Goal: Transaction & Acquisition: Purchase product/service

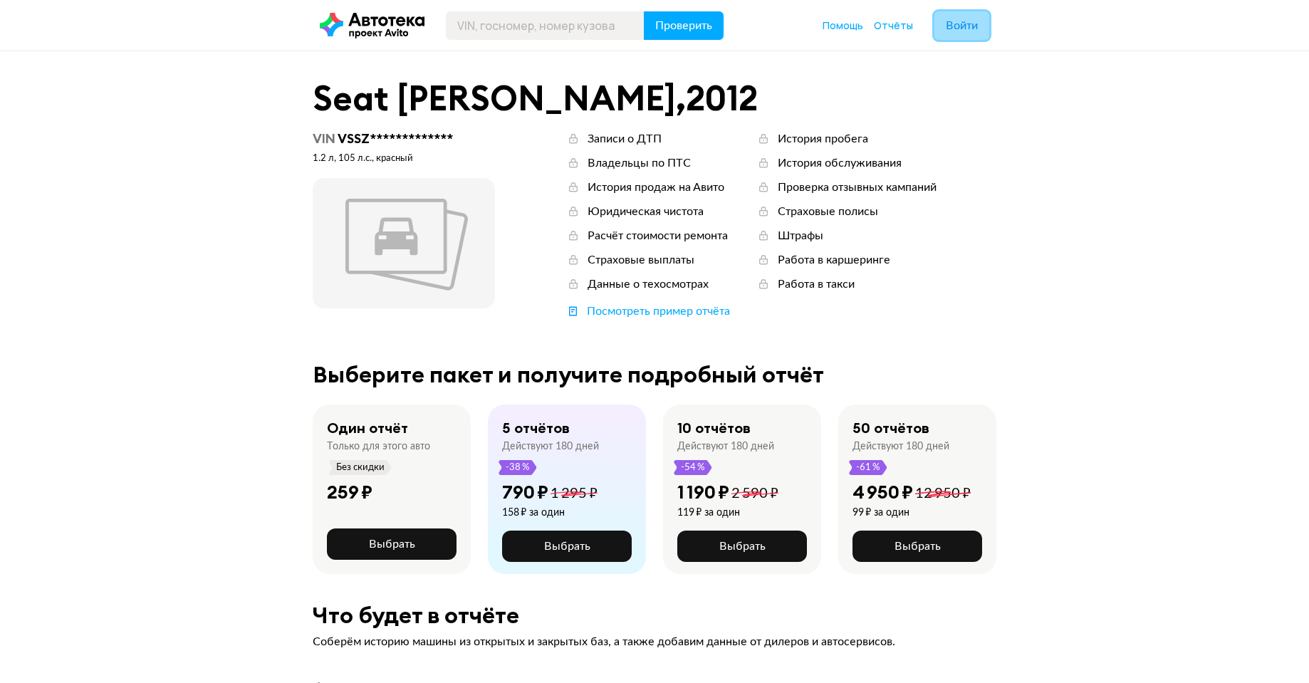
click at [950, 28] on span "Войти" at bounding box center [962, 25] width 32 height 11
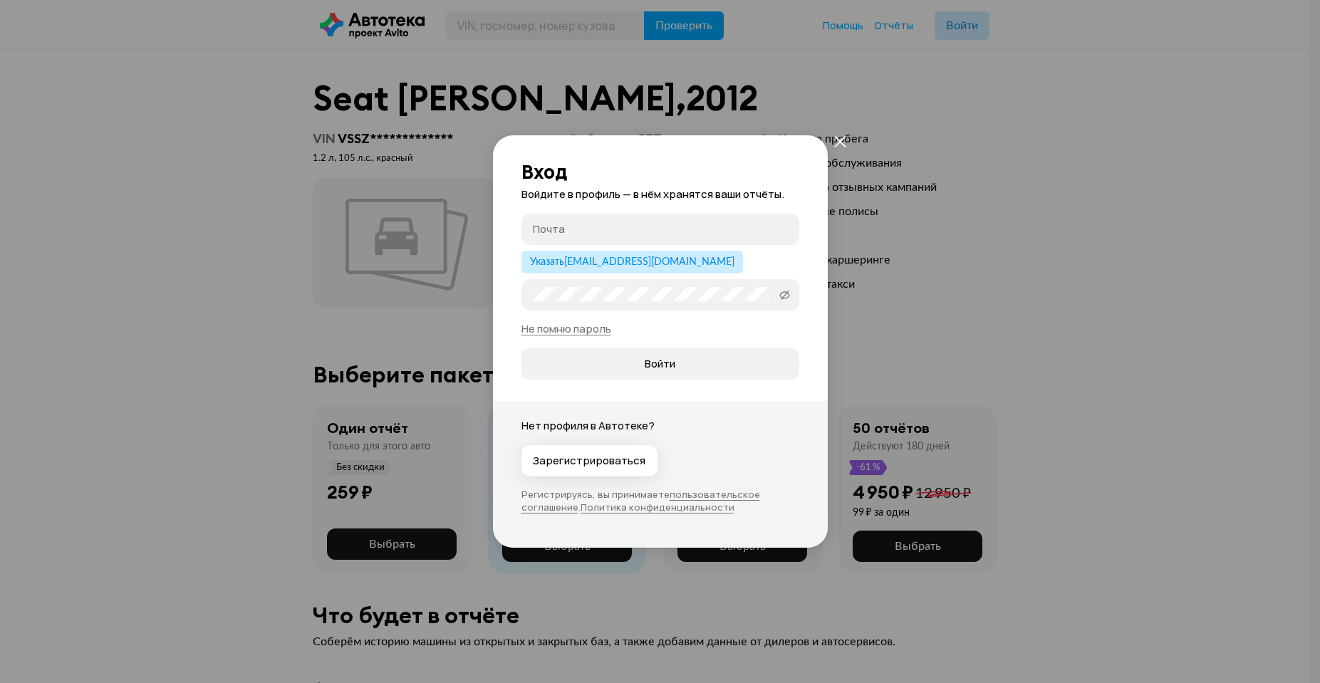
click at [573, 231] on input "Почта" at bounding box center [662, 229] width 259 height 14
type input "ь"
type input "[EMAIL_ADDRESS][DOMAIN_NAME]"
click at [521, 348] on button "Войти" at bounding box center [660, 363] width 278 height 31
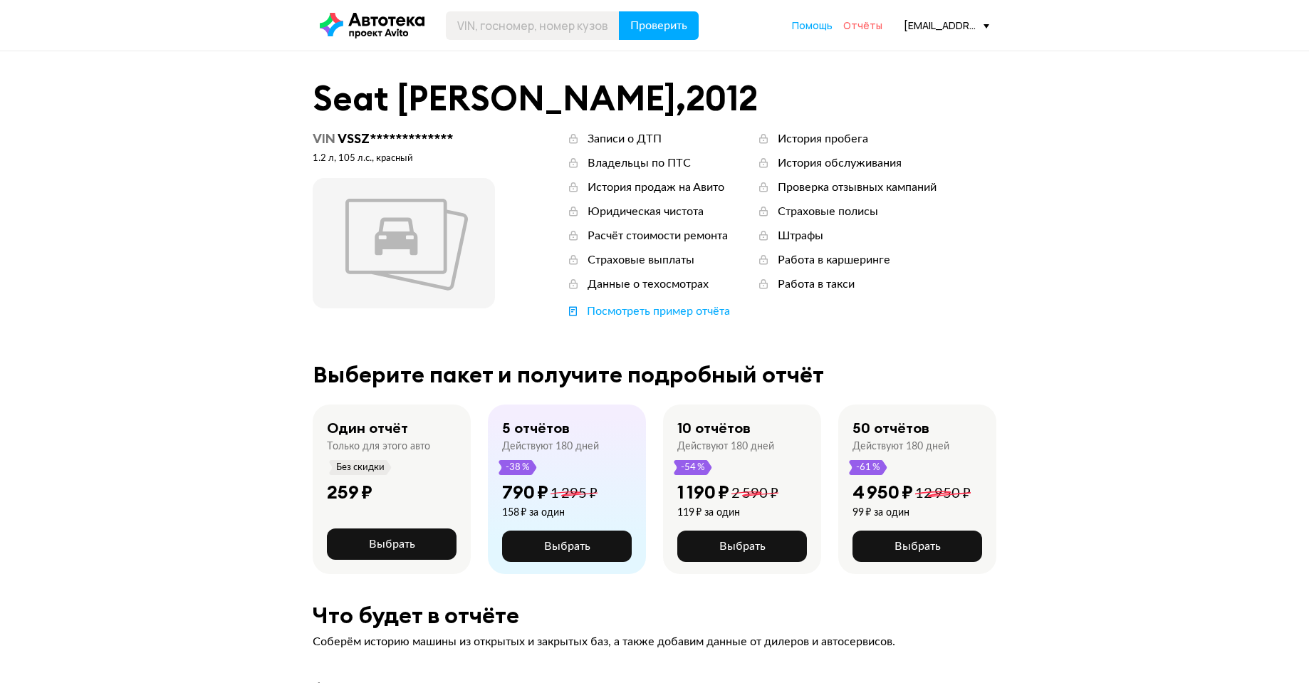
click at [856, 30] on span "Отчёты" at bounding box center [862, 26] width 39 height 14
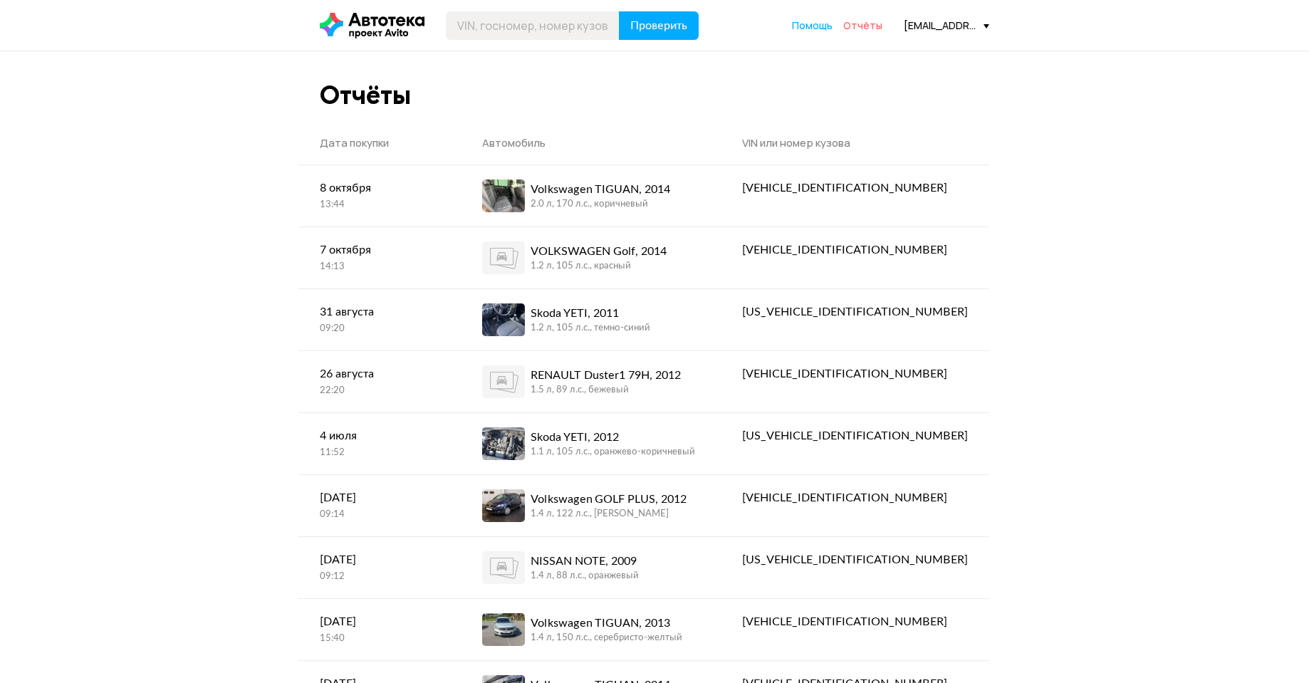
click at [871, 24] on span "Отчёты" at bounding box center [862, 26] width 39 height 14
click at [866, 26] on span "Отчёты" at bounding box center [862, 26] width 39 height 14
click at [642, 35] on button "Проверить" at bounding box center [659, 25] width 80 height 28
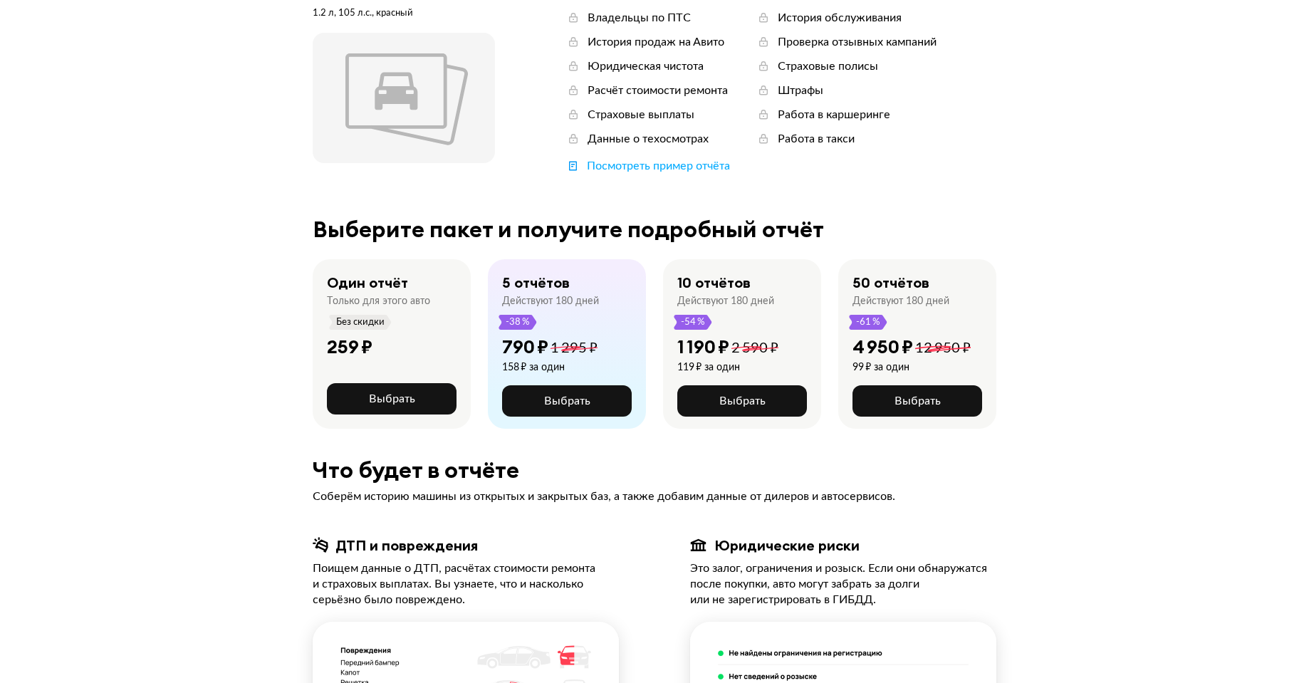
scroll to position [142, 0]
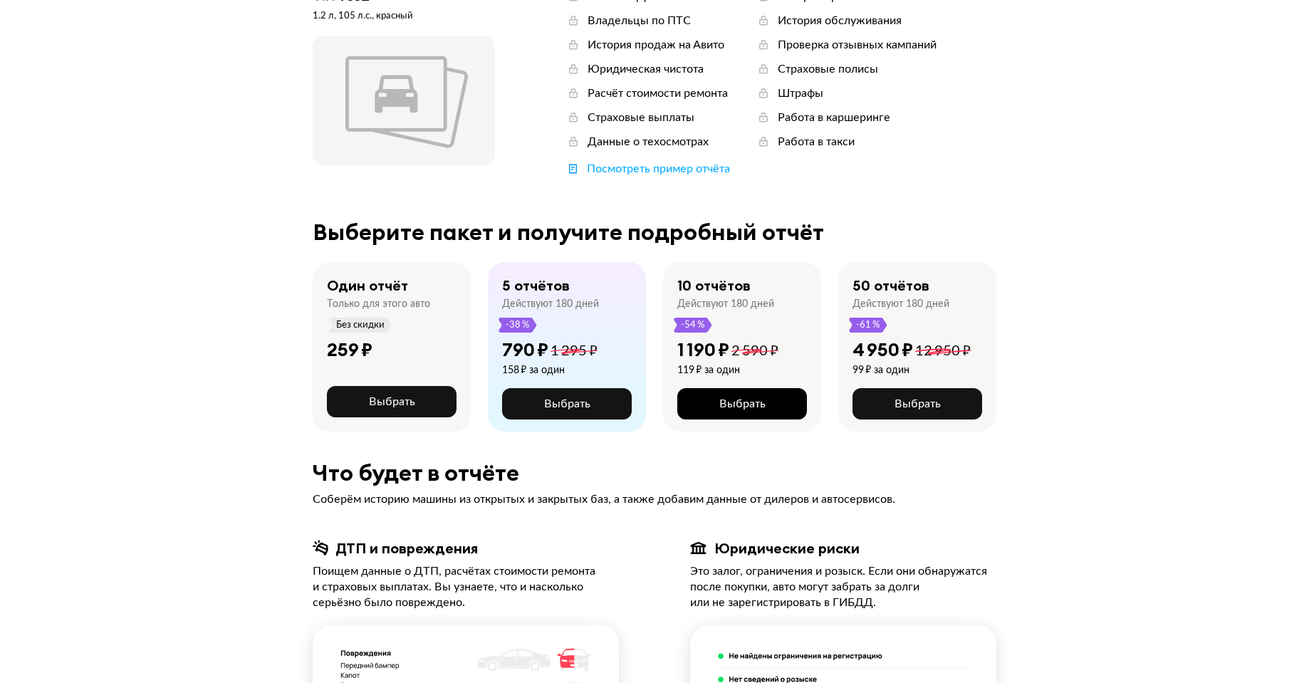
click at [752, 405] on span "Выбрать" at bounding box center [742, 403] width 46 height 11
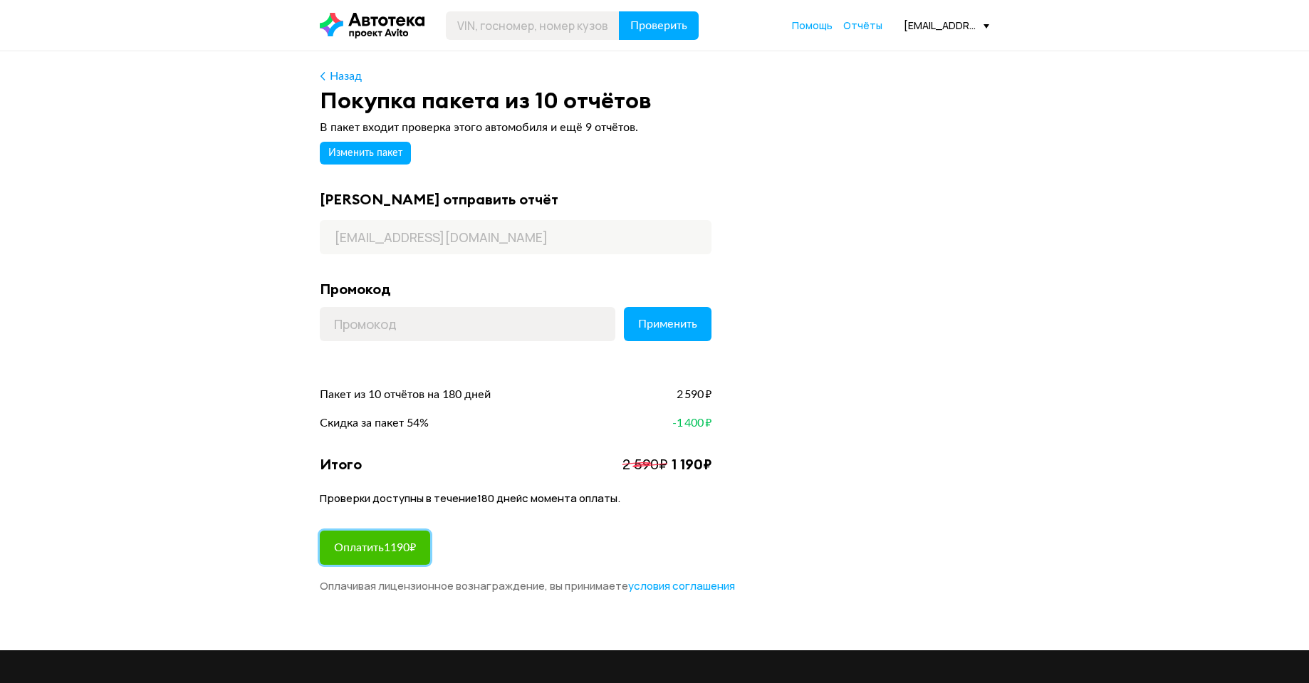
click at [416, 546] on span "Оплатить 1190 ₽" at bounding box center [375, 547] width 82 height 11
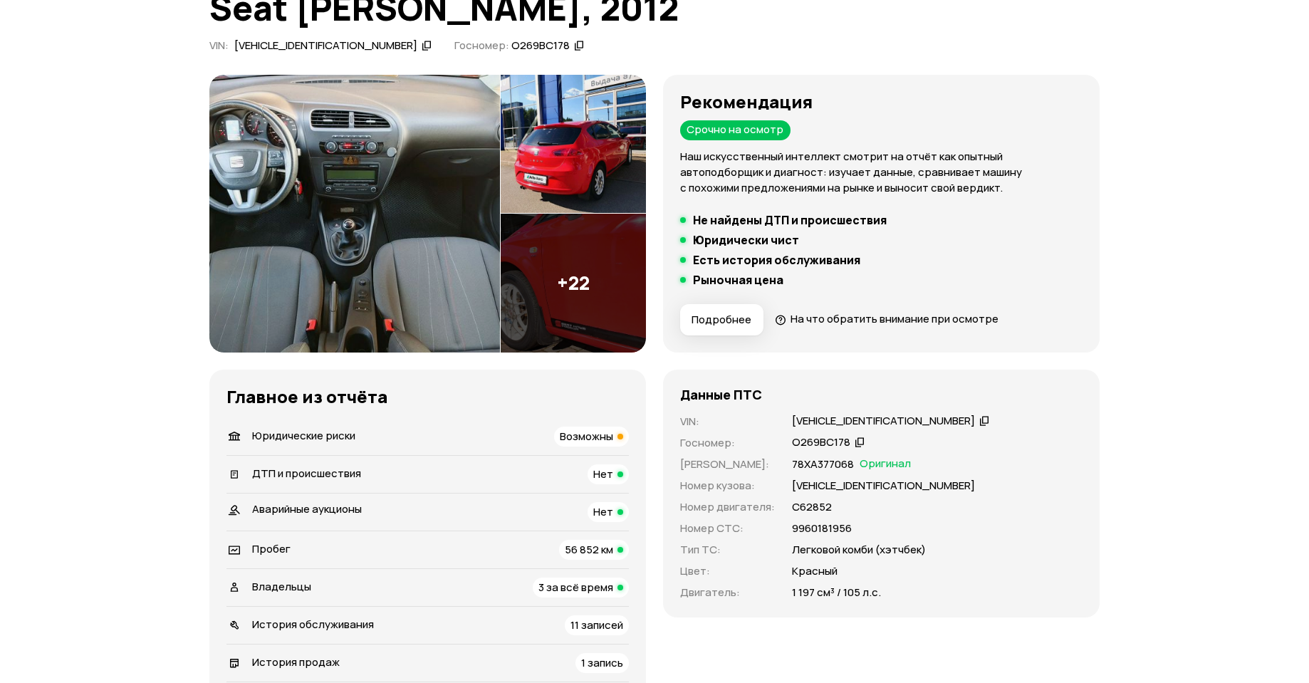
scroll to position [142, 0]
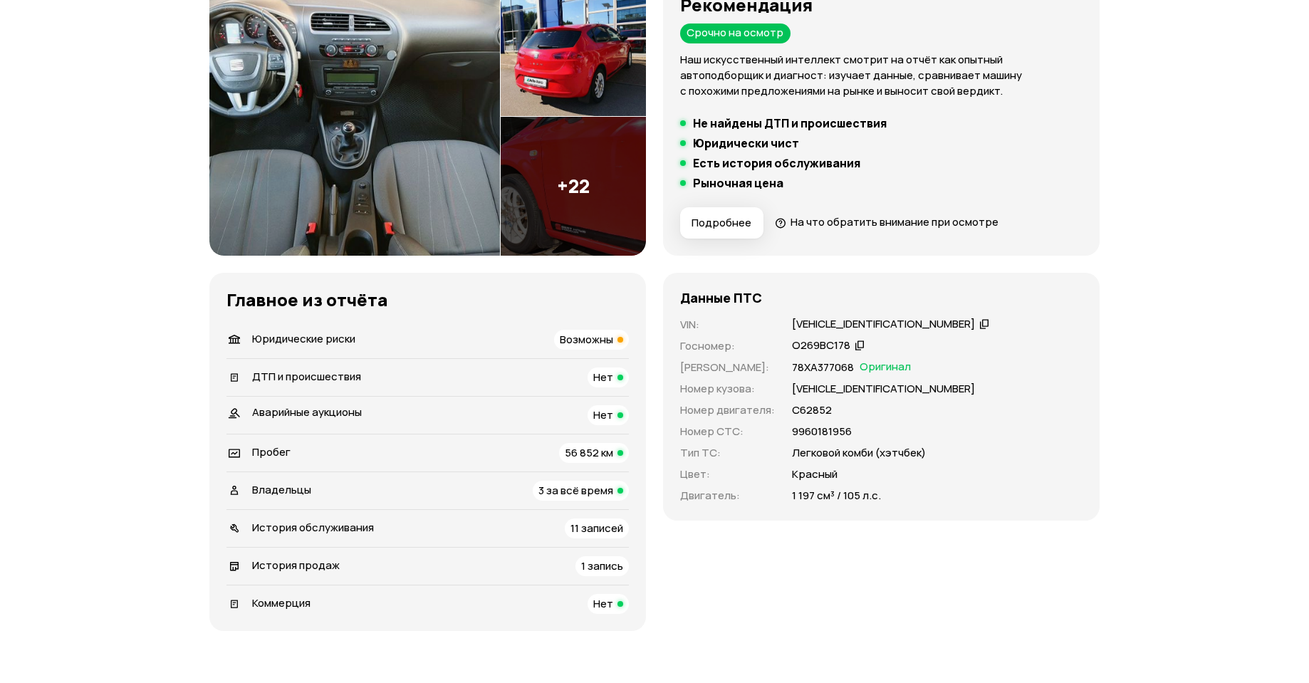
click at [568, 339] on span "Возможны" at bounding box center [586, 339] width 53 height 15
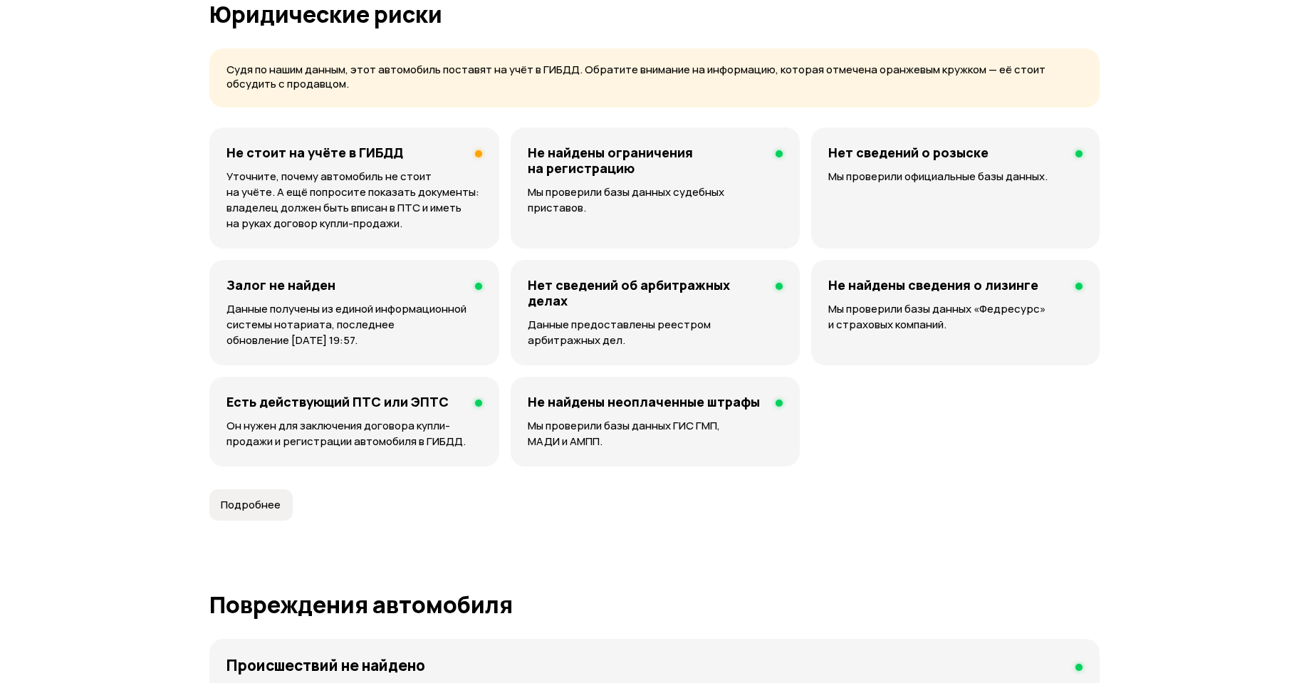
scroll to position [916, 0]
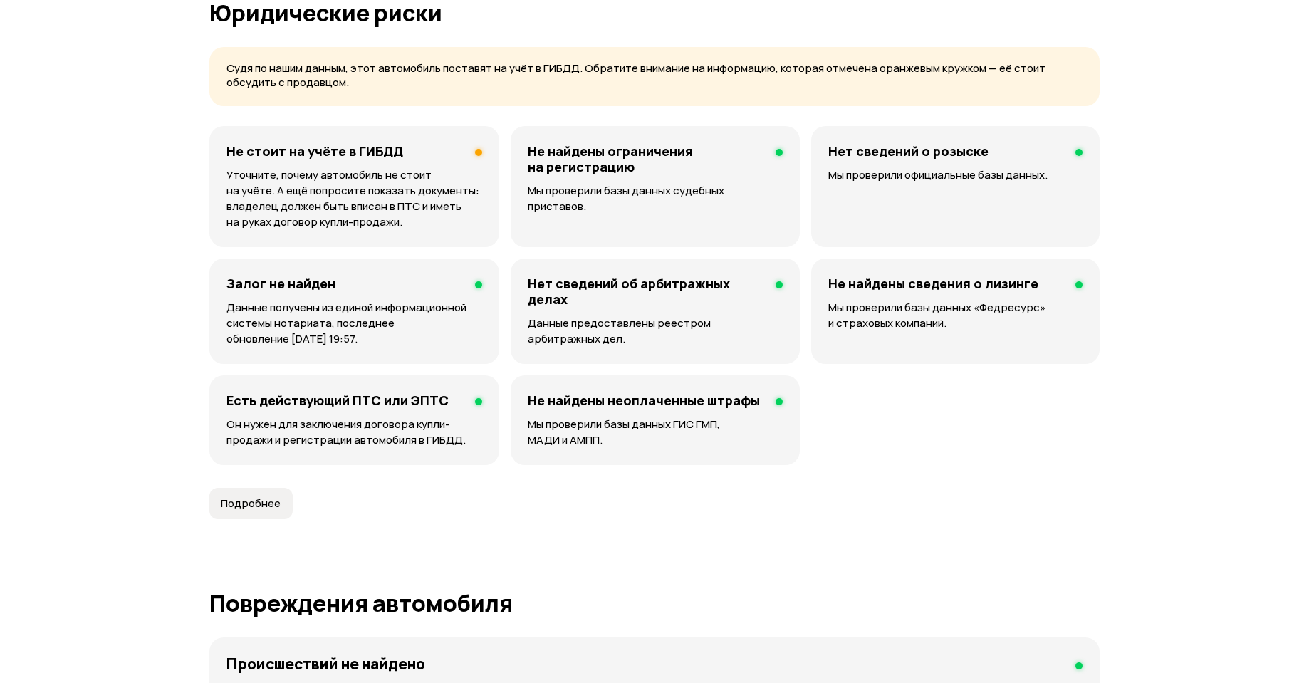
click at [295, 194] on p "Уточните, почему автомобиль не стоит на учёте. А ещё попросите показать докумен…" at bounding box center [355, 198] width 256 height 63
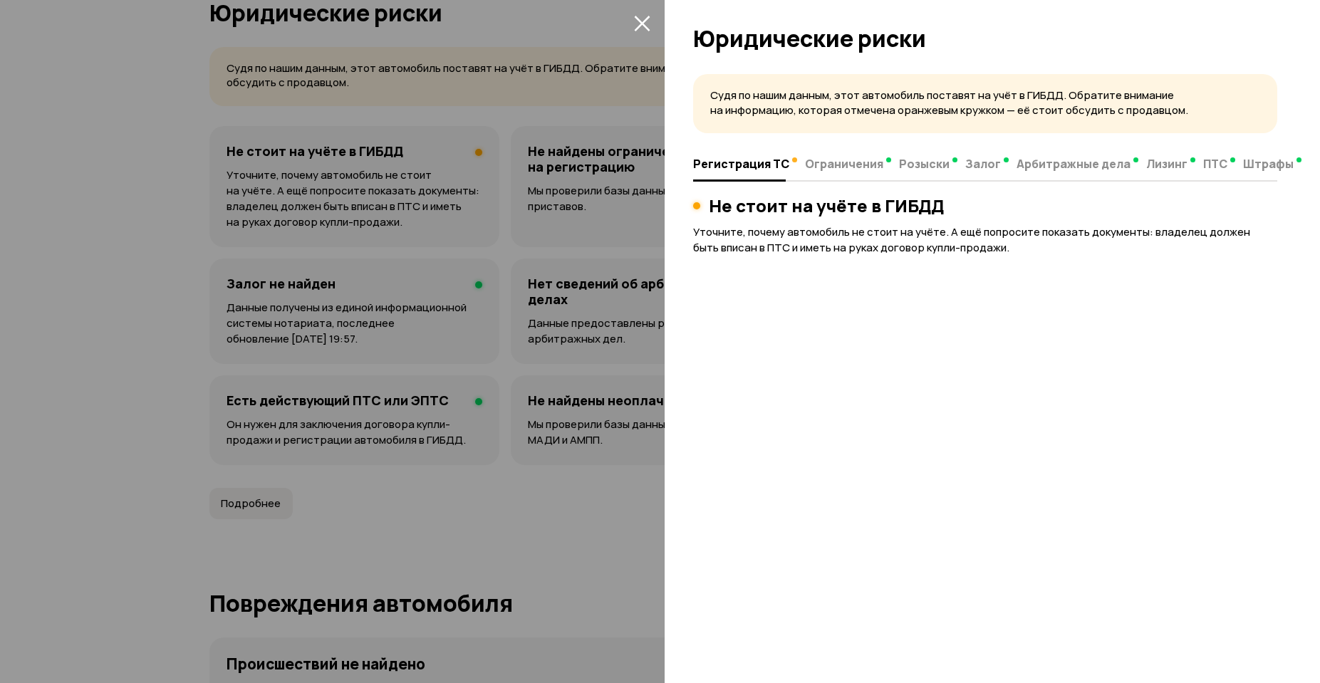
click at [638, 15] on icon "закрыть" at bounding box center [642, 23] width 16 height 16
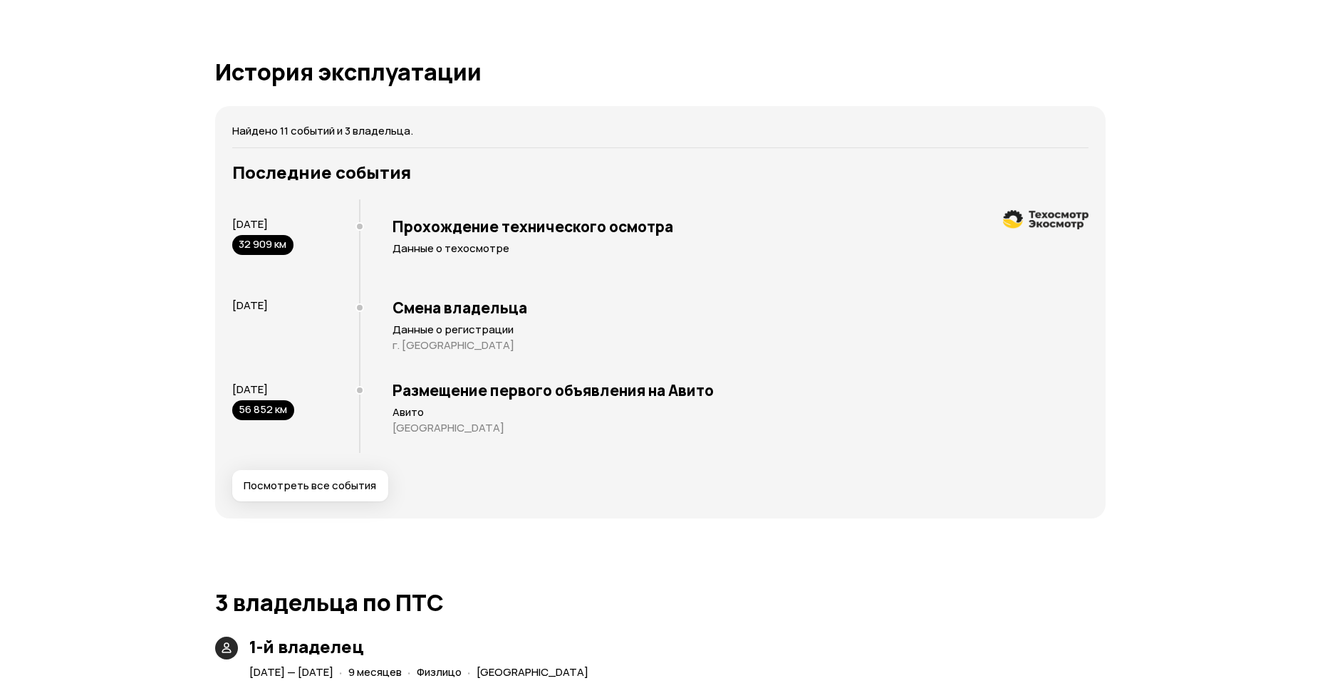
scroll to position [2555, 0]
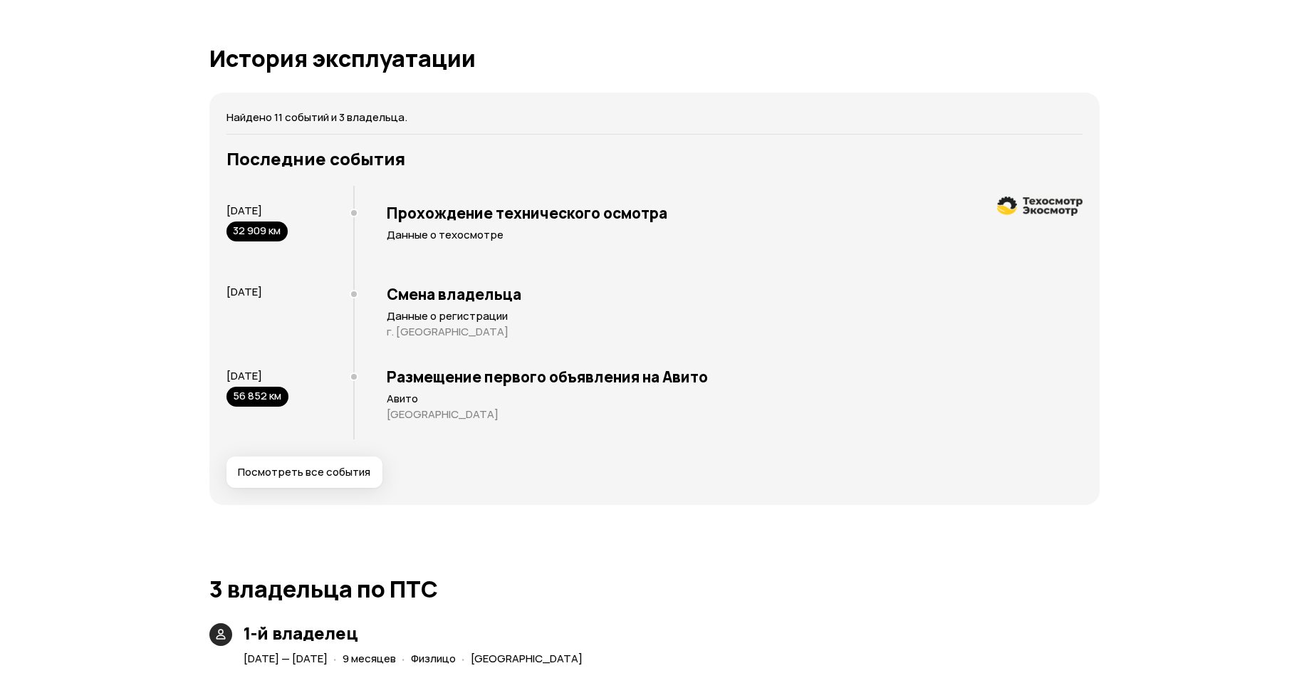
click at [244, 474] on span "Посмотреть все события" at bounding box center [304, 472] width 133 height 14
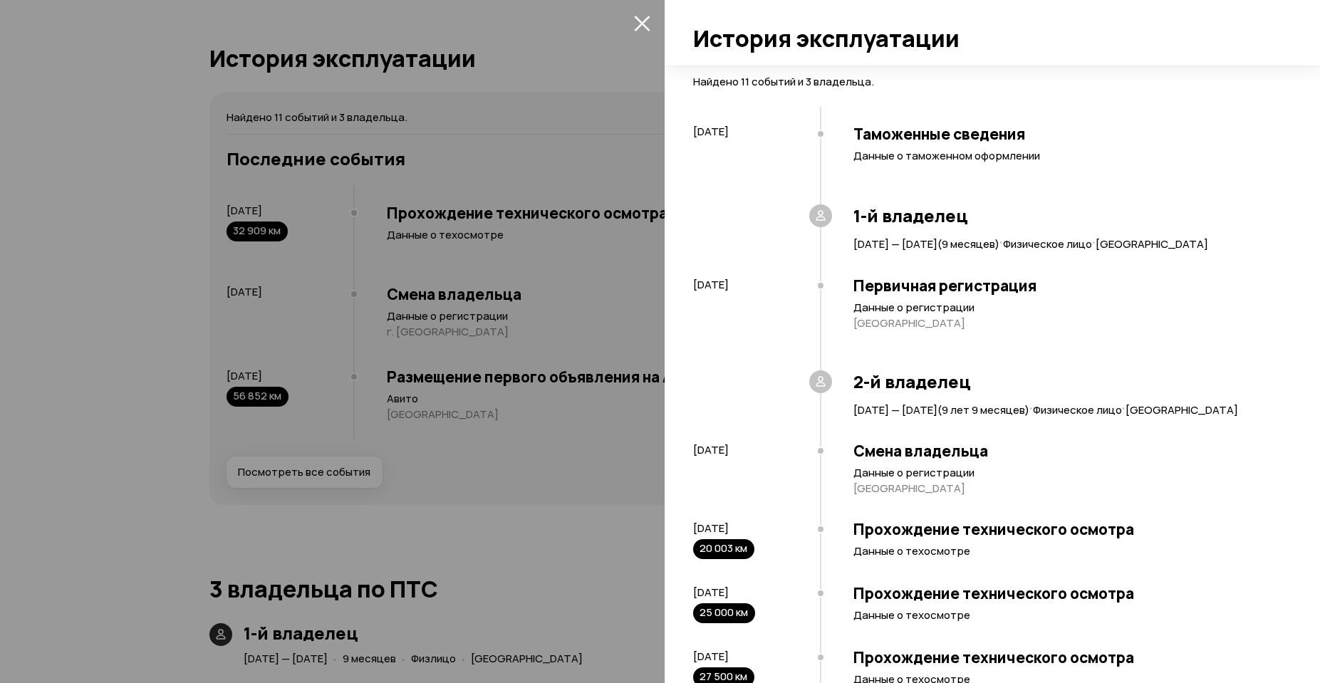
scroll to position [603, 0]
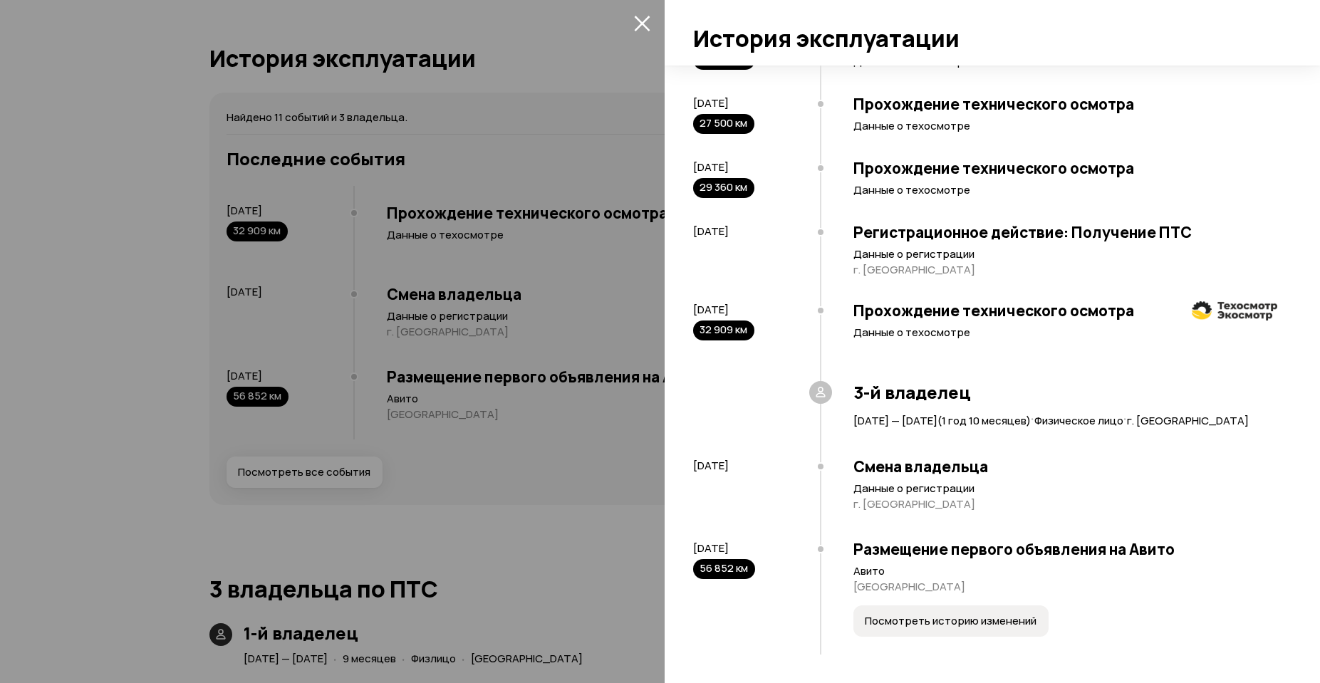
click at [973, 628] on button "Посмотреть историю изменений" at bounding box center [950, 621] width 195 height 31
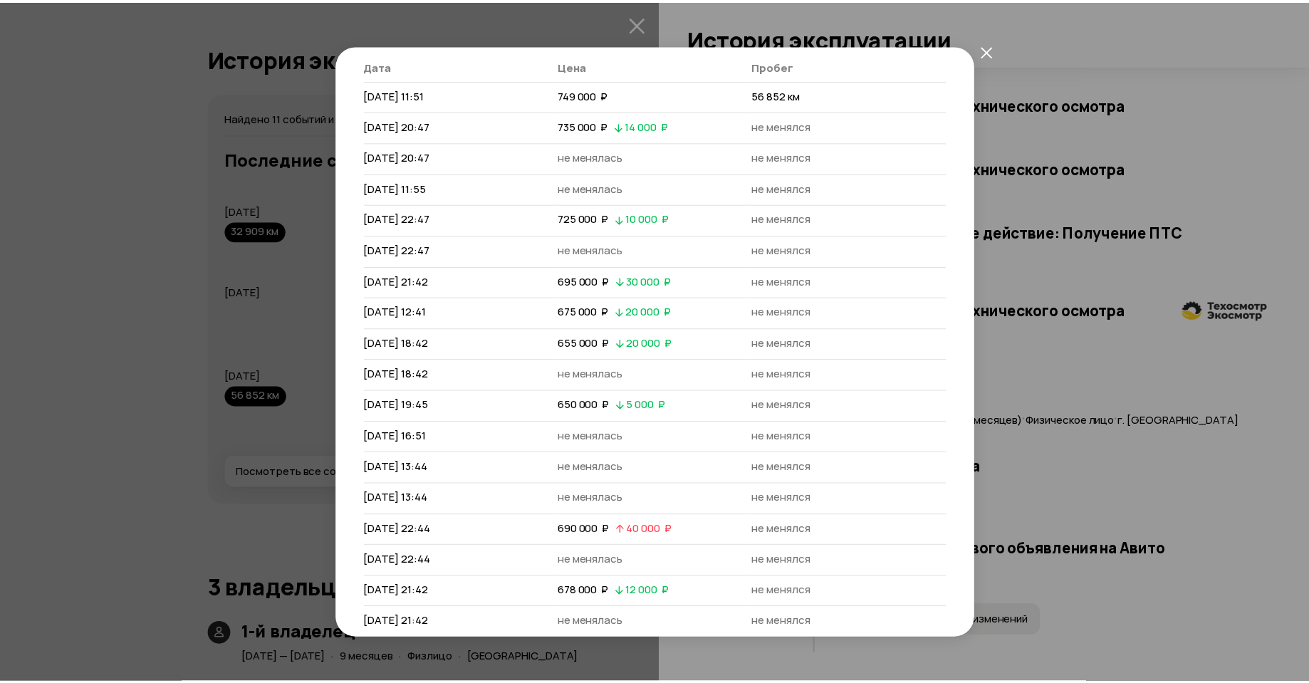
scroll to position [0, 0]
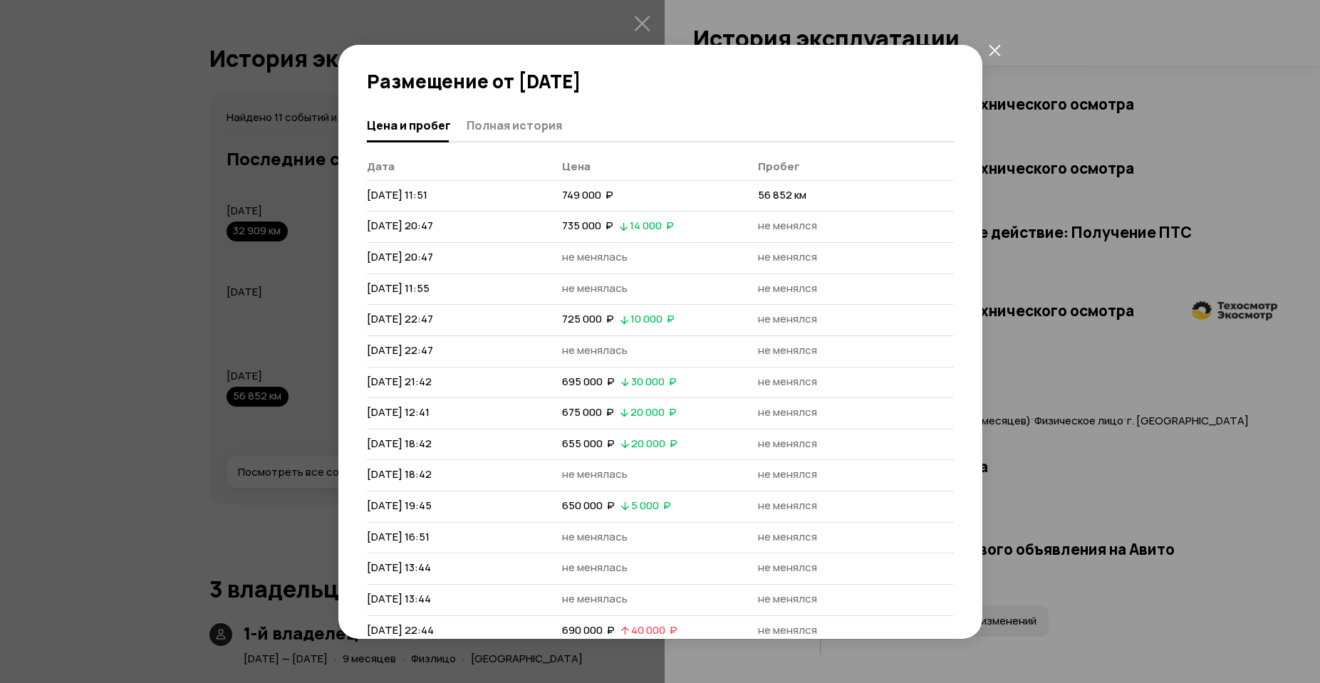
click at [989, 50] on icon "закрыть" at bounding box center [995, 50] width 12 height 12
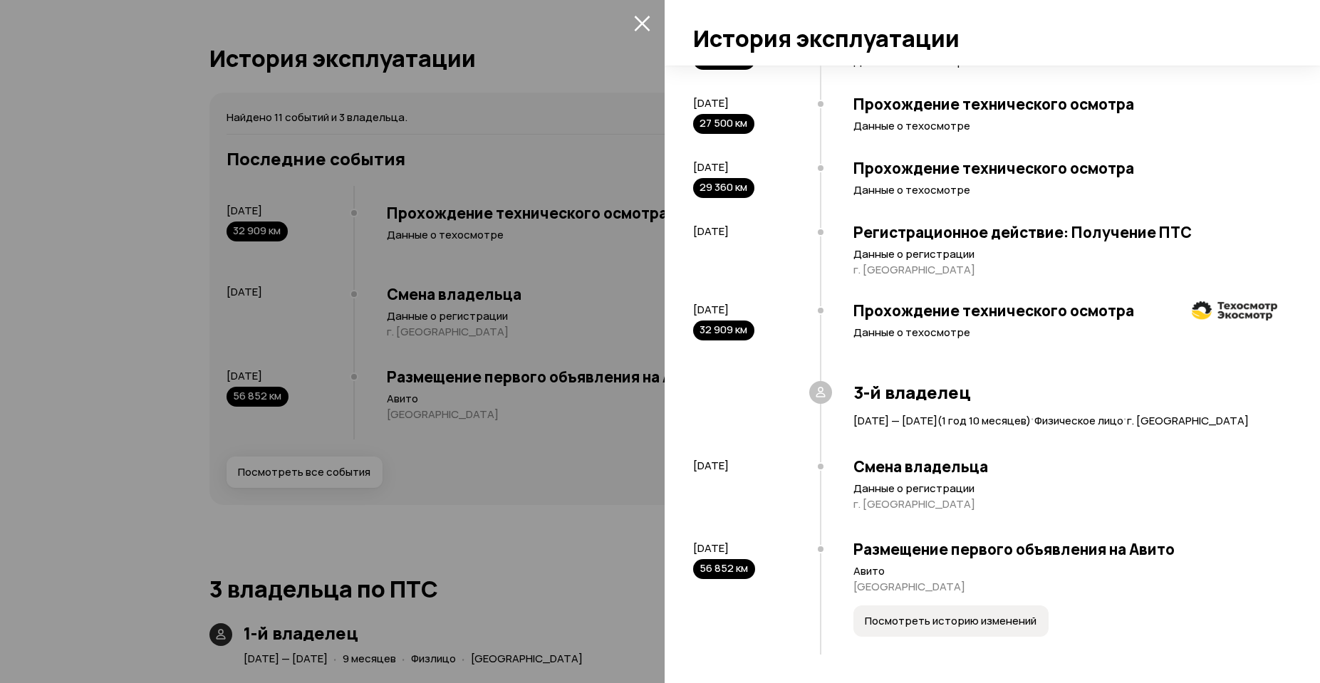
click at [637, 19] on icon "закрыть" at bounding box center [642, 24] width 16 height 16
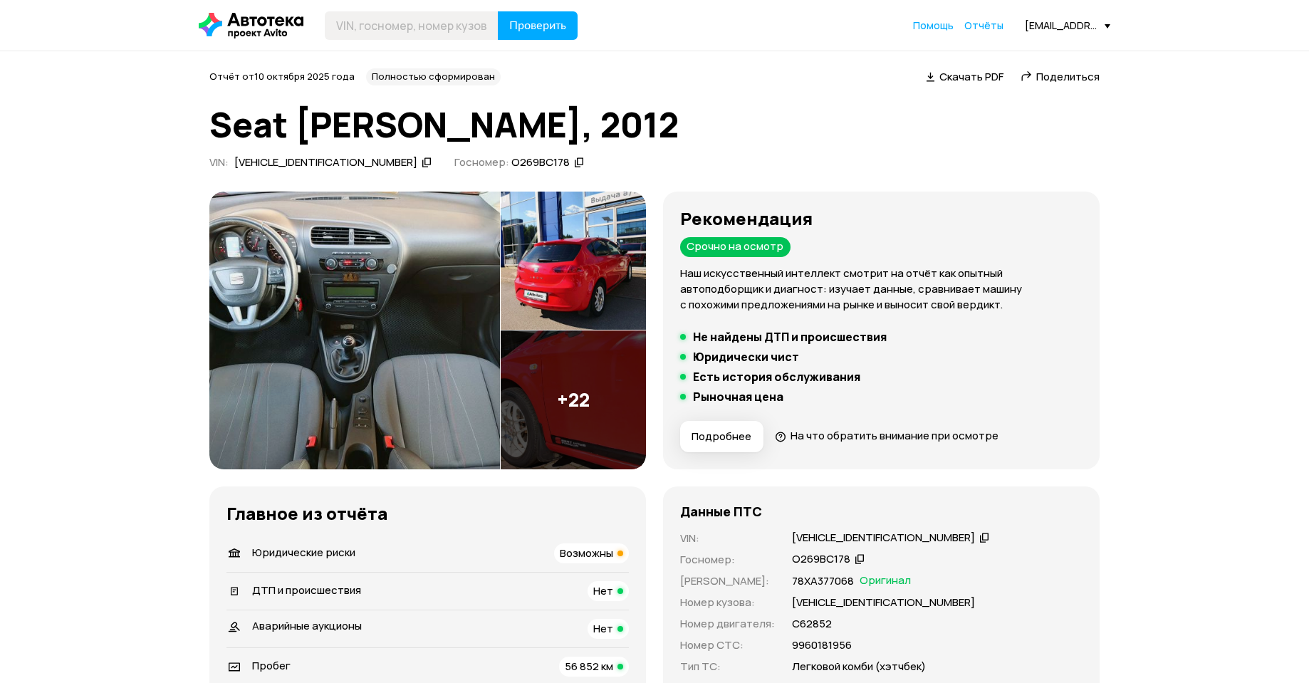
click at [425, 375] on img at bounding box center [354, 331] width 291 height 278
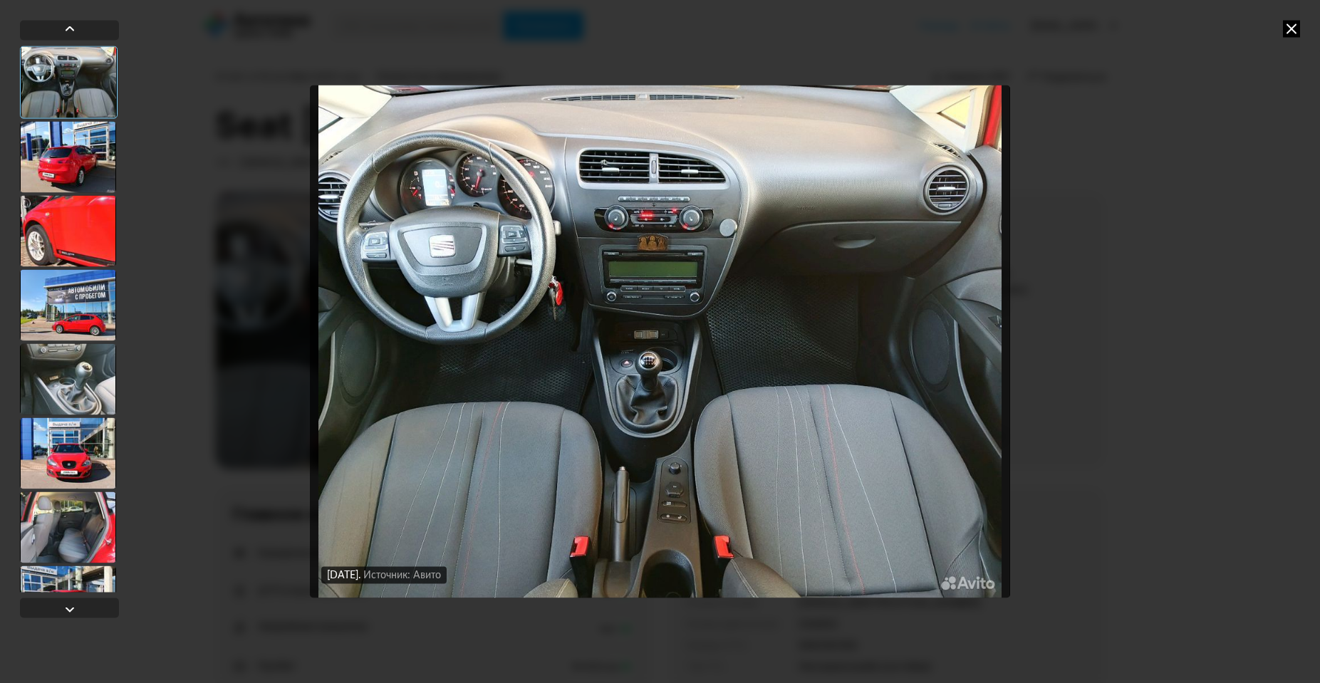
click at [447, 583] on div "[DATE] Источник: Авито" at bounding box center [383, 574] width 125 height 17
click at [441, 577] on div "Источник: Авито" at bounding box center [402, 574] width 78 height 13
click at [566, 410] on img "Go to Slide 1" at bounding box center [660, 341] width 700 height 512
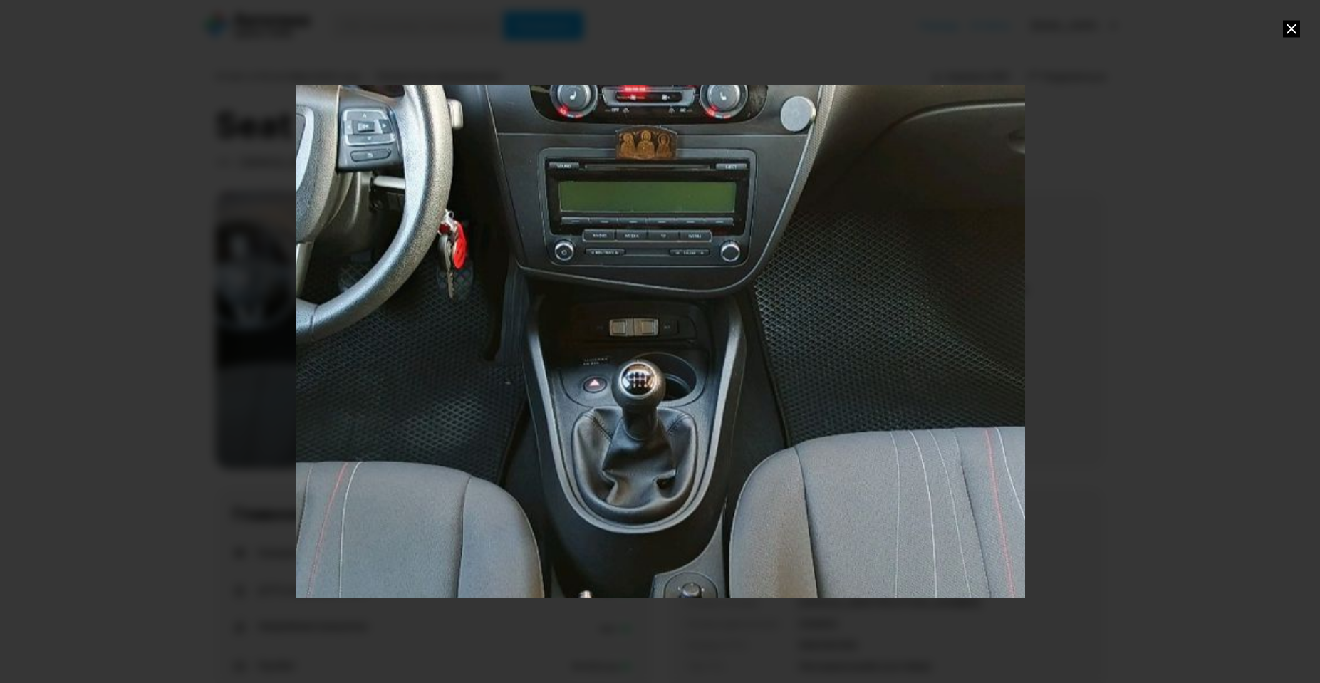
click at [539, 278] on div "Go to Slide 1" at bounding box center [660, 341] width 1459 height 1025
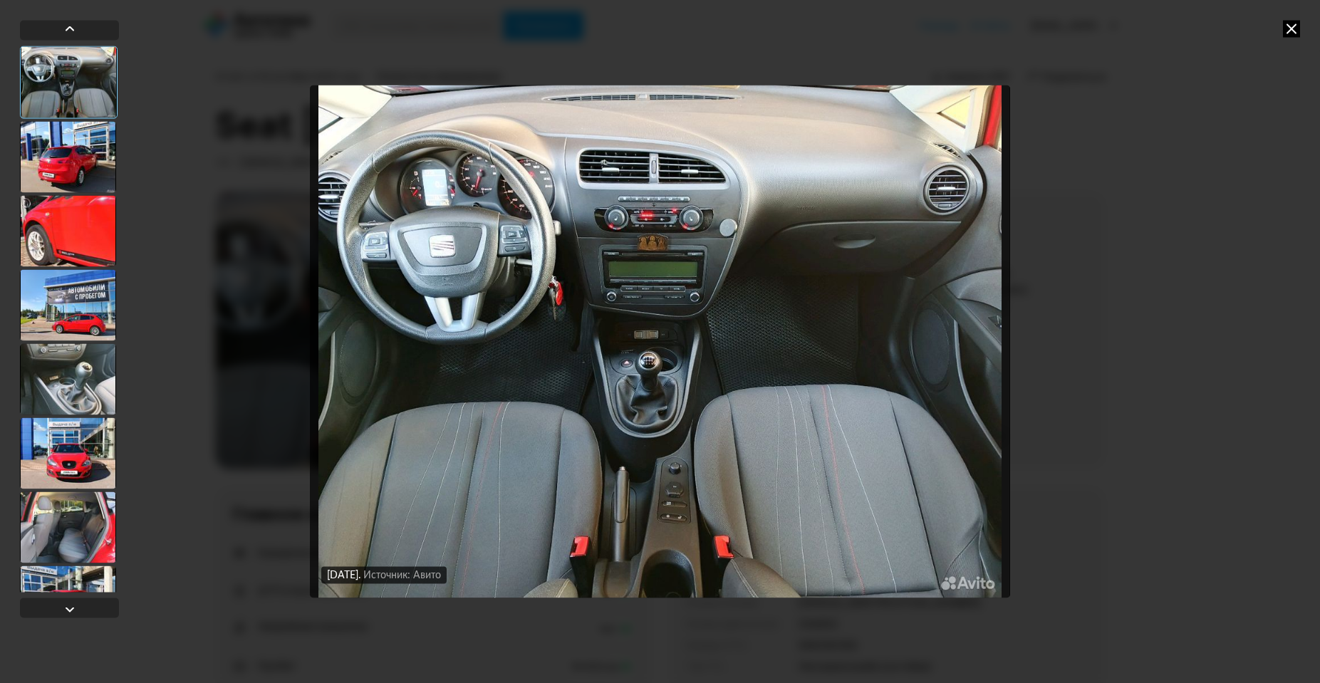
click at [430, 196] on img "Go to Slide 1" at bounding box center [660, 341] width 700 height 512
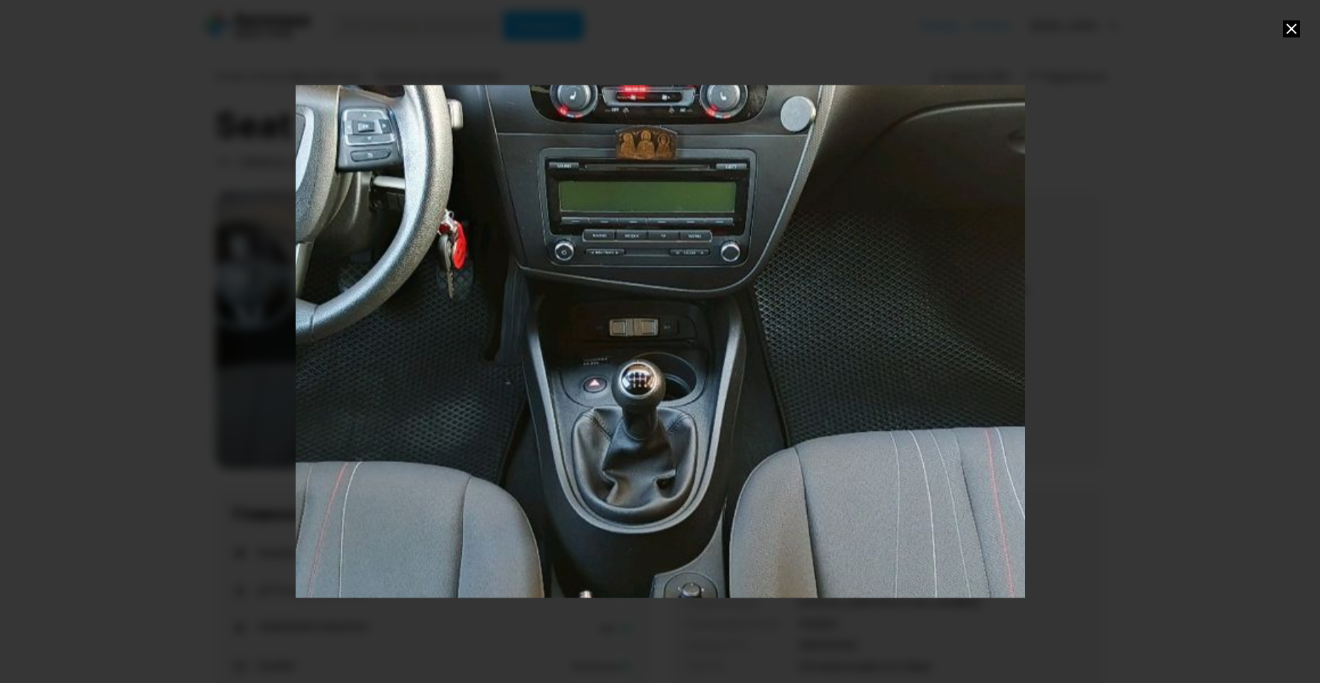
click at [428, 196] on div "Go to Slide 1" at bounding box center [660, 341] width 1459 height 1025
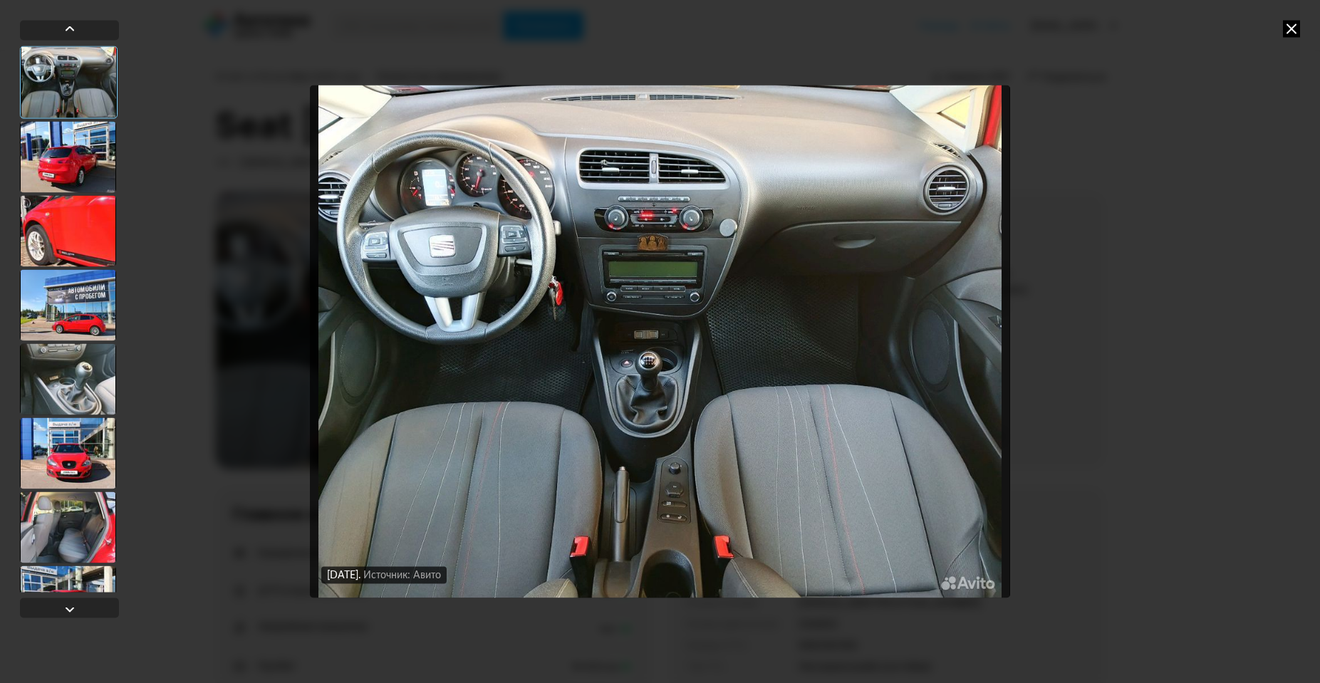
click at [71, 162] on div at bounding box center [68, 156] width 96 height 71
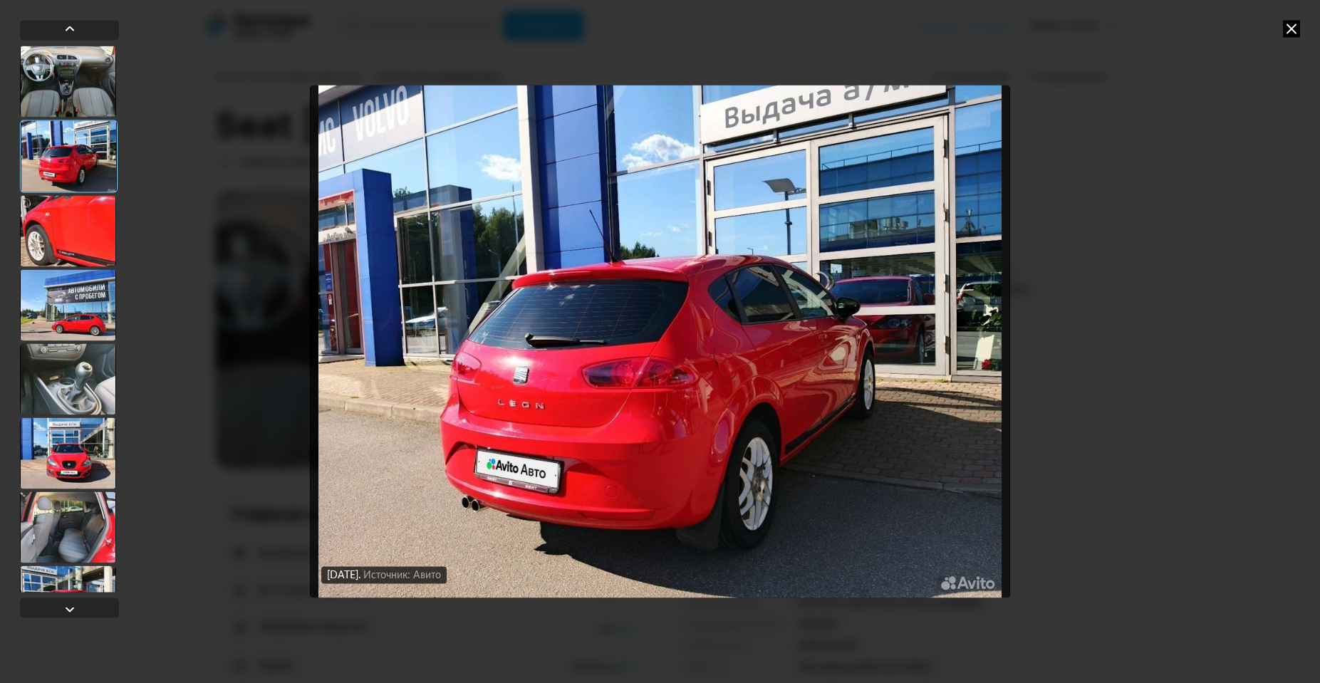
click at [573, 428] on img "Go to Slide 2" at bounding box center [660, 341] width 700 height 512
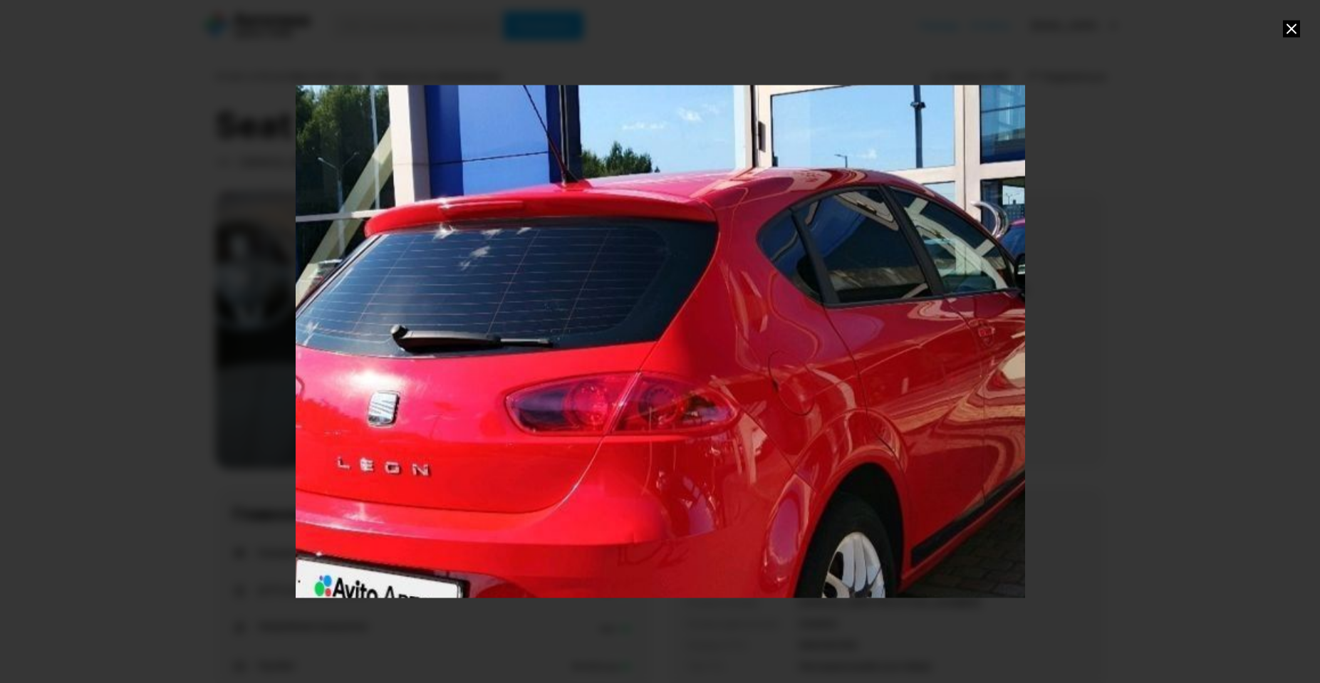
click at [573, 428] on div "Go to Slide 2" at bounding box center [660, 341] width 1459 height 1025
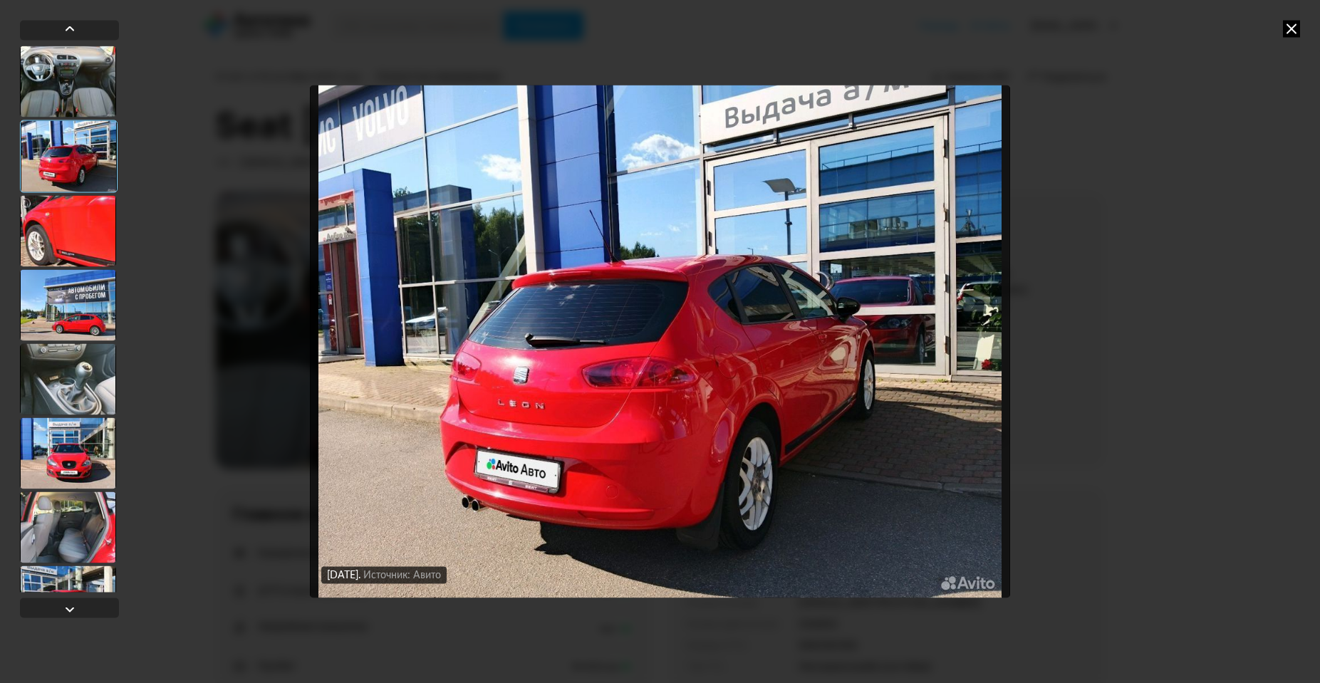
click at [95, 232] on div at bounding box center [68, 230] width 96 height 71
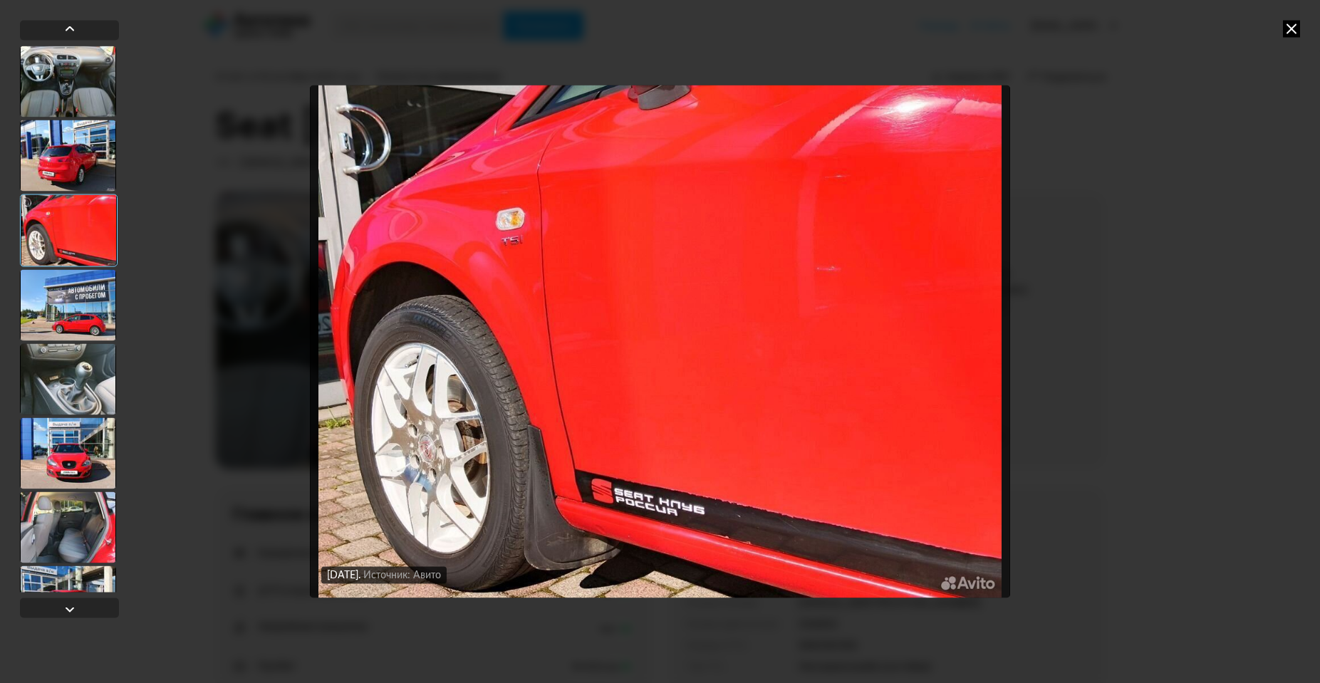
click at [602, 447] on img "Go to Slide 3" at bounding box center [660, 341] width 700 height 512
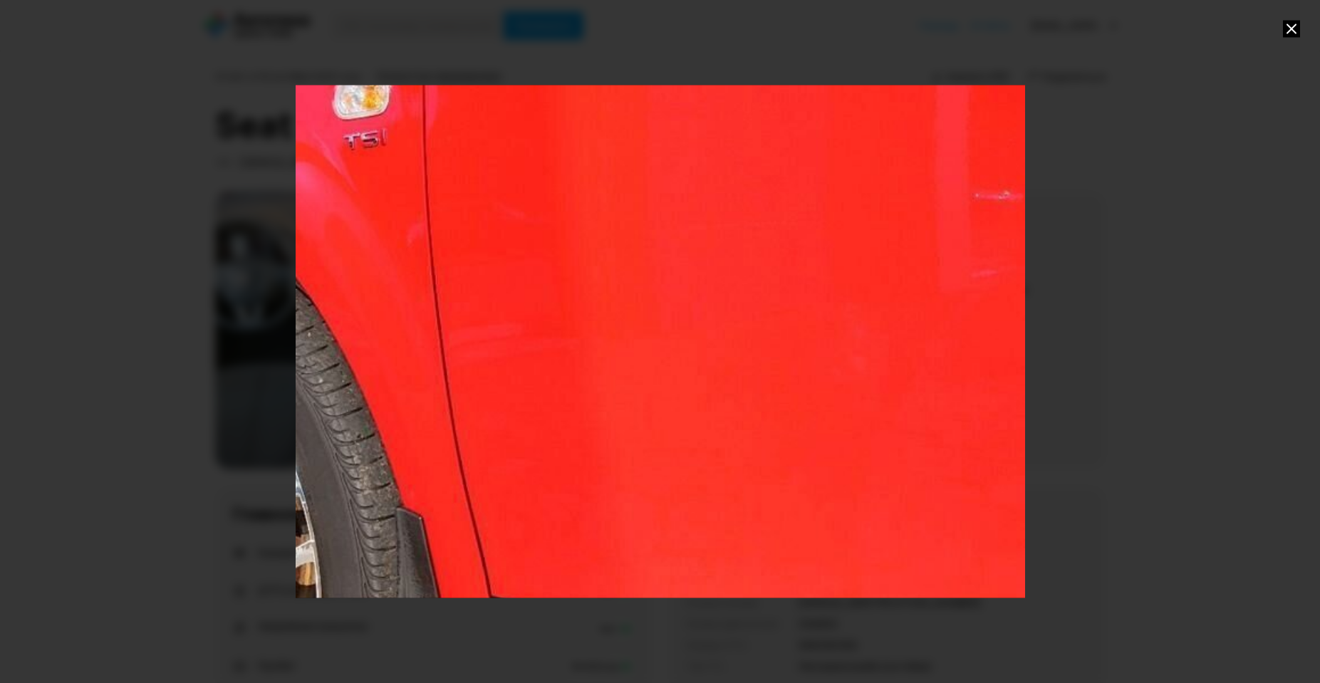
click at [602, 447] on div "Go to Slide 3" at bounding box center [660, 341] width 1459 height 1025
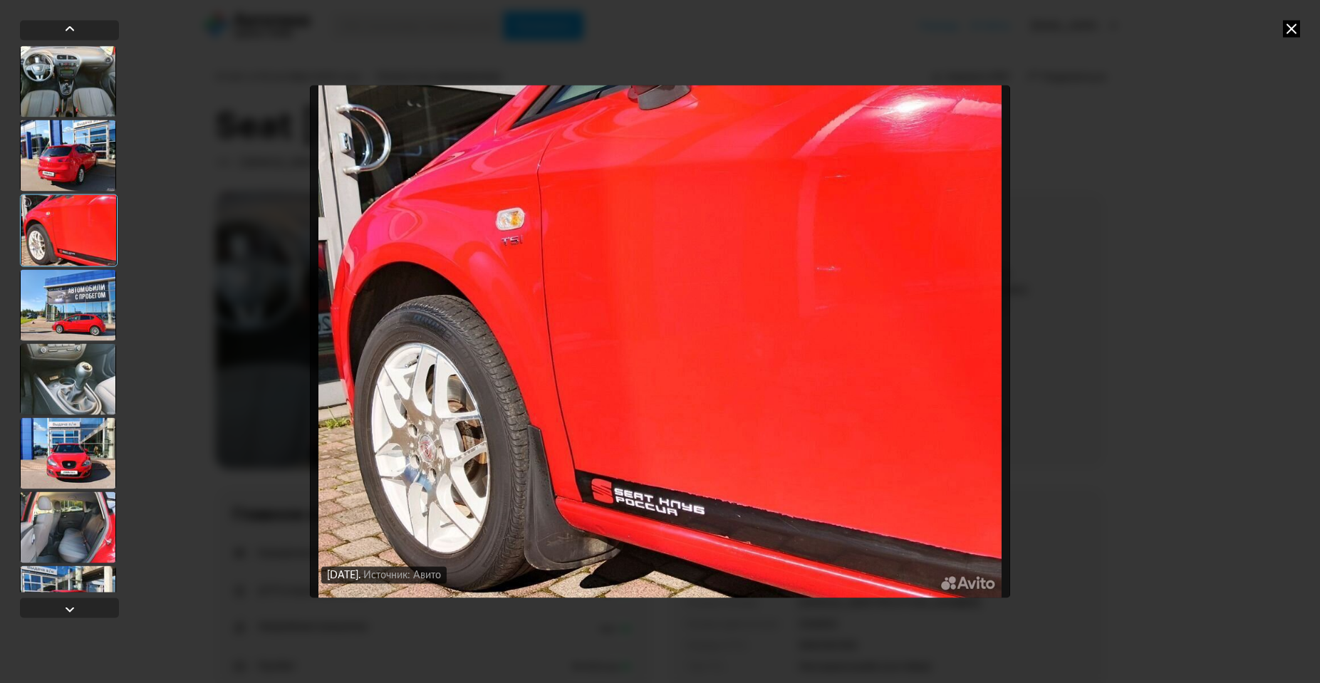
click at [95, 308] on div at bounding box center [68, 304] width 96 height 71
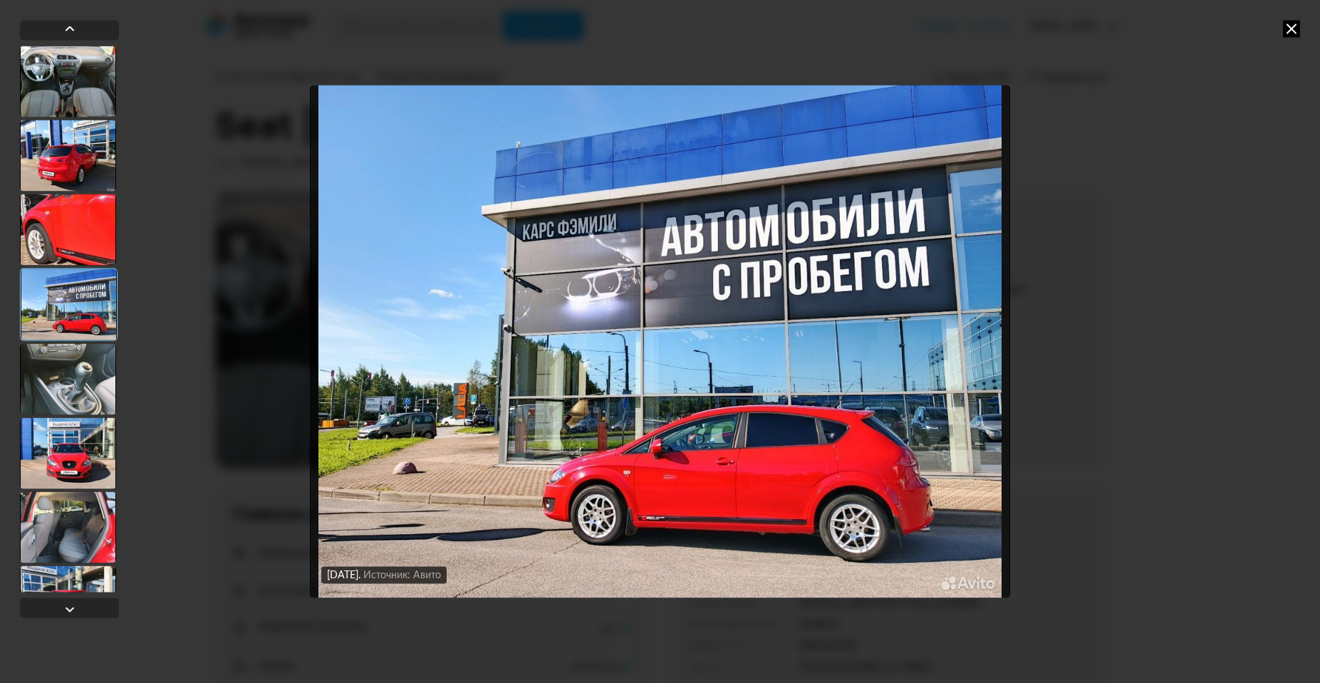
click at [686, 523] on img "Go to Slide 4" at bounding box center [660, 341] width 700 height 512
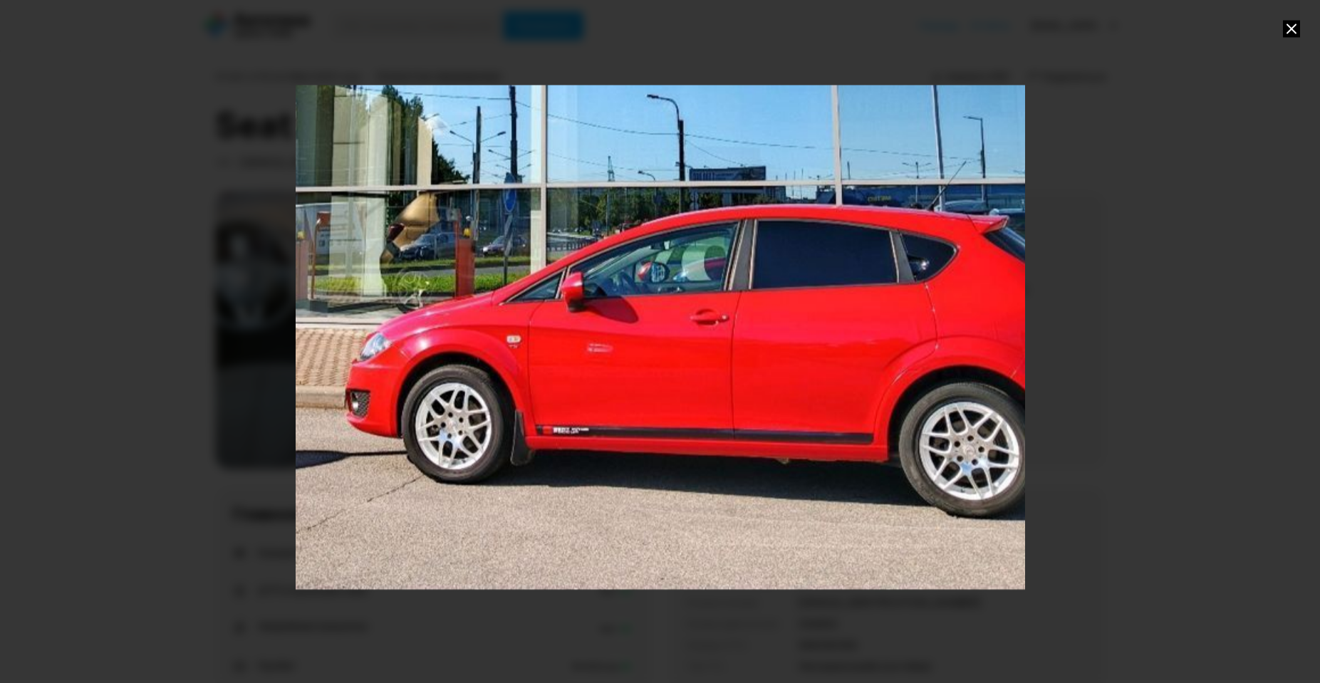
drag, startPoint x: 710, startPoint y: 521, endPoint x: 630, endPoint y: 267, distance: 266.5
click at [630, 267] on div "Go to Slide 4" at bounding box center [579, 77] width 1459 height 1025
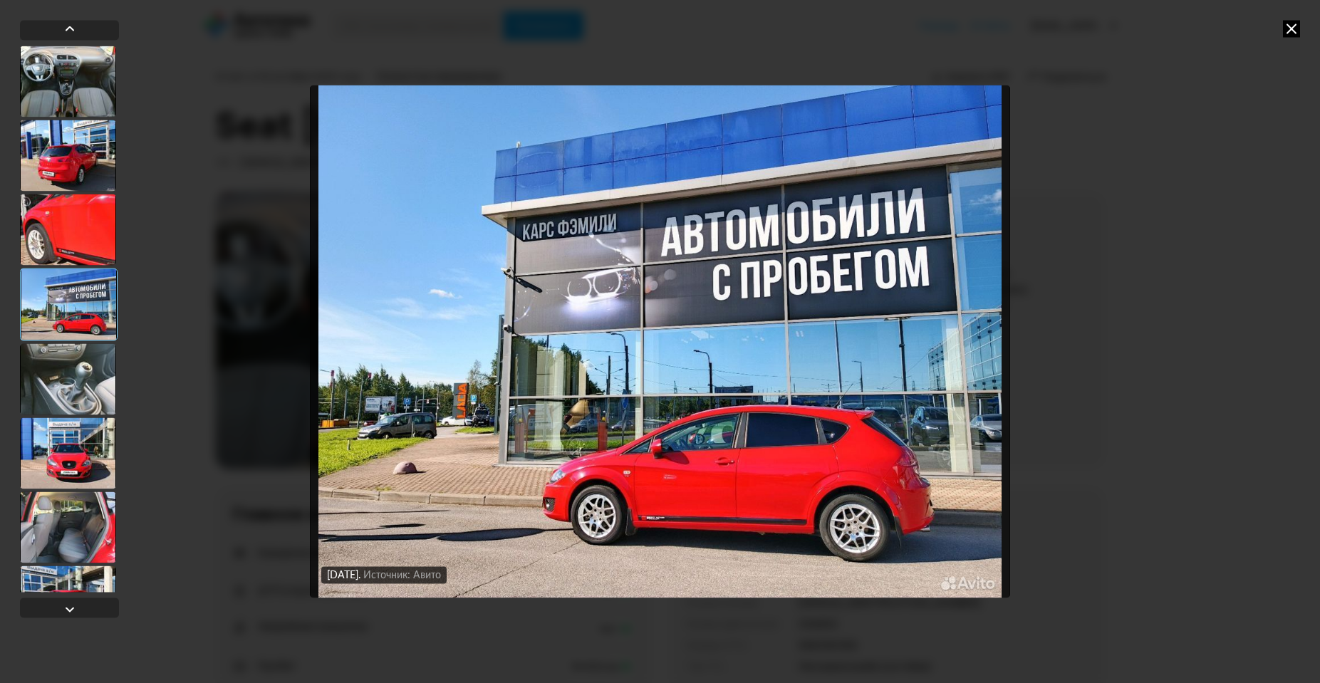
click at [602, 386] on img "Go to Slide 4" at bounding box center [660, 341] width 700 height 512
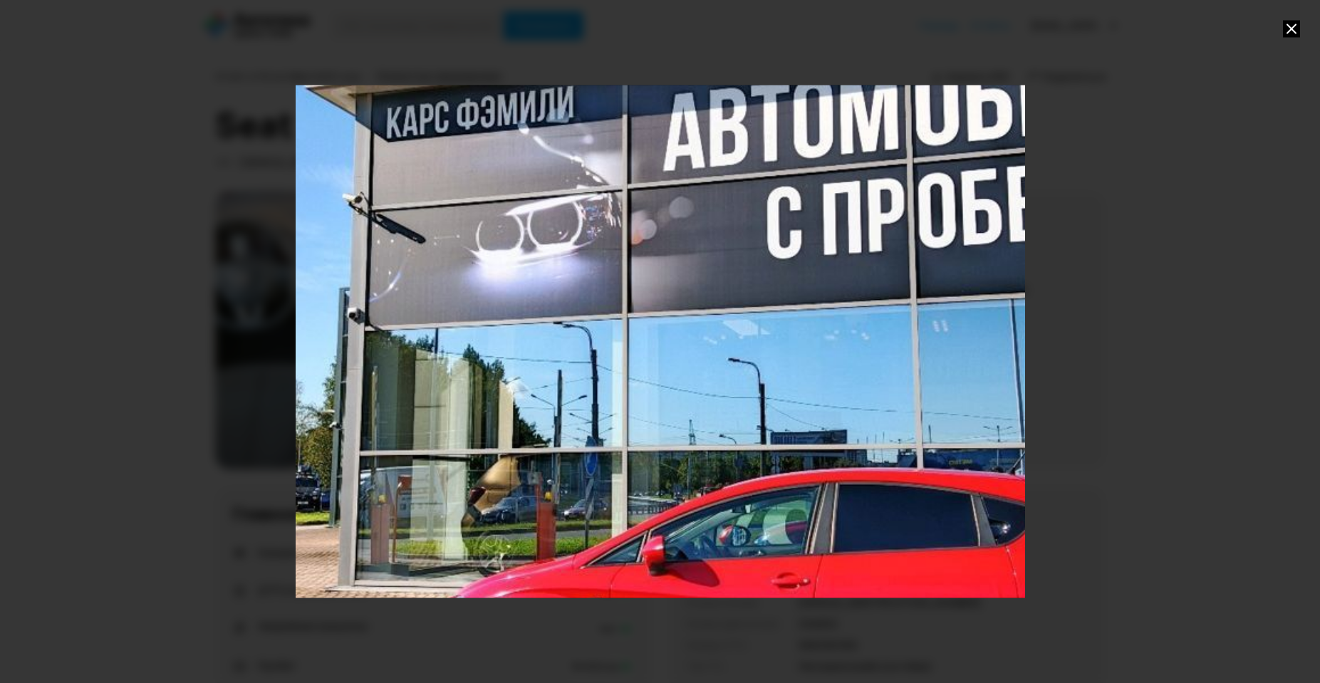
click at [567, 407] on div "Go to Slide 4" at bounding box center [660, 341] width 1459 height 1025
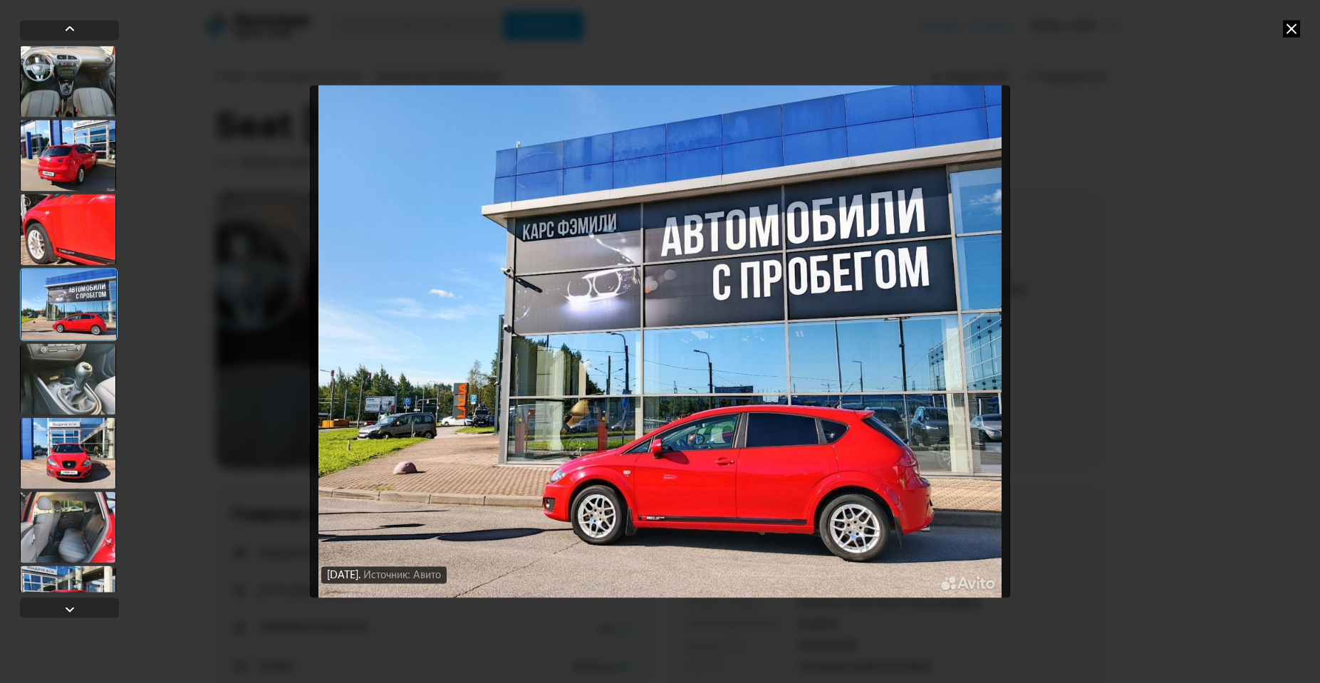
click at [93, 383] on div at bounding box center [68, 378] width 96 height 71
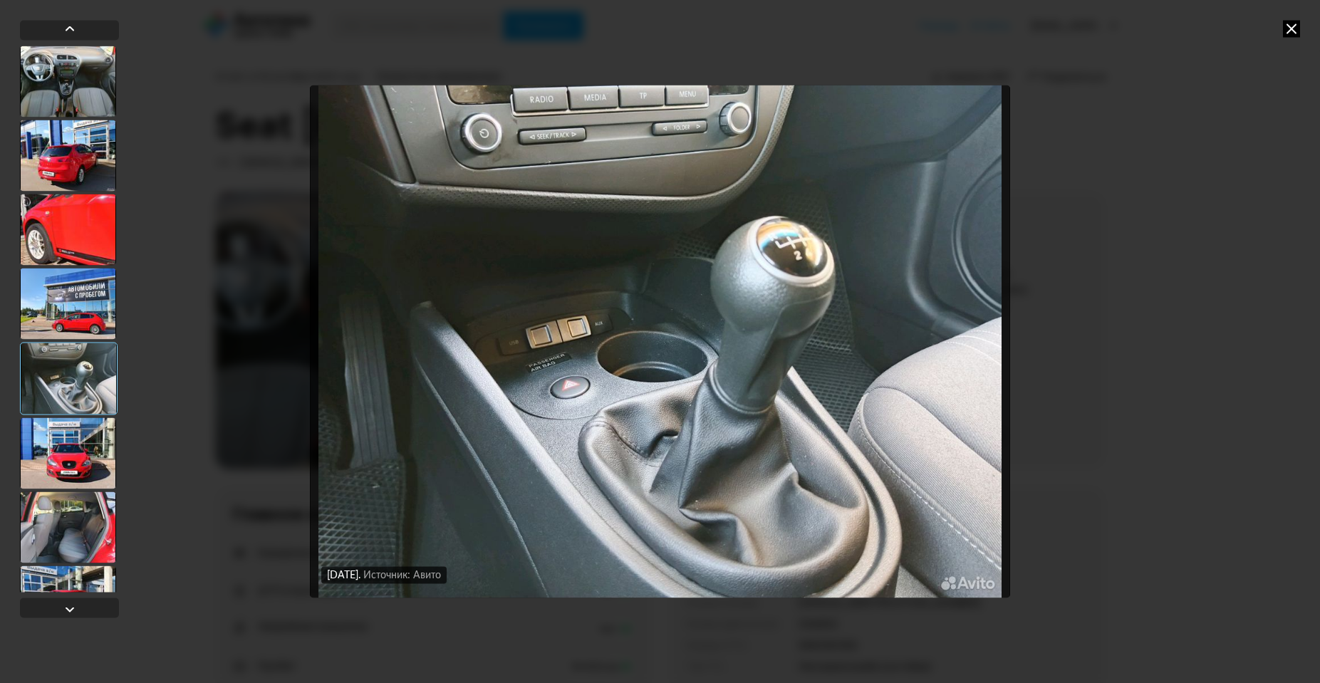
click at [767, 311] on img "Go to Slide 5" at bounding box center [660, 341] width 700 height 512
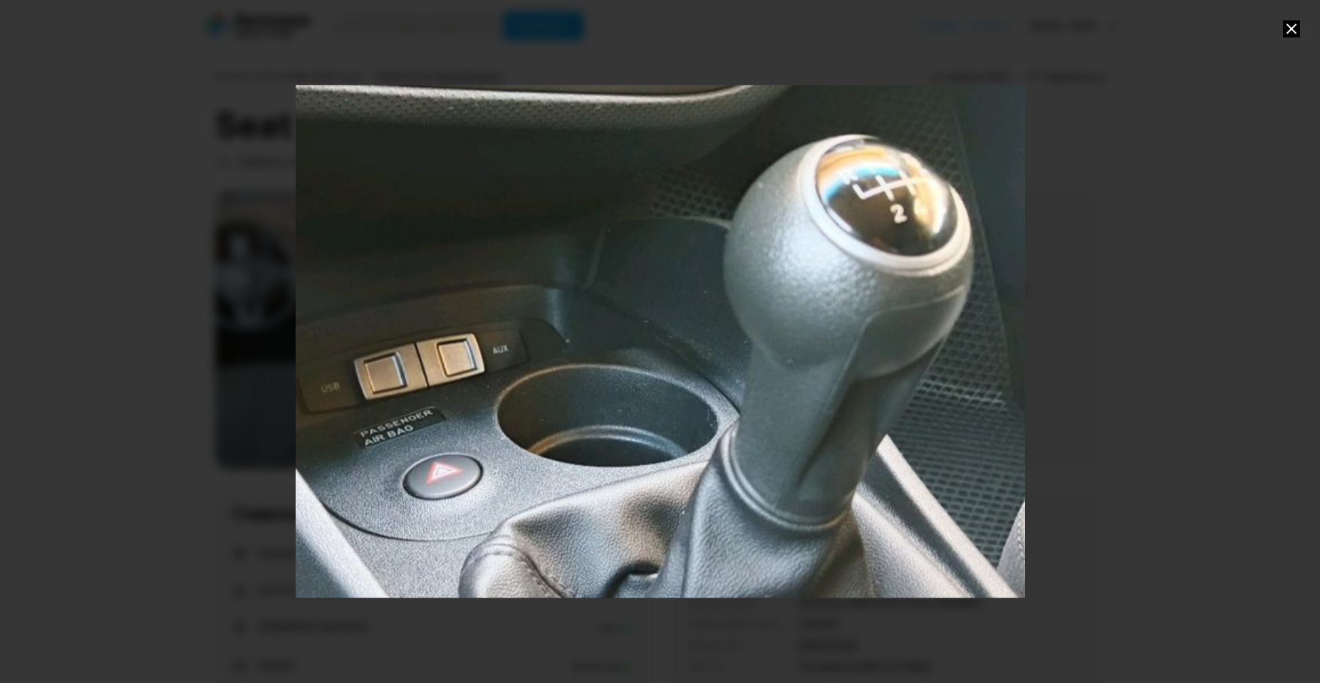
drag, startPoint x: 818, startPoint y: 285, endPoint x: 811, endPoint y: 305, distance: 21.0
click at [811, 305] on div "Go to Slide 5" at bounding box center [621, 385] width 1459 height 1025
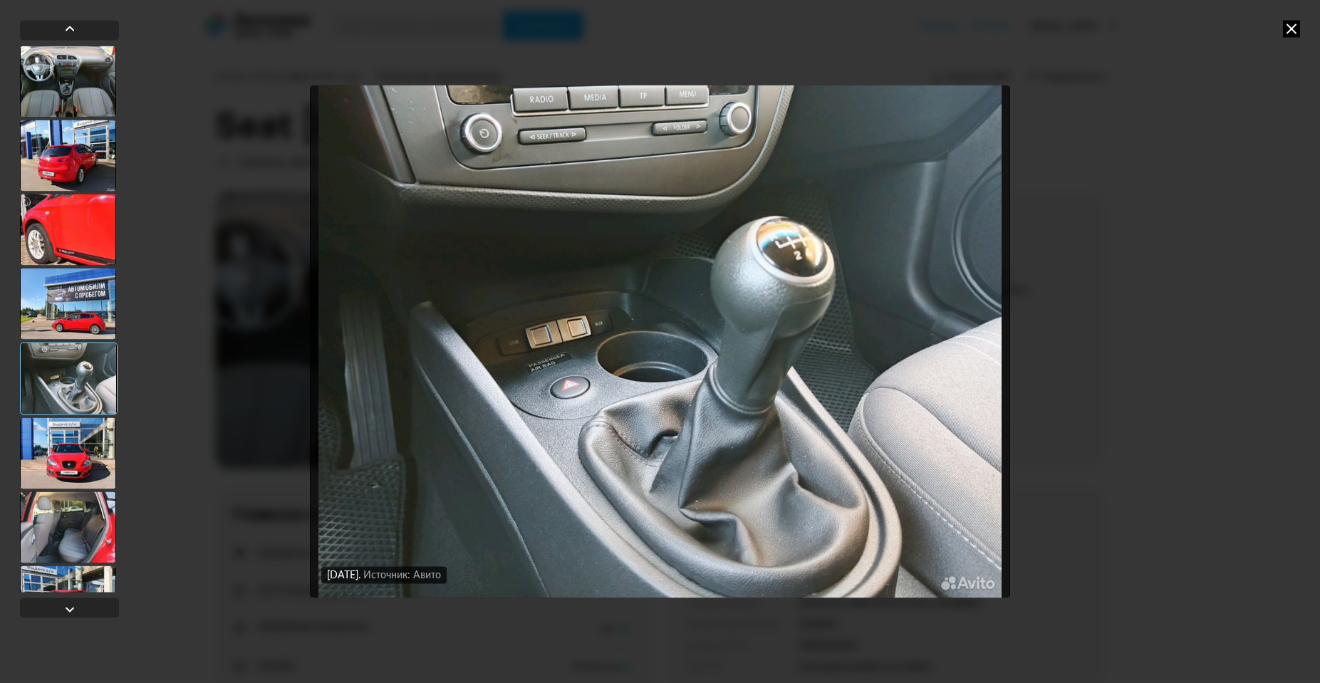
click at [764, 360] on img "Go to Slide 5" at bounding box center [660, 341] width 700 height 512
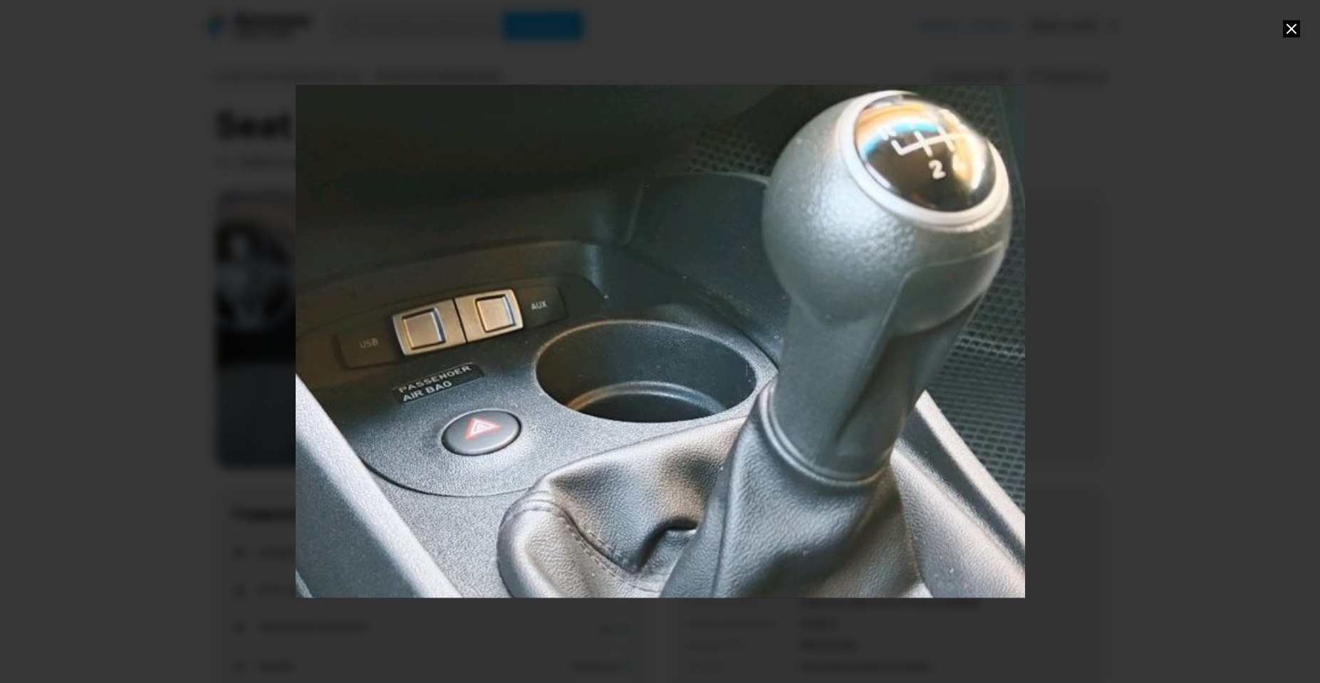
click at [764, 361] on div "Go to Slide 5" at bounding box center [660, 341] width 1459 height 1025
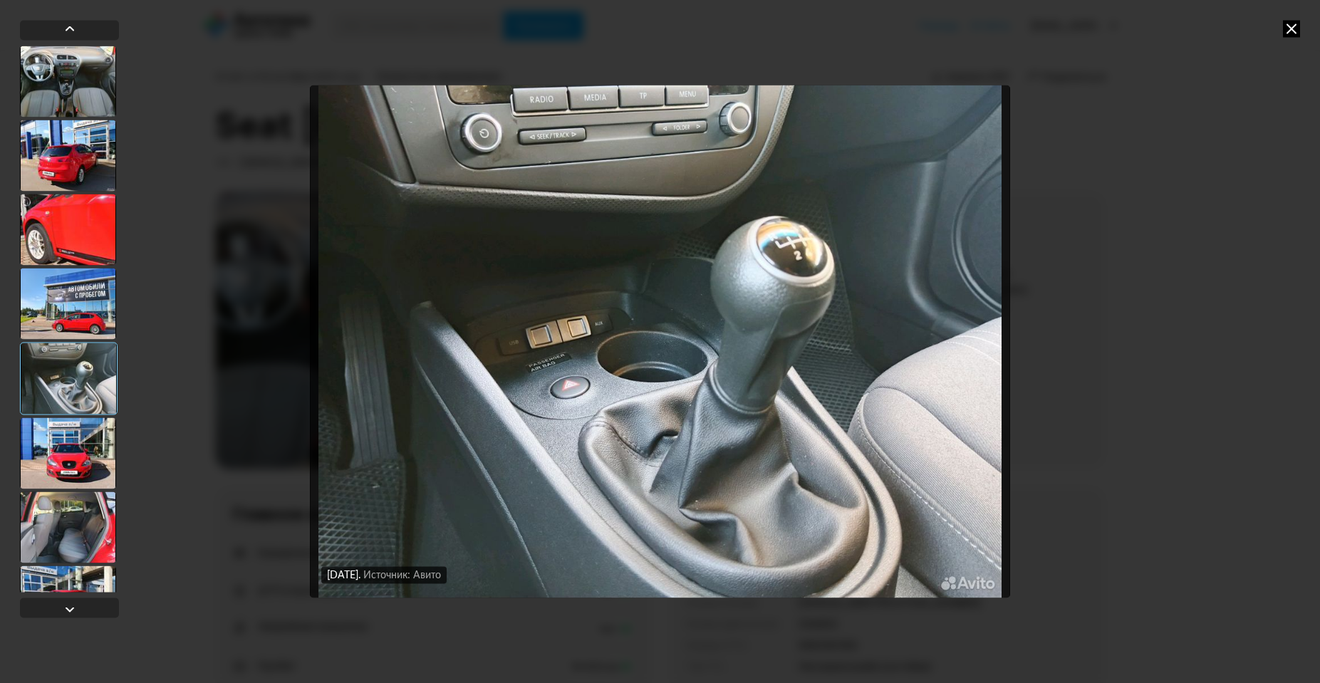
click at [722, 490] on img "Go to Slide 5" at bounding box center [660, 341] width 700 height 512
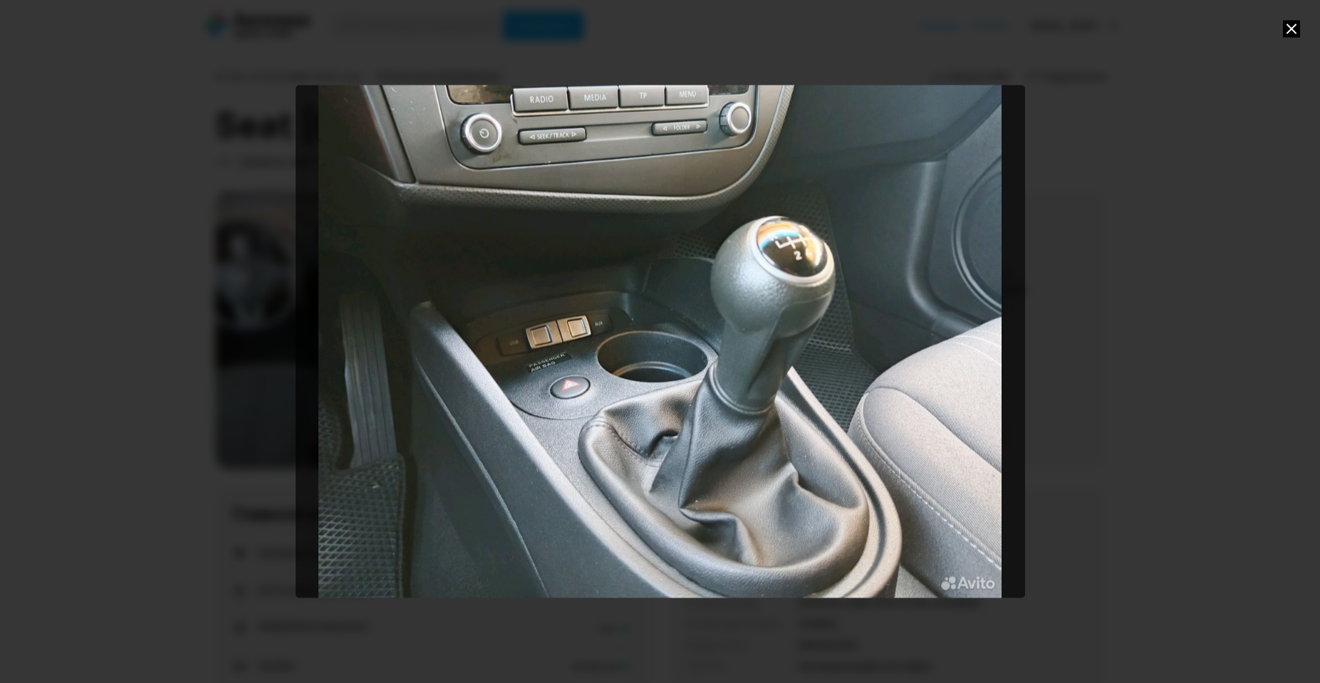
click at [581, 120] on div "Go to Slide 5" at bounding box center [660, 341] width 729 height 512
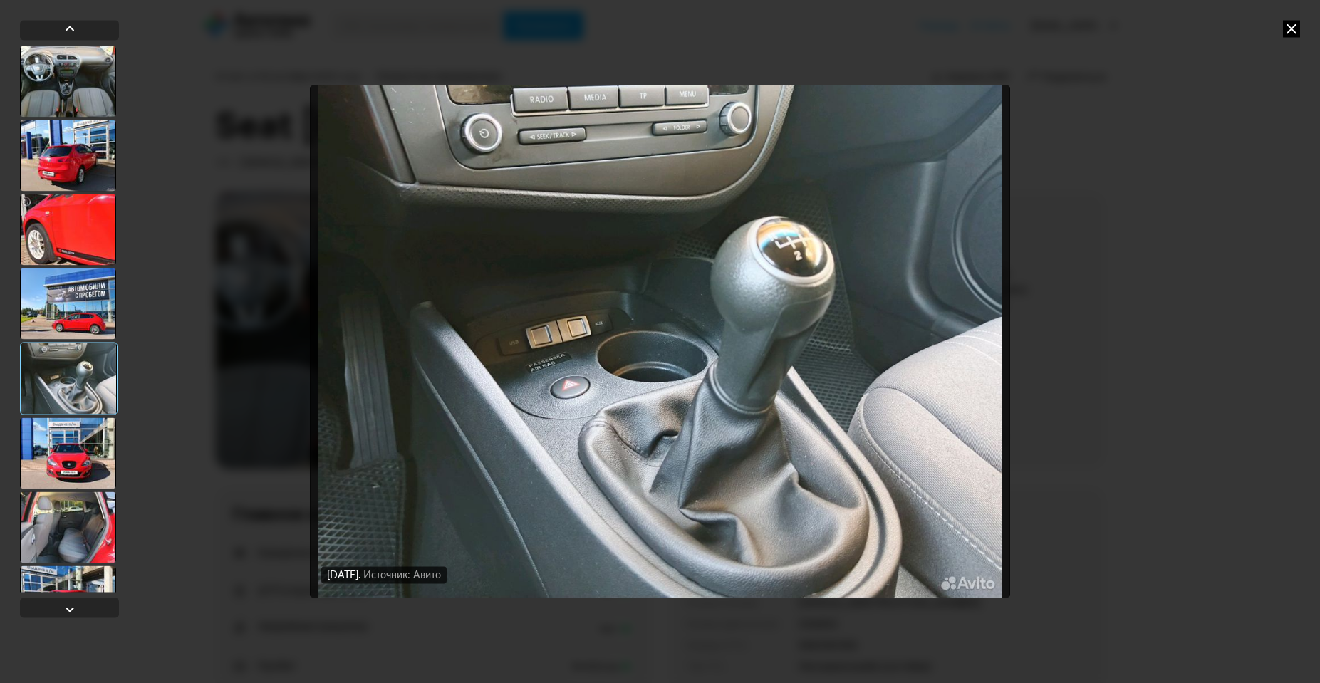
click at [61, 458] on div at bounding box center [68, 452] width 96 height 71
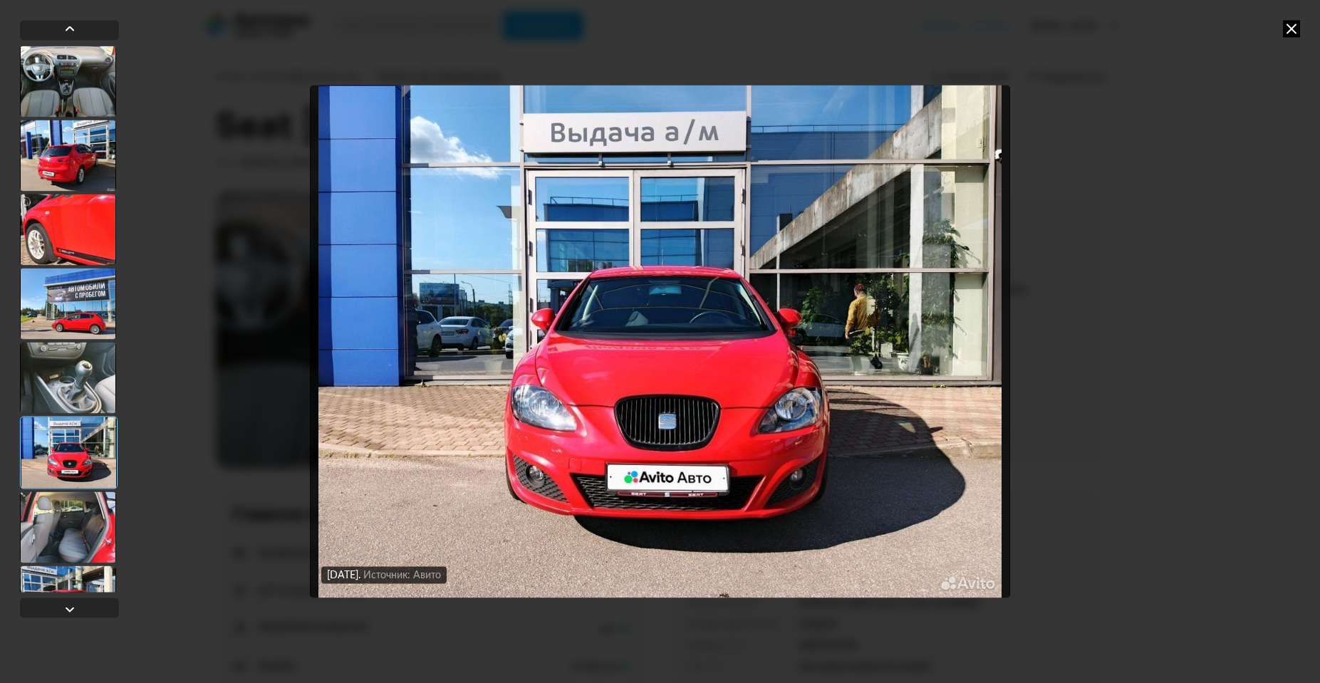
click at [591, 454] on img "Go to Slide 6" at bounding box center [660, 341] width 700 height 512
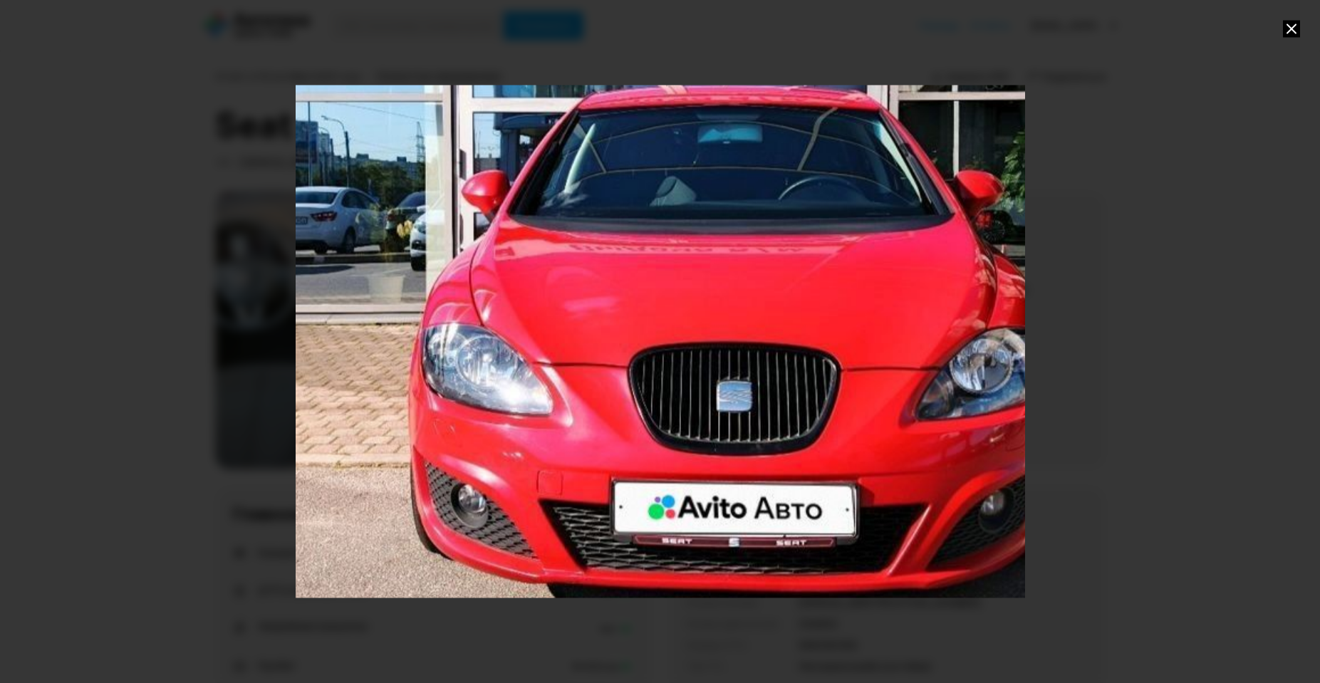
drag, startPoint x: 593, startPoint y: 457, endPoint x: 651, endPoint y: 352, distance: 119.9
click at [651, 352] on div "Go to Slide 6" at bounding box center [718, 236] width 1459 height 1025
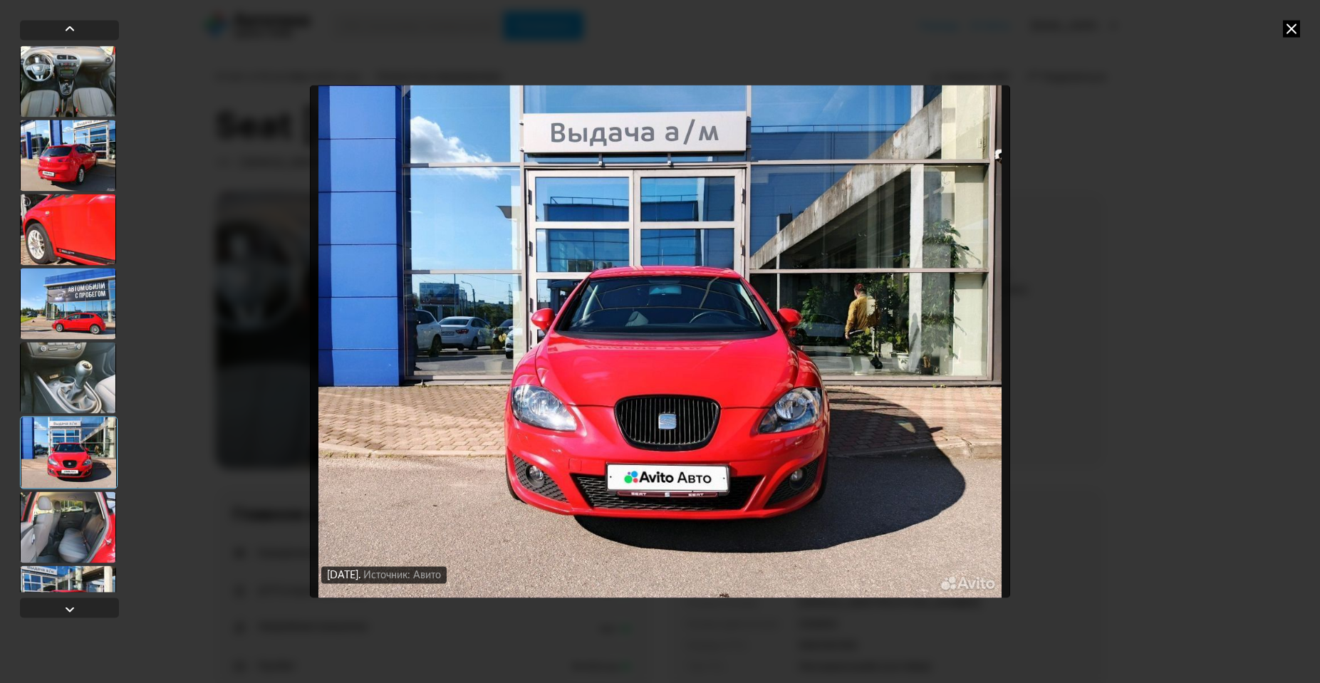
click at [60, 536] on div at bounding box center [68, 527] width 96 height 71
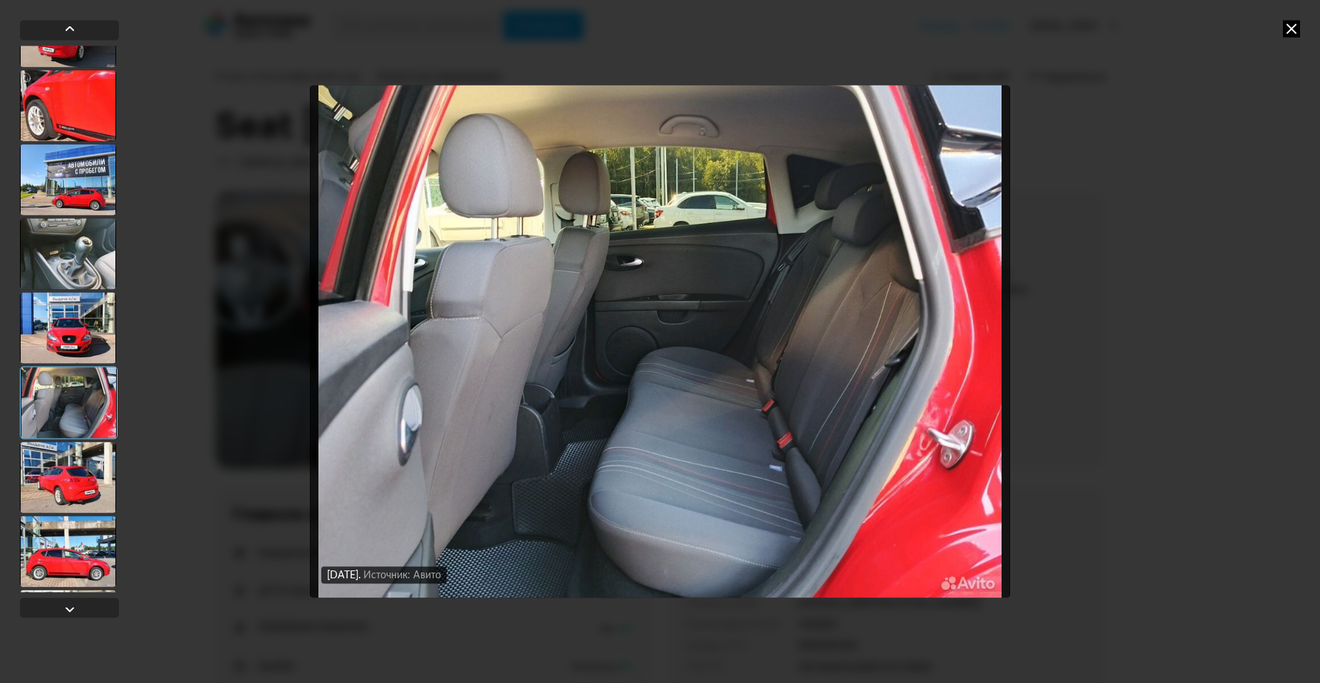
scroll to position [142, 0]
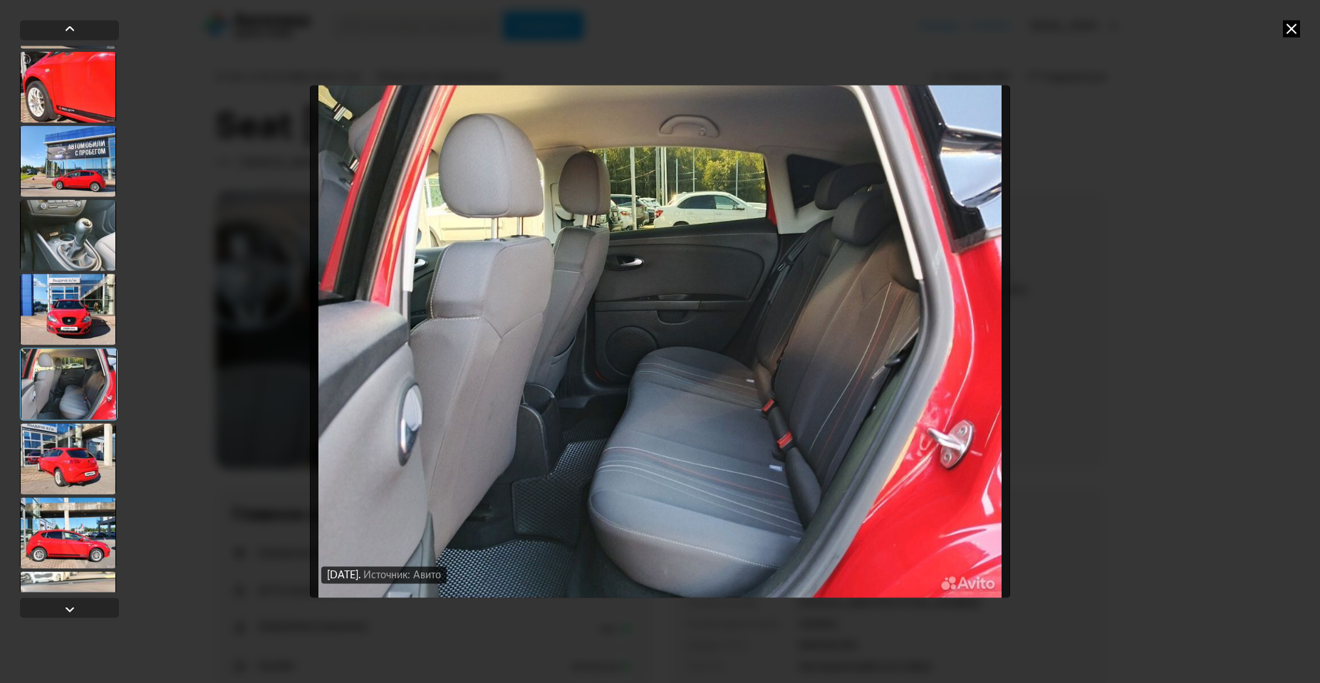
click at [62, 476] on div at bounding box center [68, 458] width 96 height 71
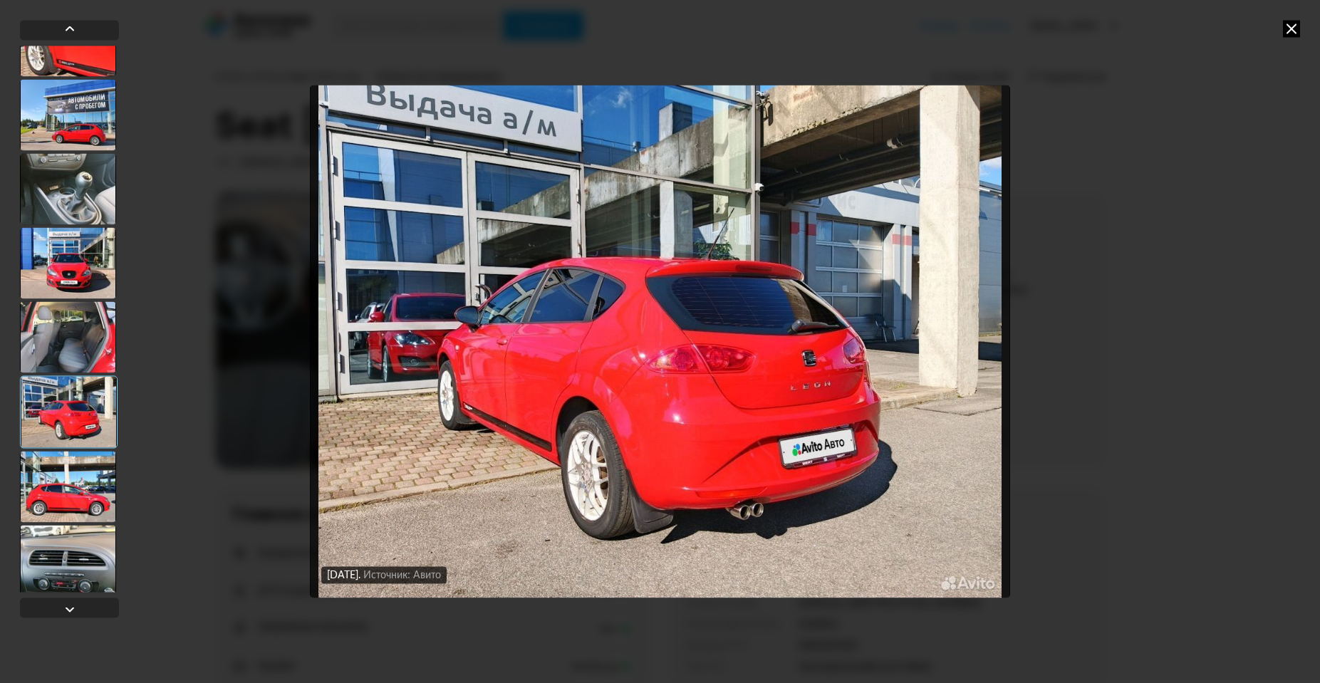
scroll to position [214, 0]
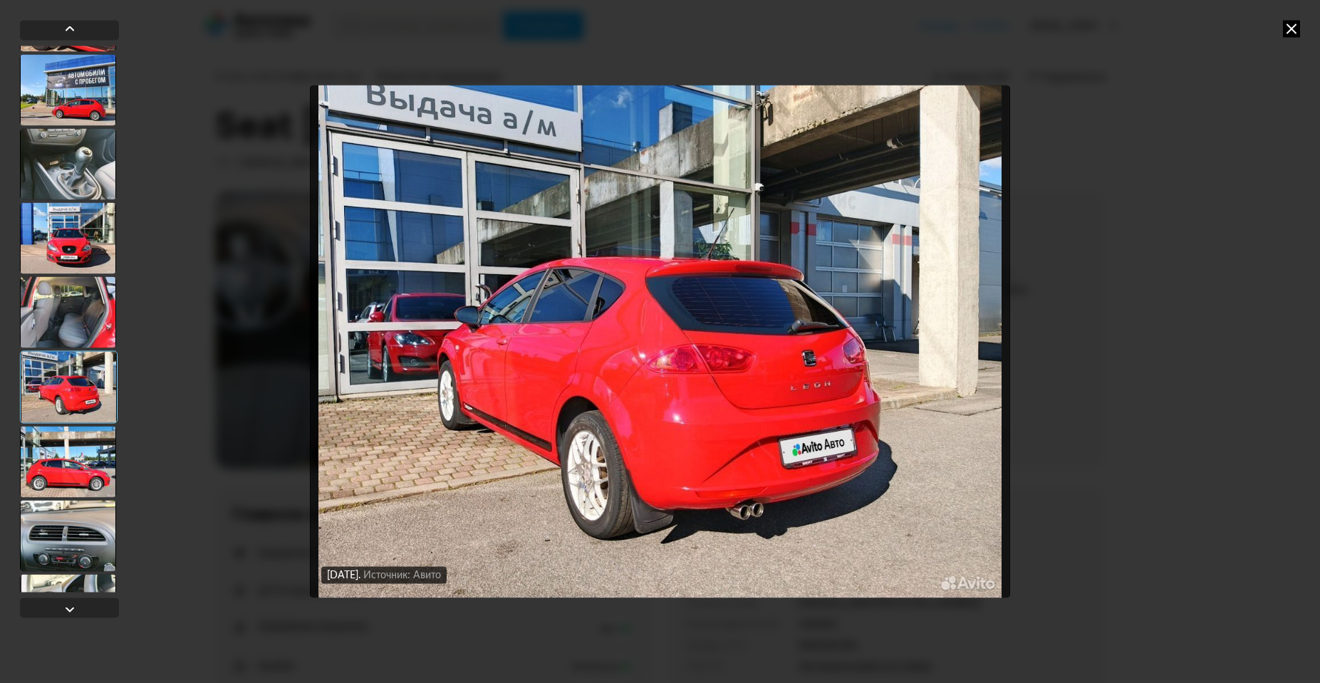
click at [65, 473] on div at bounding box center [68, 461] width 96 height 71
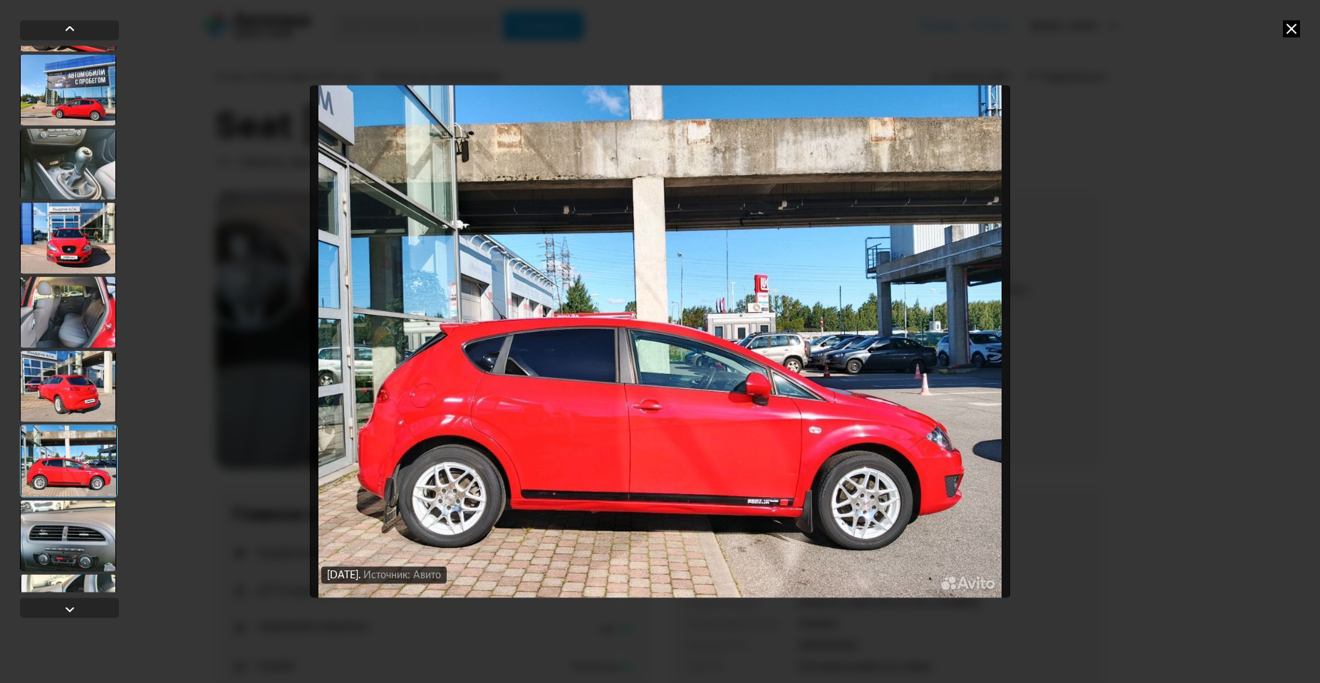
click at [522, 474] on img "Go to Slide 9" at bounding box center [660, 341] width 700 height 512
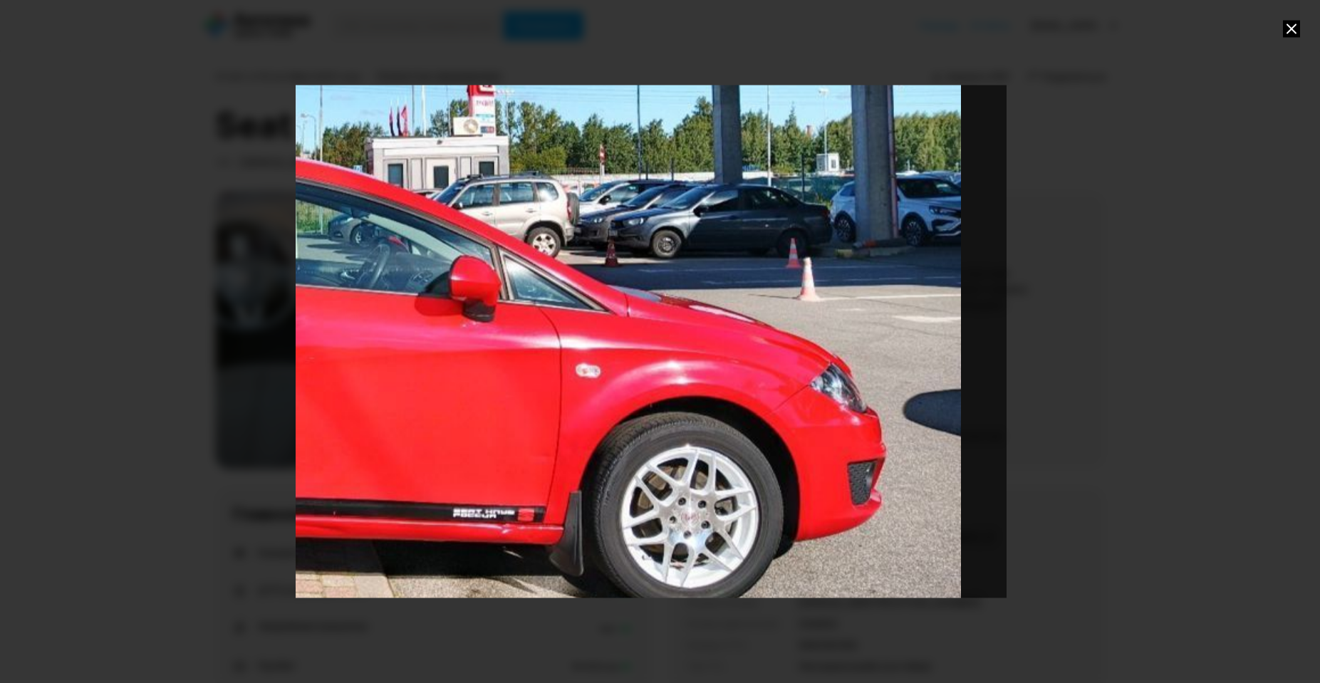
drag, startPoint x: 542, startPoint y: 452, endPoint x: 139, endPoint y: 328, distance: 421.8
click at [139, 328] on div at bounding box center [660, 341] width 1320 height 683
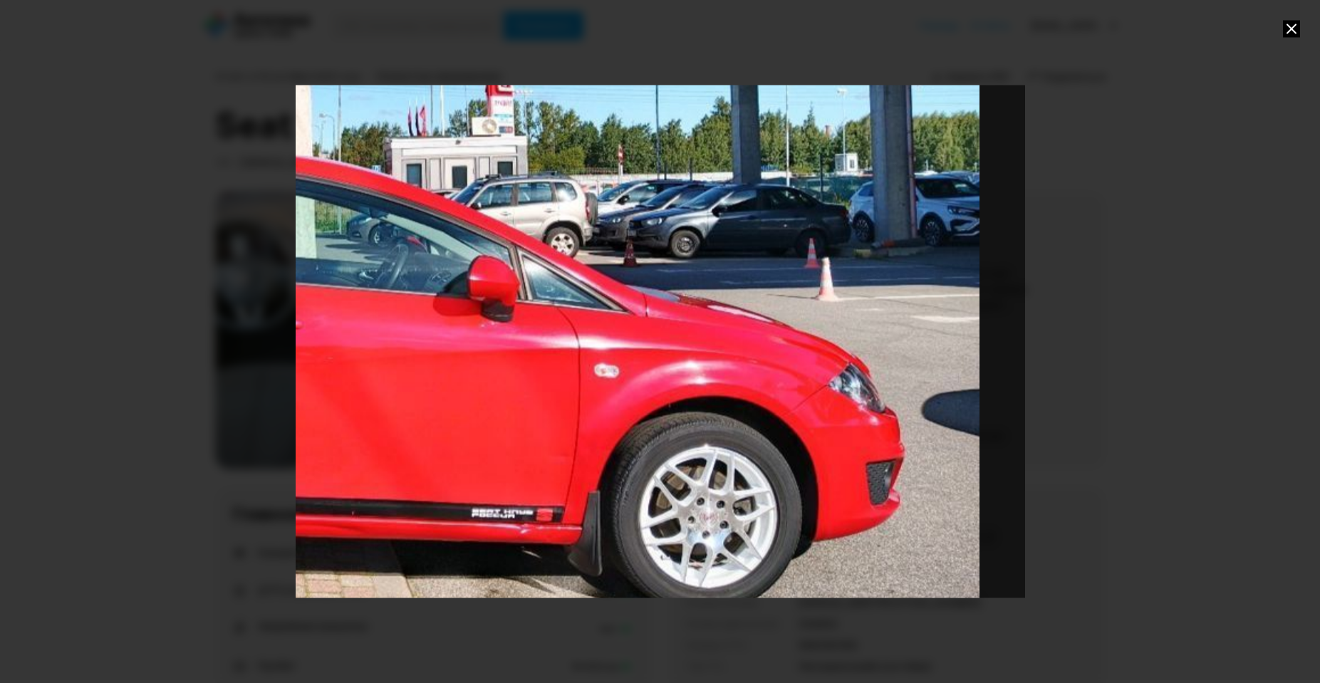
click at [161, 342] on div at bounding box center [660, 341] width 1320 height 683
click at [403, 353] on div "Go to Slide 9" at bounding box center [295, 194] width 1459 height 1025
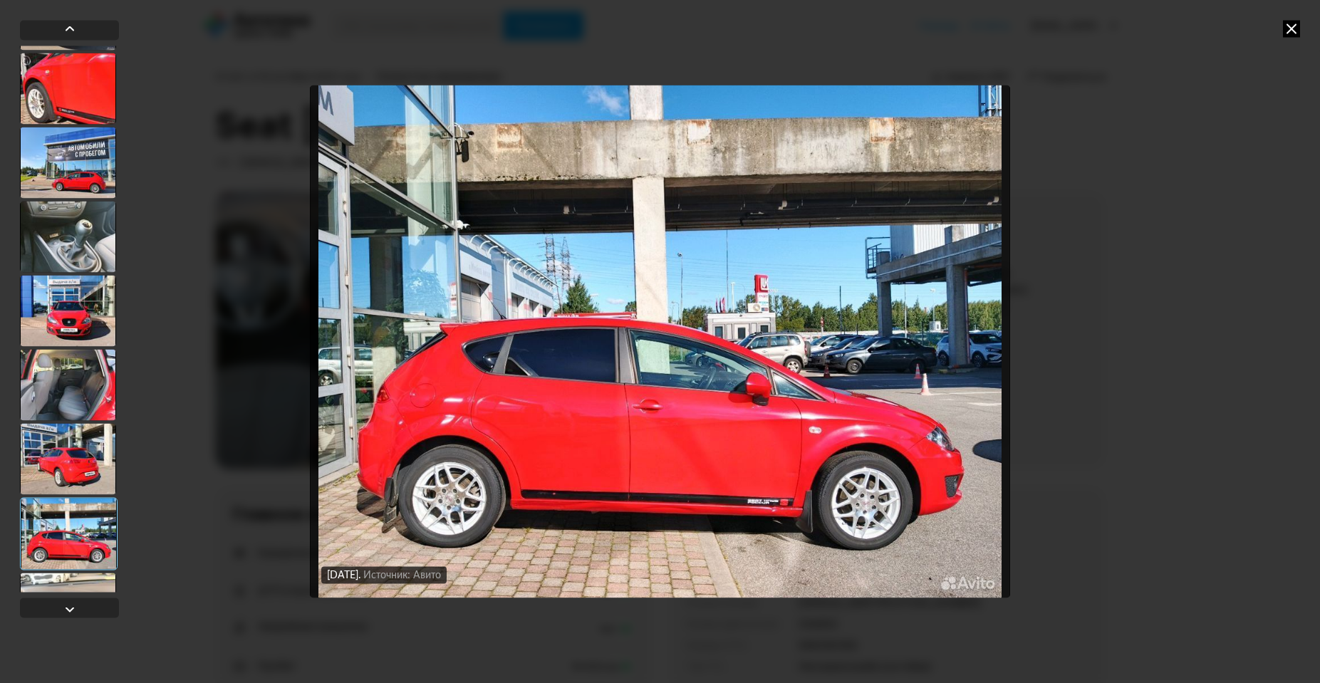
scroll to position [142, 0]
click at [61, 408] on div at bounding box center [68, 383] width 96 height 71
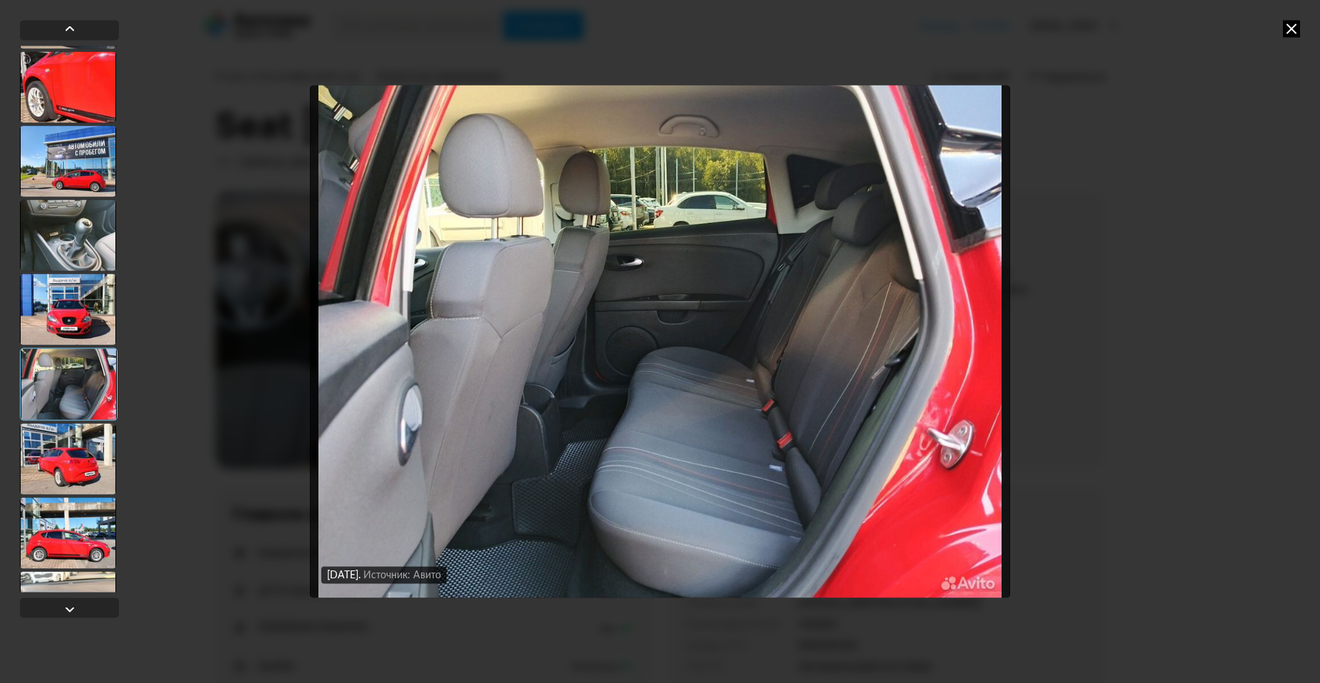
click at [618, 478] on img "Go to Slide 7" at bounding box center [660, 341] width 700 height 512
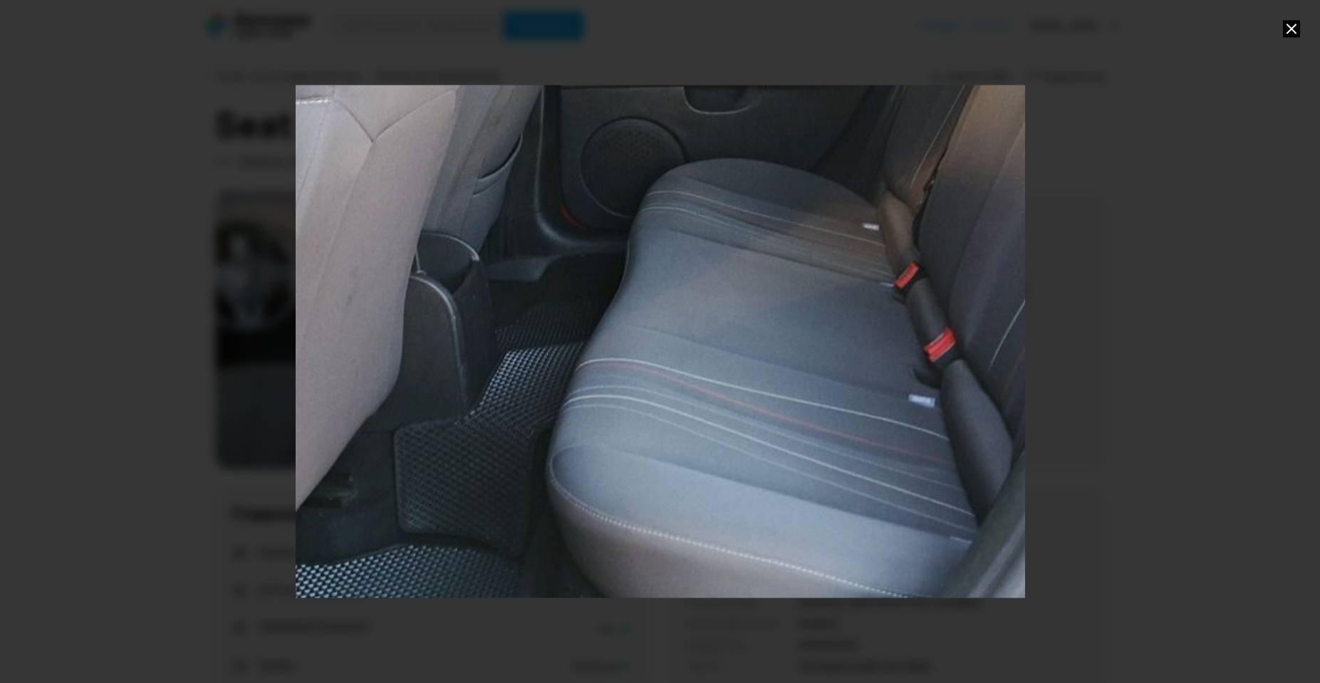
drag, startPoint x: 629, startPoint y: 479, endPoint x: 685, endPoint y: 329, distance: 160.5
click at [685, 329] on div "Go to Slide 7" at bounding box center [689, 148] width 1459 height 1025
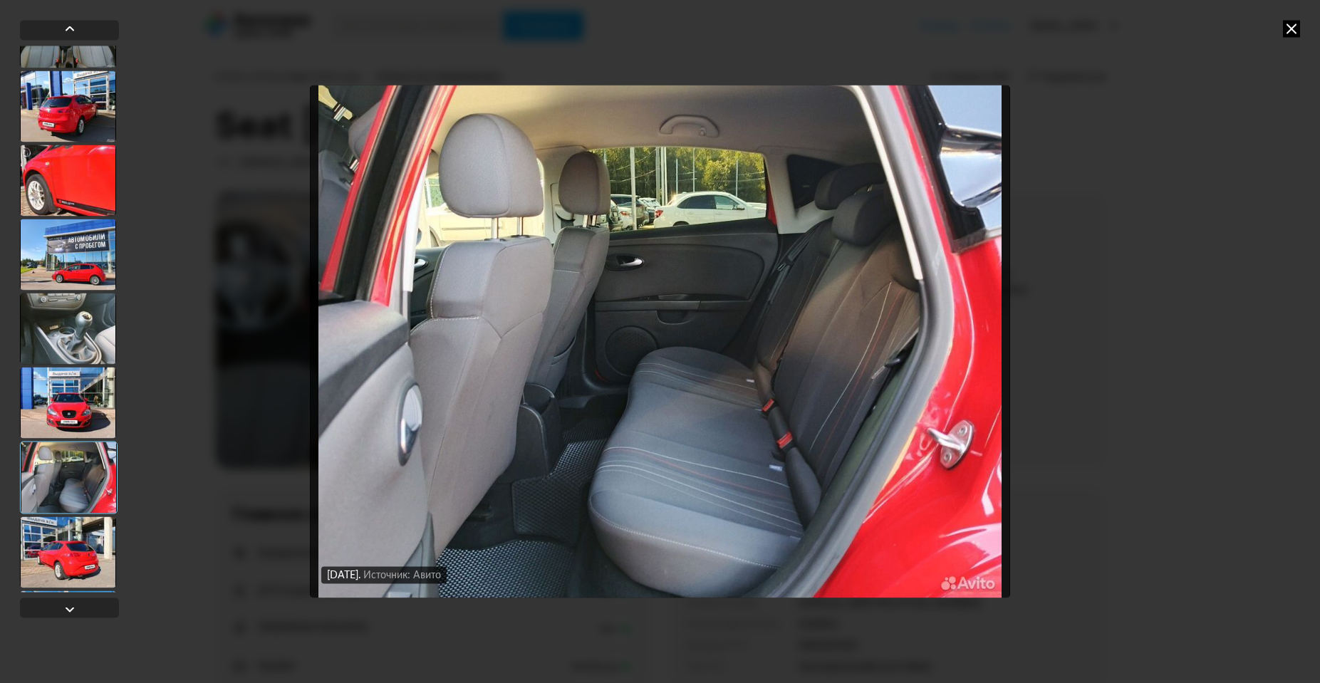
scroll to position [71, 0]
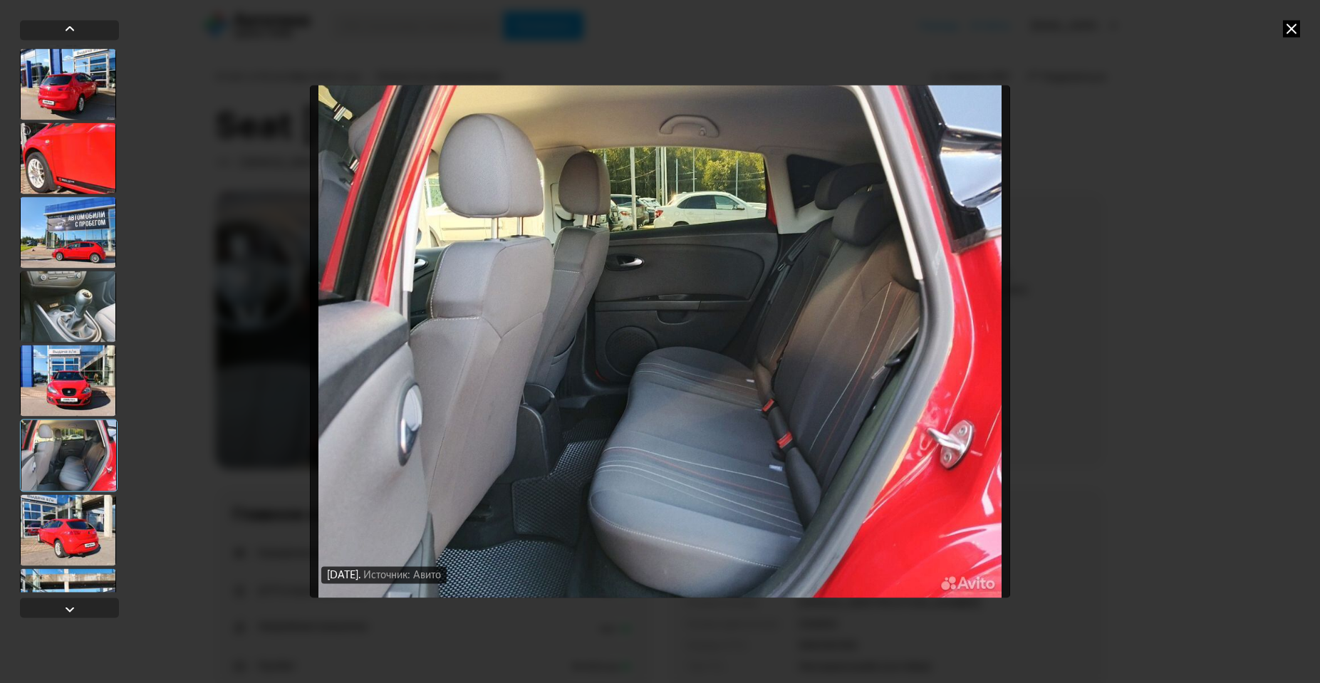
click at [76, 457] on div at bounding box center [69, 455] width 98 height 73
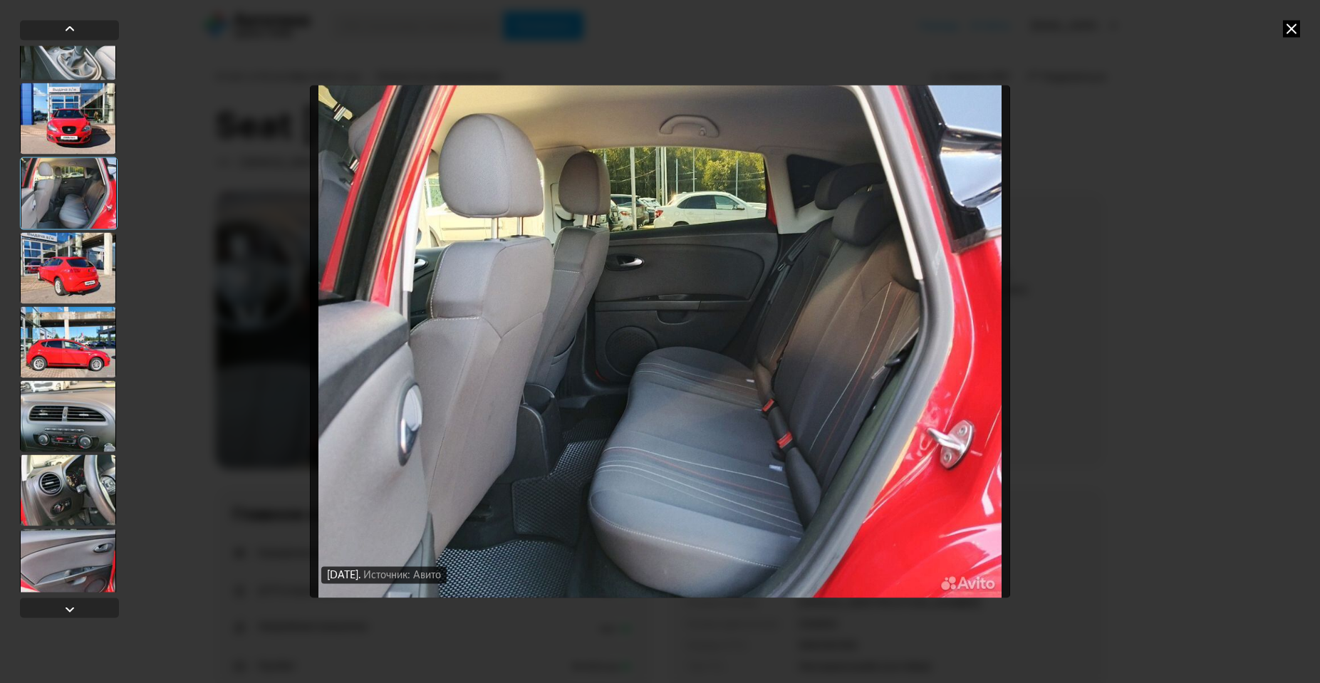
scroll to position [356, 0]
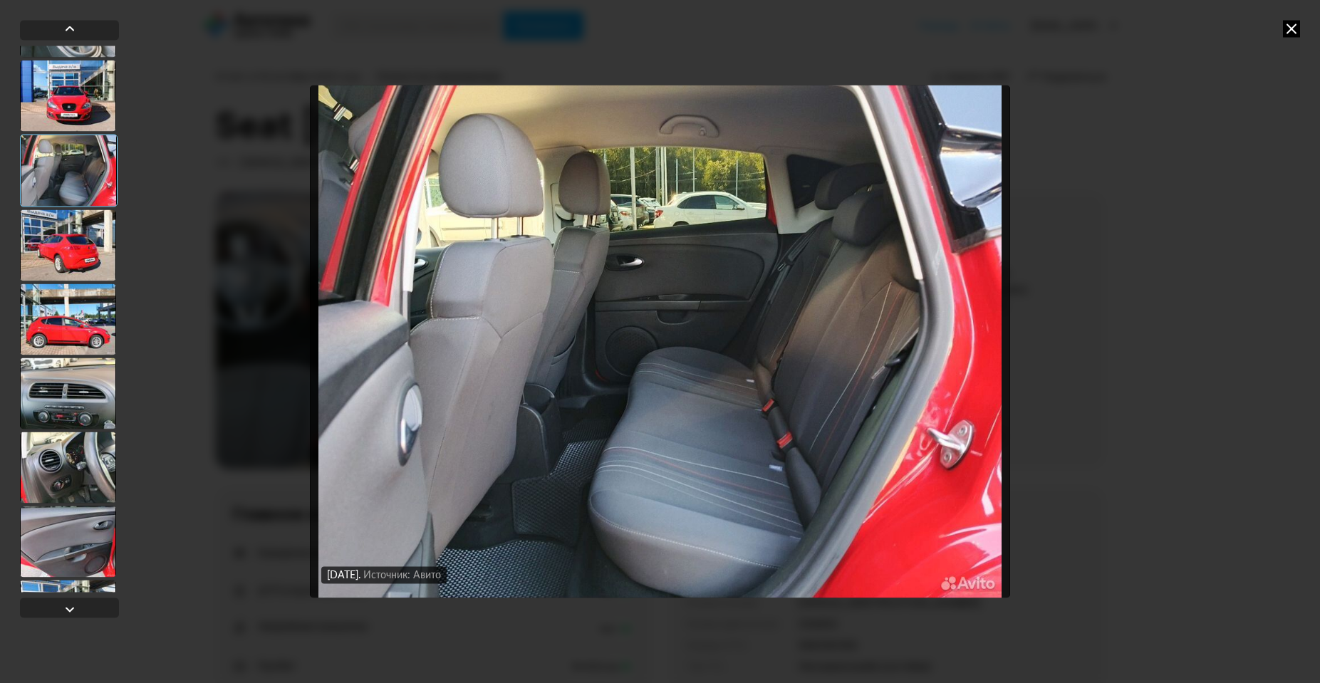
click at [69, 407] on div at bounding box center [68, 393] width 96 height 71
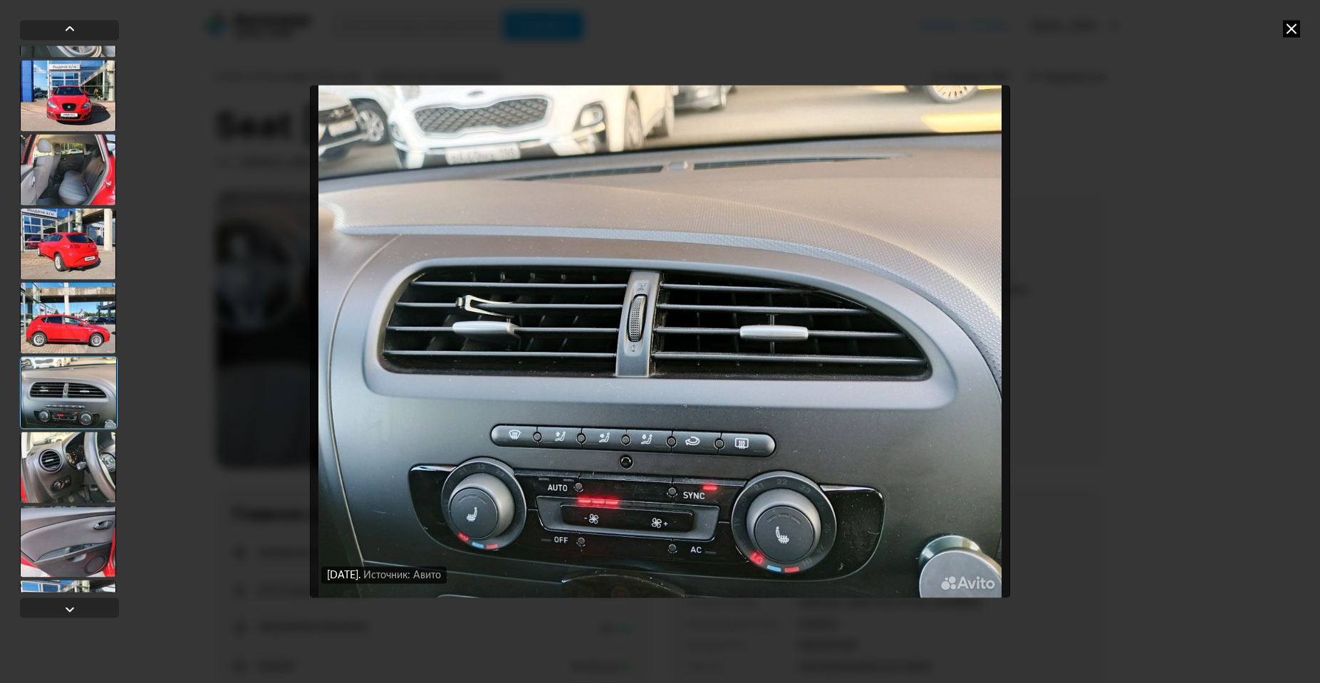
click at [575, 517] on img "Go to Slide 10" at bounding box center [660, 341] width 700 height 512
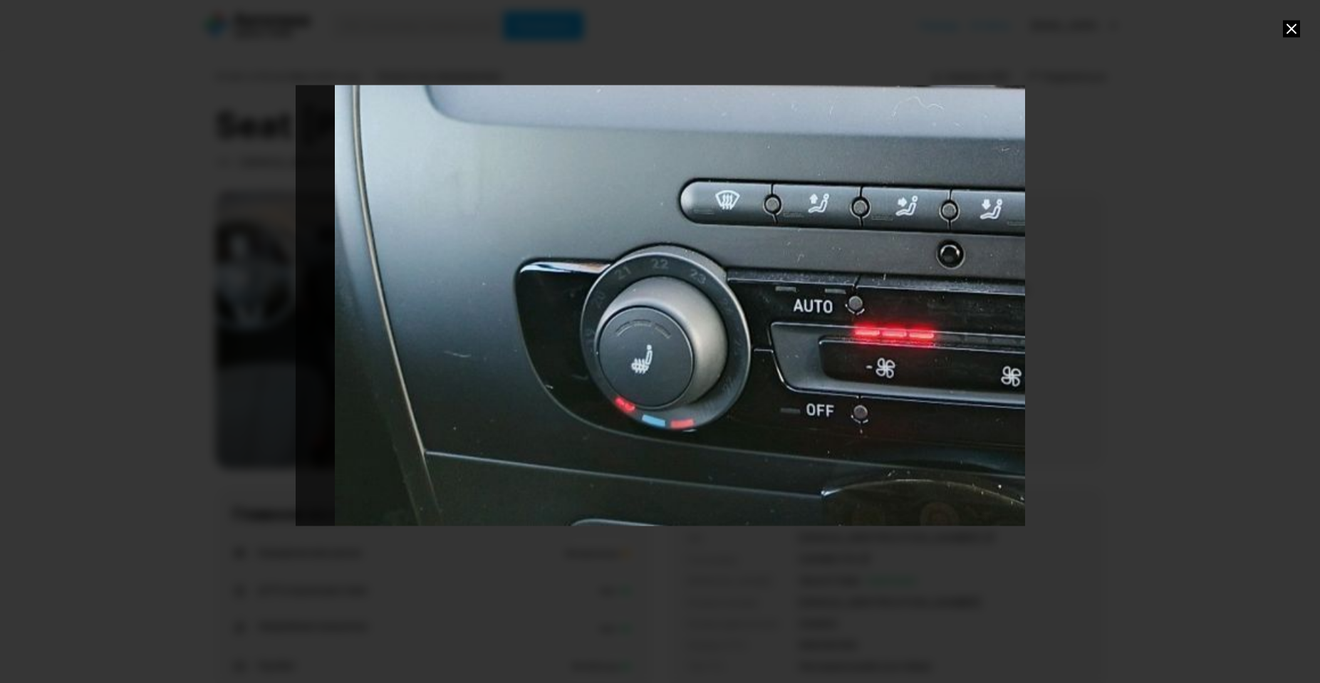
drag, startPoint x: 432, startPoint y: 445, endPoint x: 775, endPoint y: 62, distance: 514.6
click at [775, 62] on div "Go to Slide 10" at bounding box center [660, 341] width 729 height 579
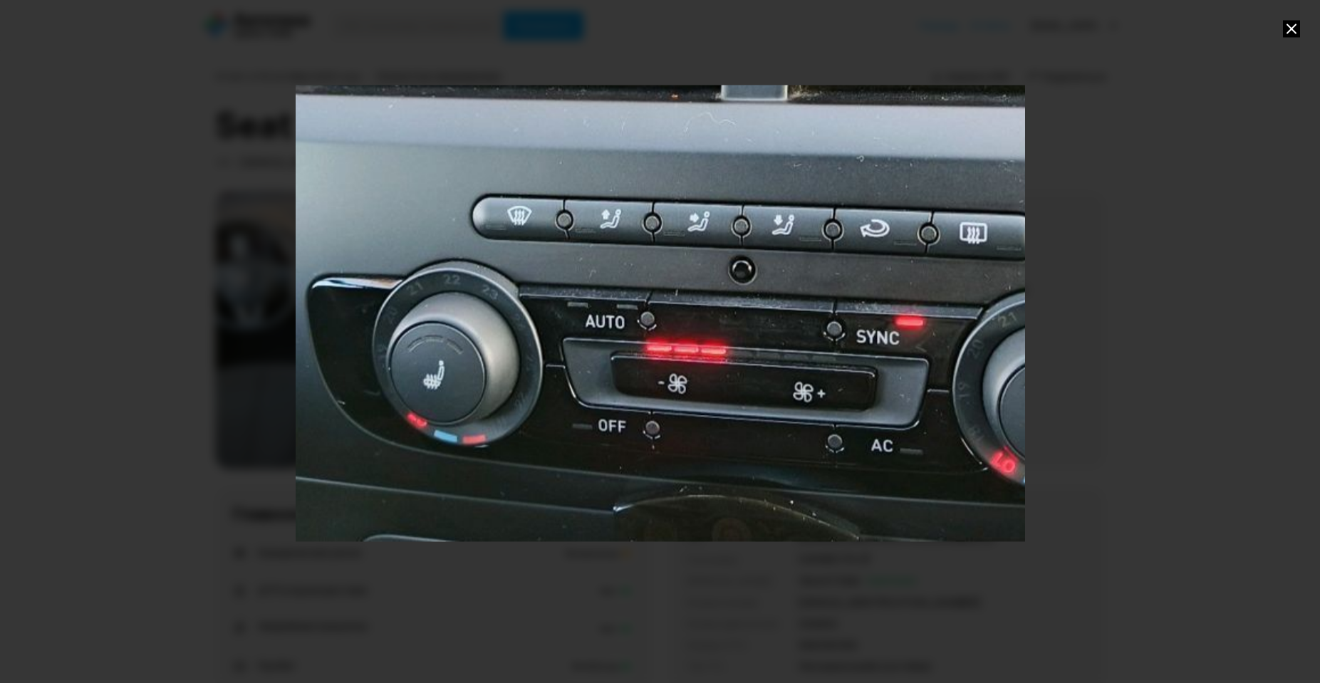
drag, startPoint x: 821, startPoint y: 333, endPoint x: 392, endPoint y: 238, distance: 439.3
click at [392, 238] on div "Go to Slide 10" at bounding box center [809, 30] width 1459 height 1025
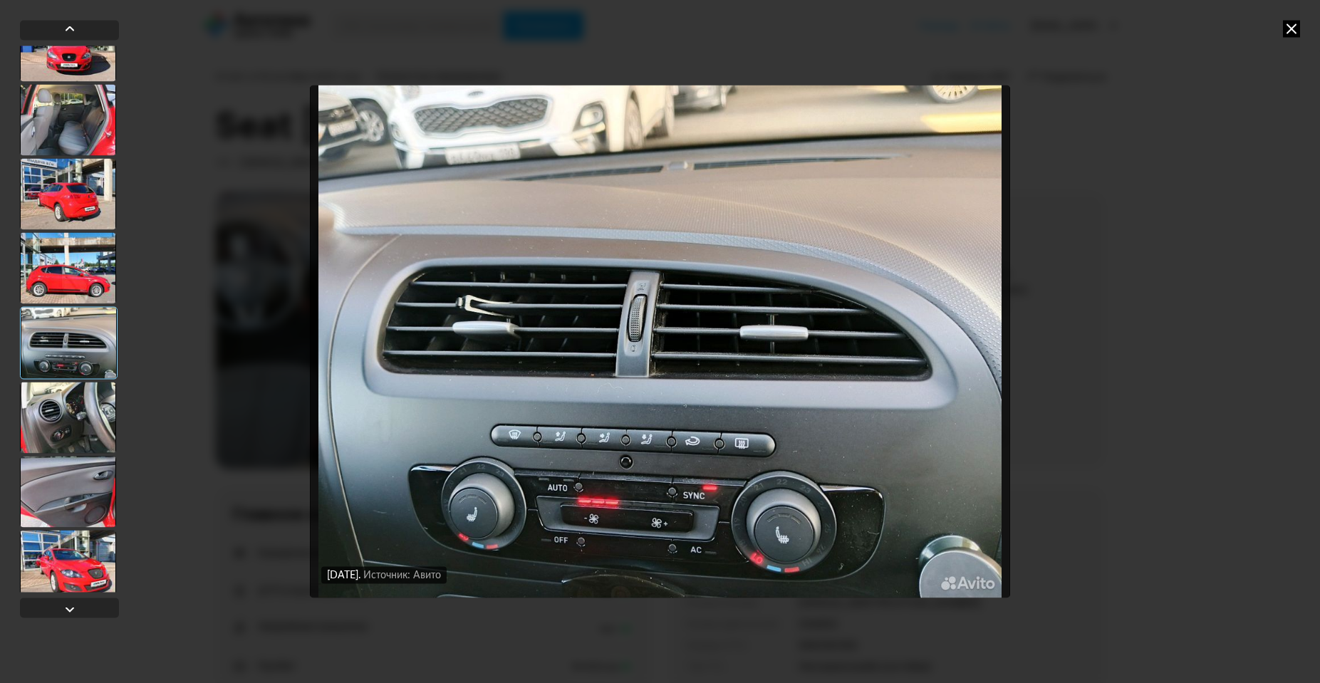
scroll to position [427, 0]
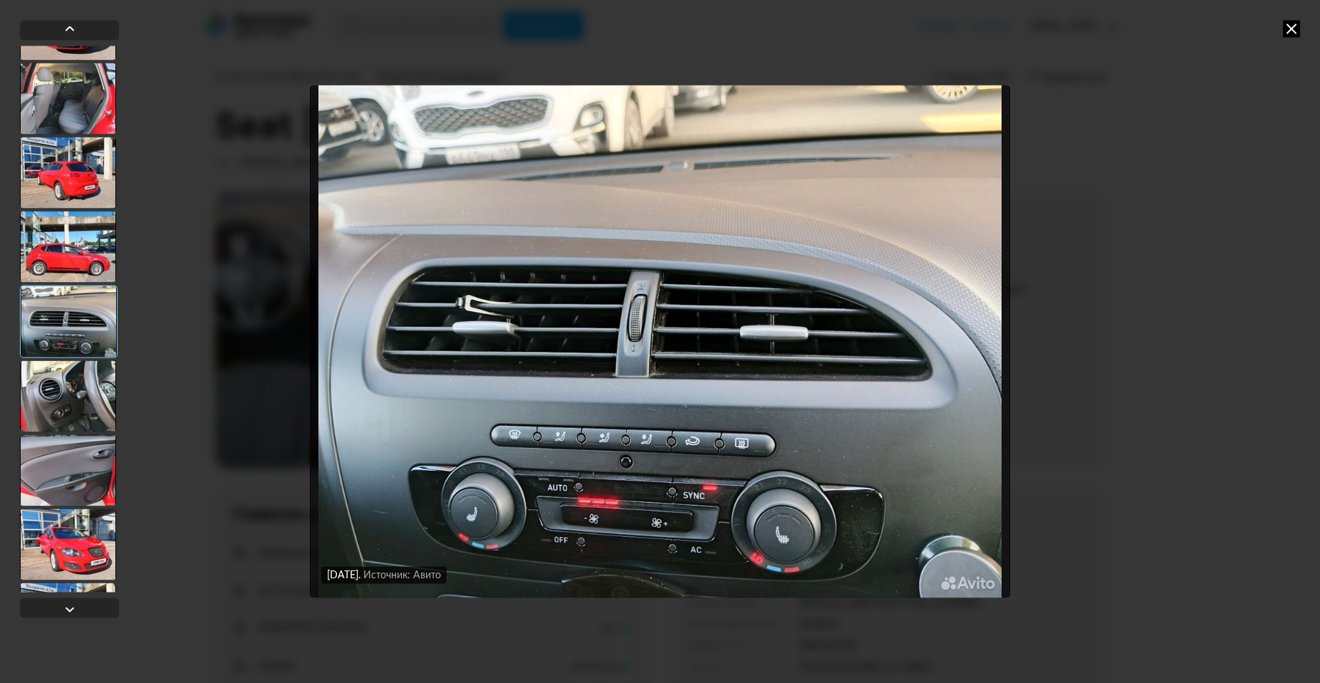
click at [91, 387] on div at bounding box center [68, 395] width 96 height 71
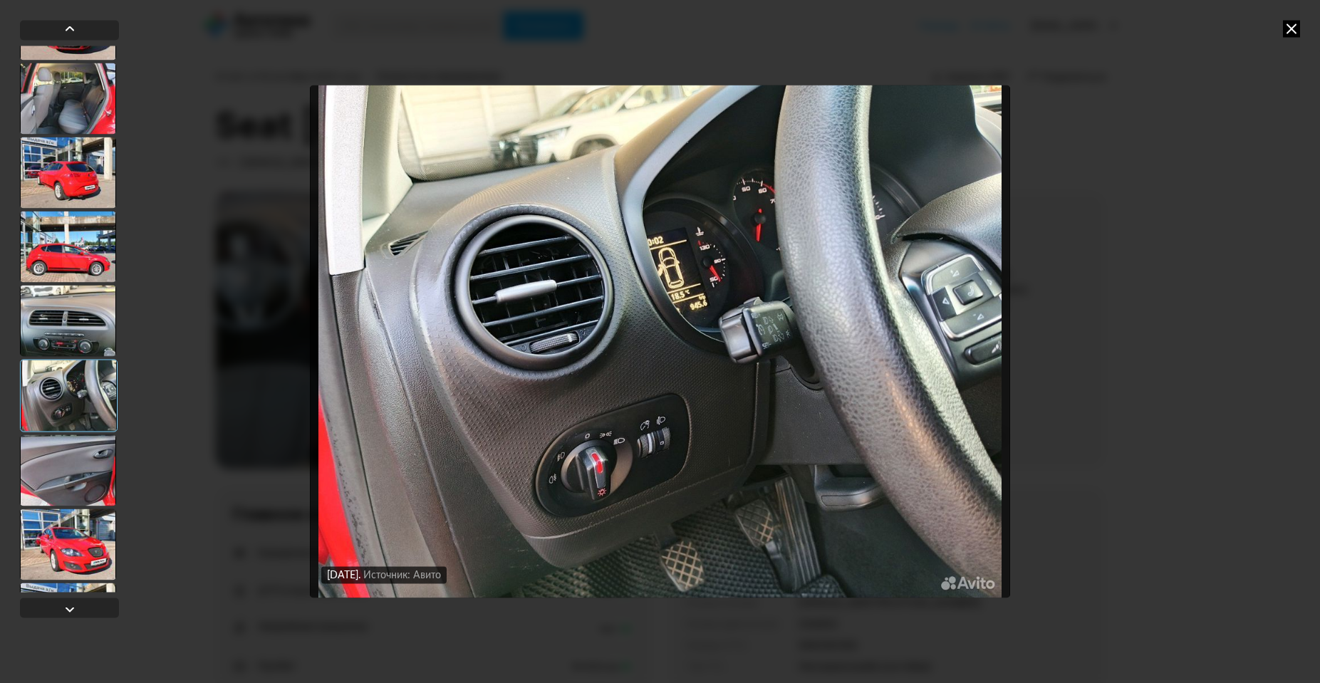
click at [574, 488] on img "Go to Slide 11" at bounding box center [660, 341] width 700 height 512
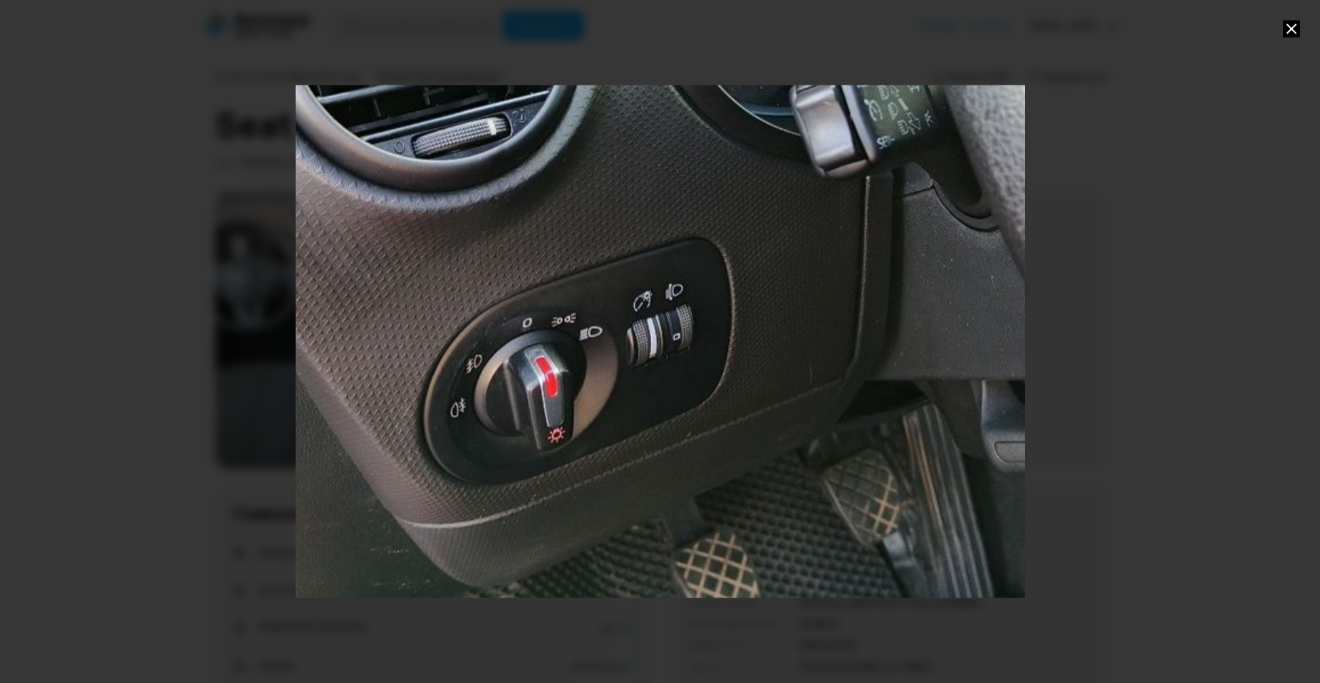
drag, startPoint x: 578, startPoint y: 495, endPoint x: 586, endPoint y: 304, distance: 191.1
click at [586, 304] on div "Go to Slide 11" at bounding box center [671, 134] width 1459 height 1025
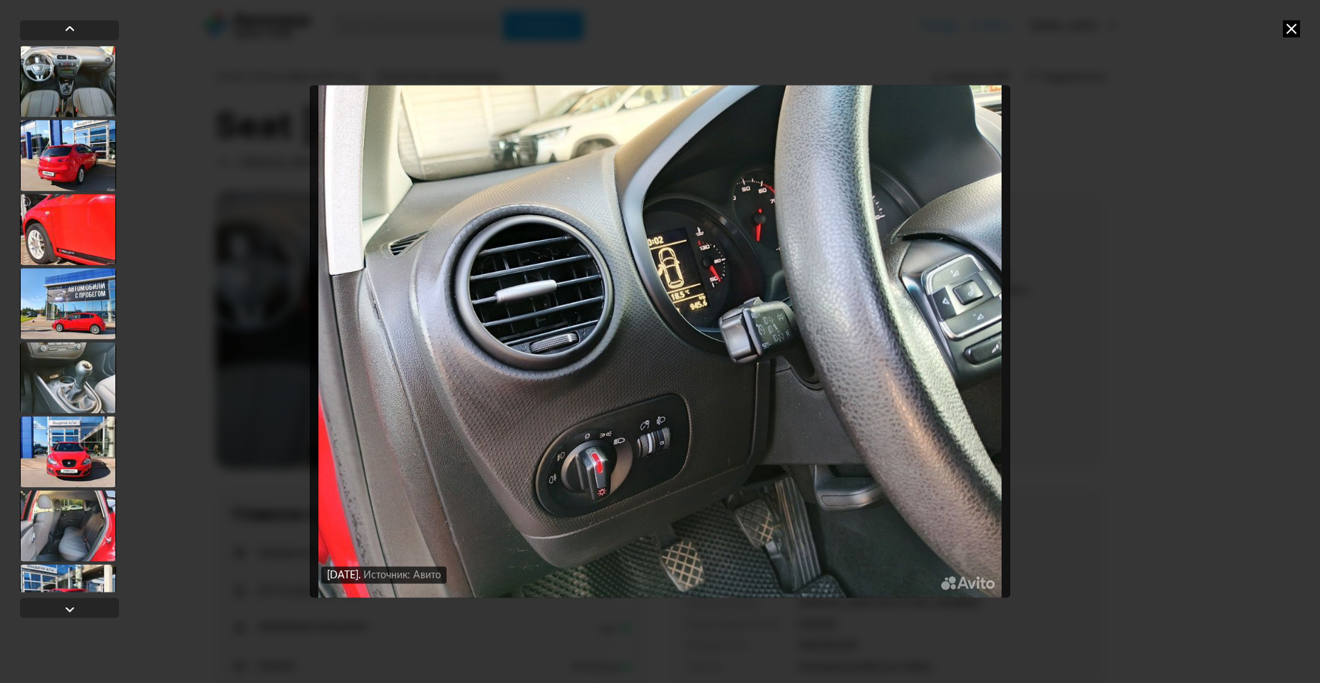
click at [685, 422] on img "Go to Slide 11" at bounding box center [660, 341] width 700 height 512
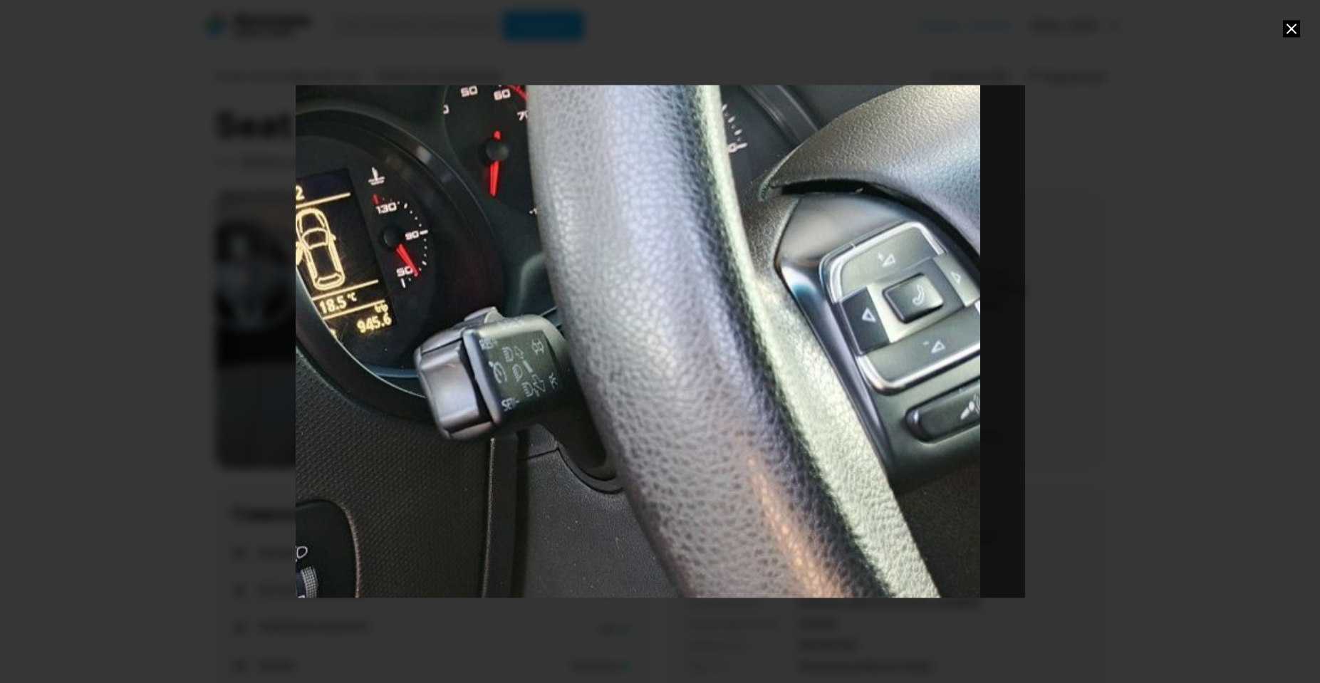
drag, startPoint x: 646, startPoint y: 464, endPoint x: 303, endPoint y: 538, distance: 350.4
click at [294, 538] on div at bounding box center [660, 341] width 1320 height 683
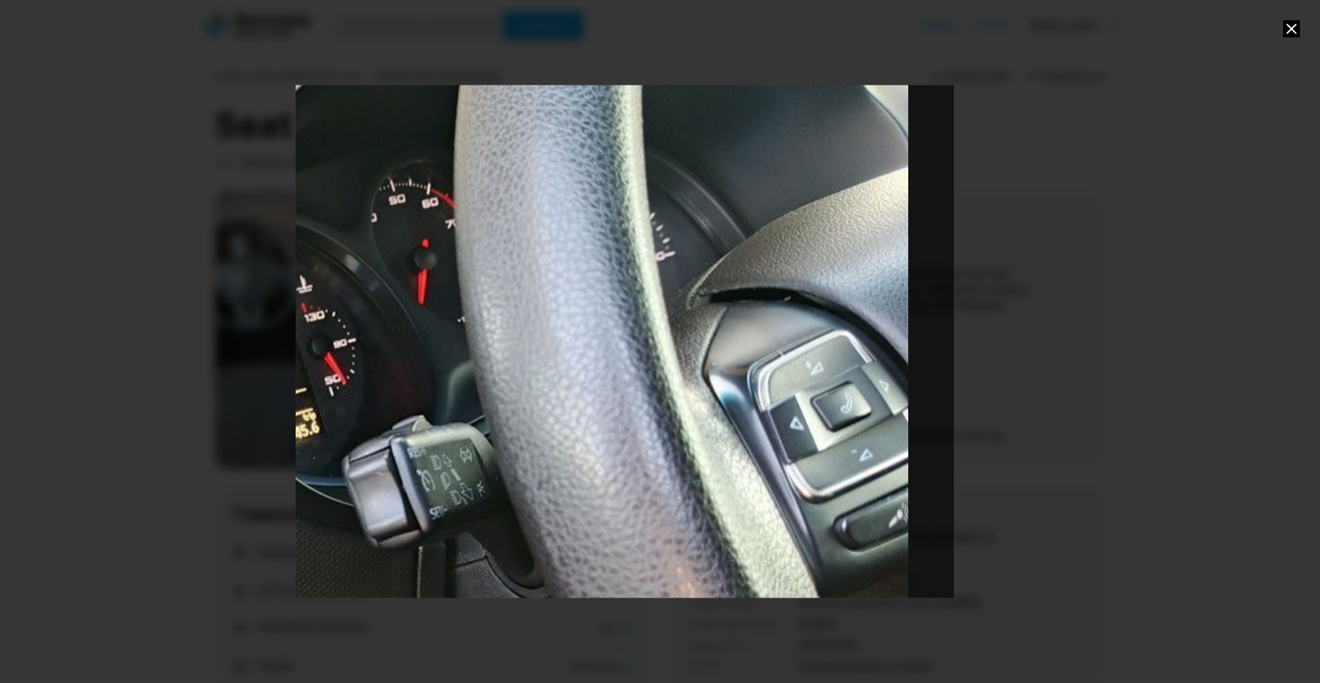
drag, startPoint x: 678, startPoint y: 197, endPoint x: 311, endPoint y: 305, distance: 383.2
click at [311, 305] on div "Go to Slide 11" at bounding box center [224, 504] width 1459 height 1025
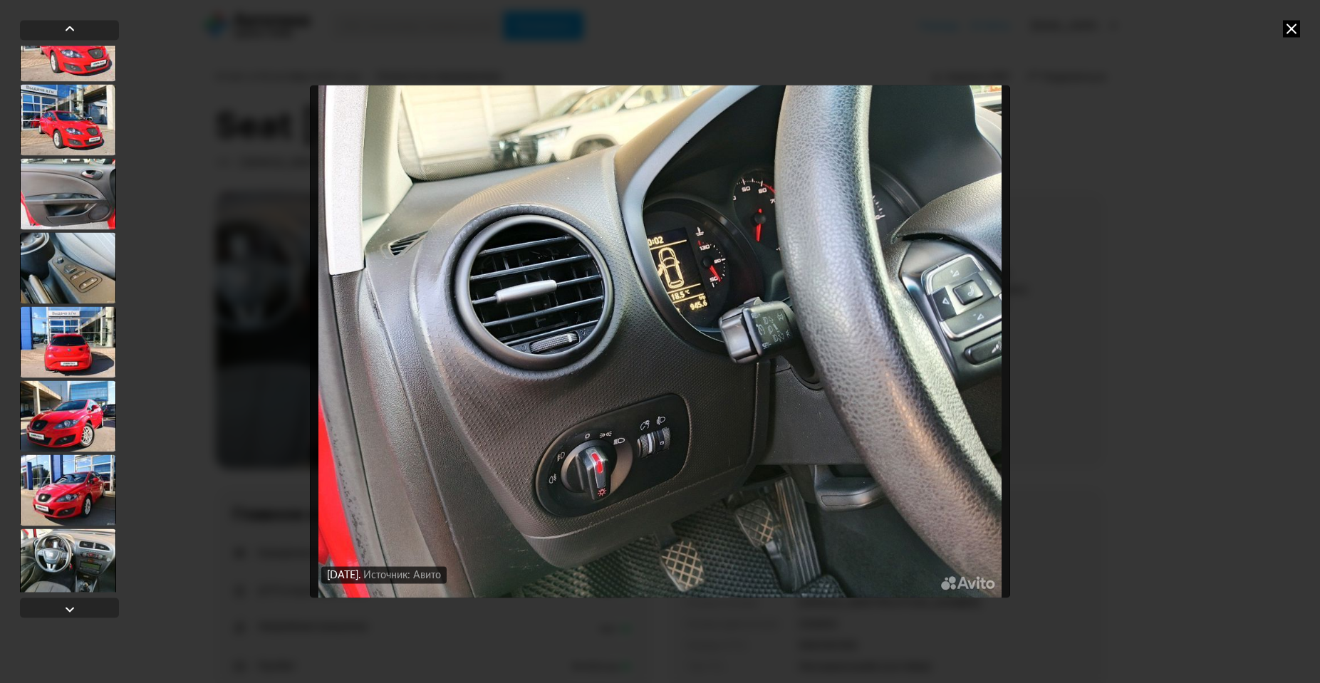
click at [104, 265] on div at bounding box center [68, 267] width 96 height 71
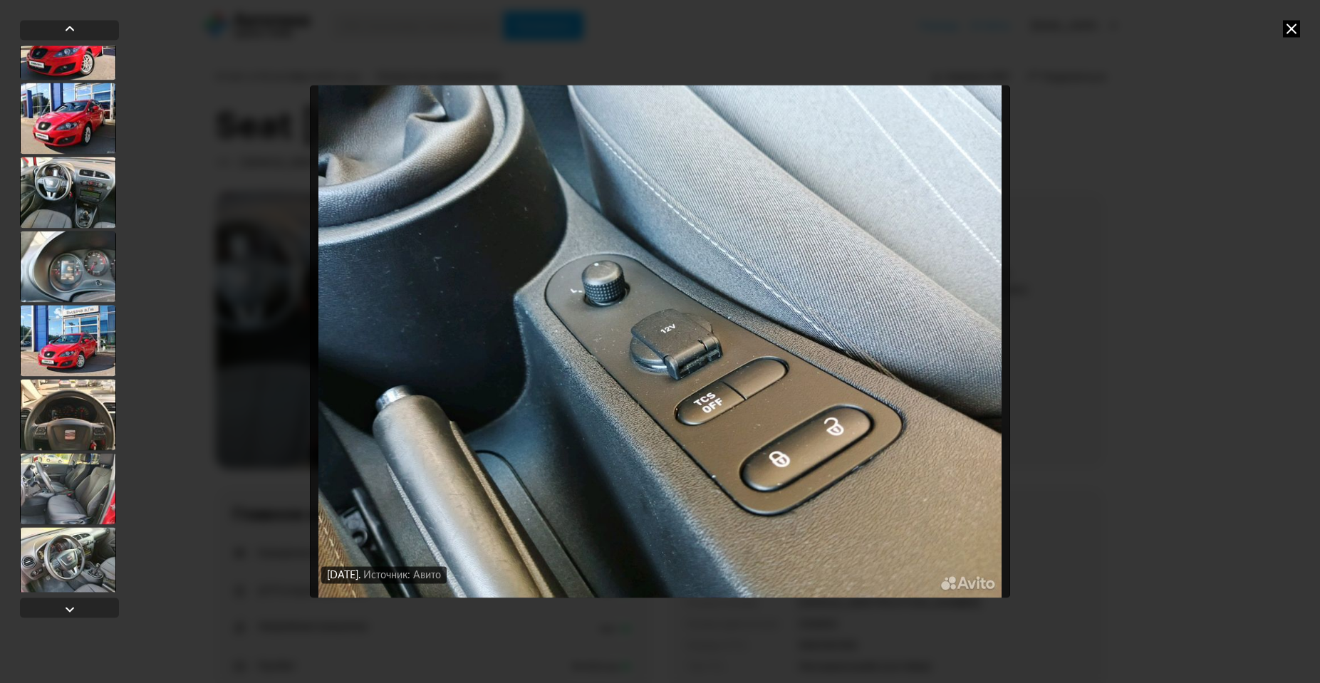
scroll to position [1307, 0]
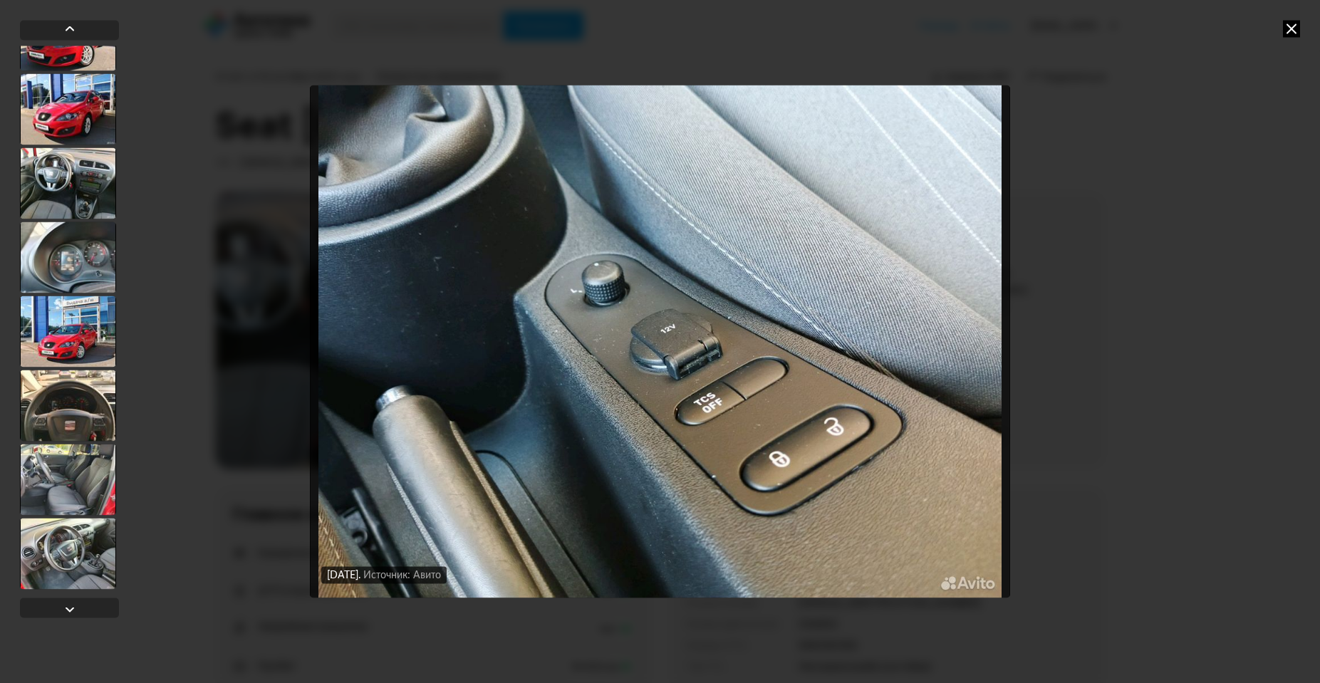
click at [60, 462] on div at bounding box center [68, 479] width 96 height 71
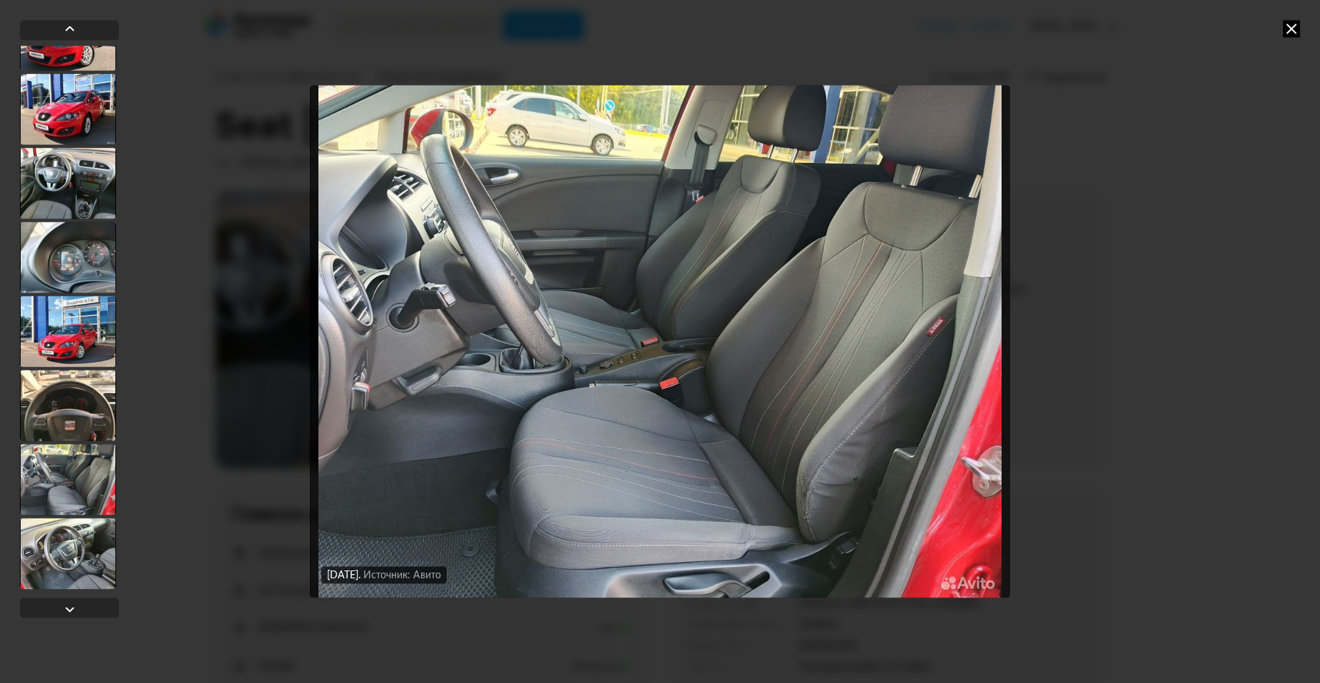
scroll to position [1306, 0]
click at [563, 529] on img "Go to Slide 24" at bounding box center [660, 341] width 700 height 512
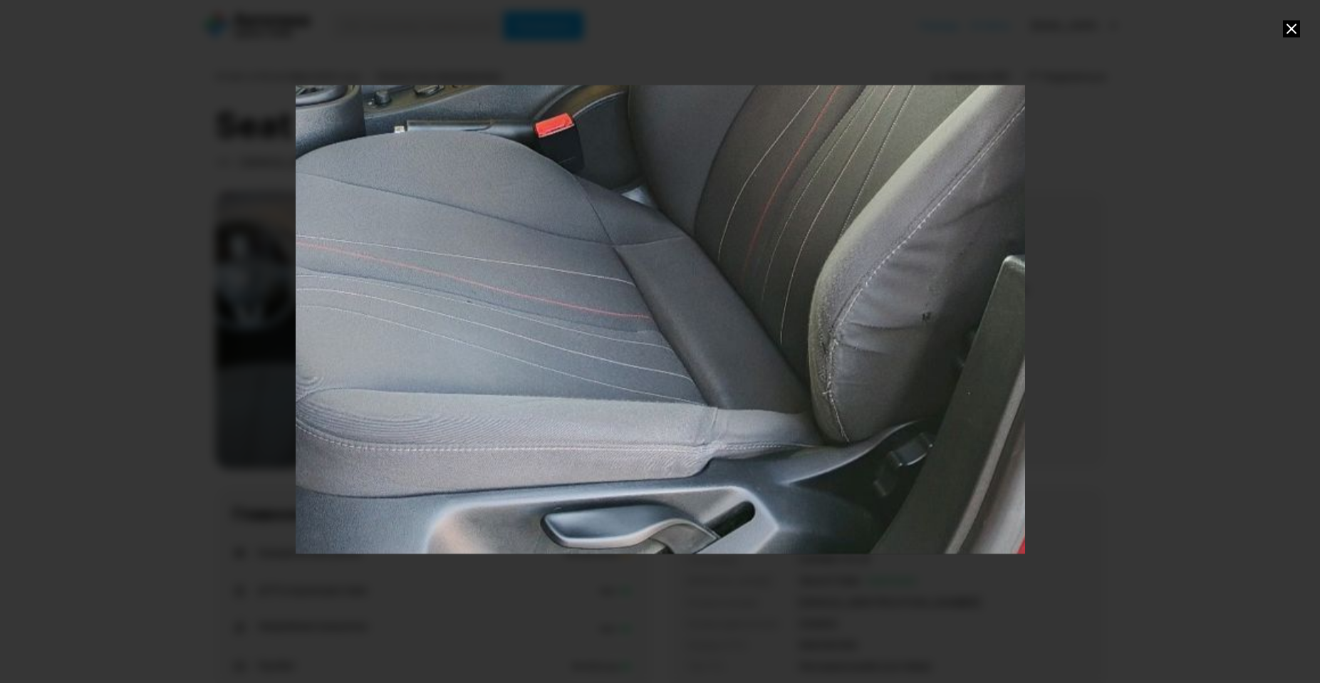
drag, startPoint x: 671, startPoint y: 561, endPoint x: 546, endPoint y: 262, distance: 324.4
click at [546, 262] on div "Go to Slide 24" at bounding box center [535, 42] width 1459 height 1025
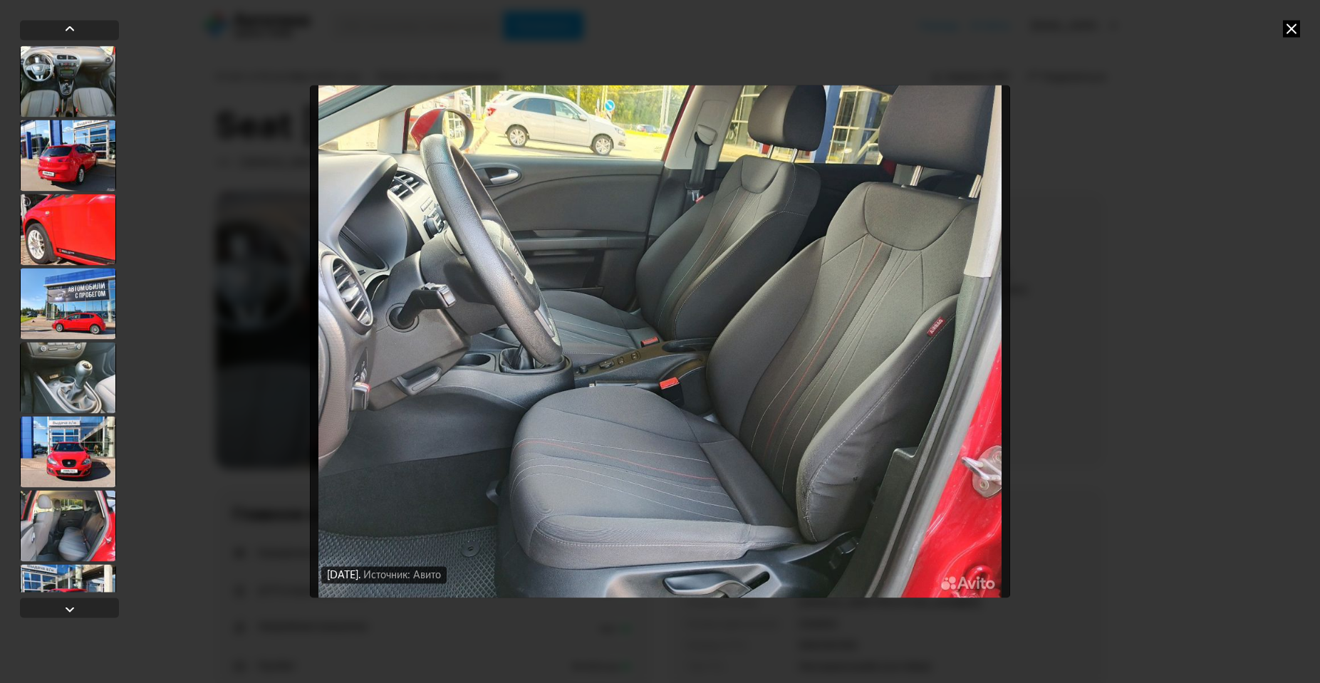
click at [401, 335] on img "Go to Slide 24" at bounding box center [660, 341] width 700 height 512
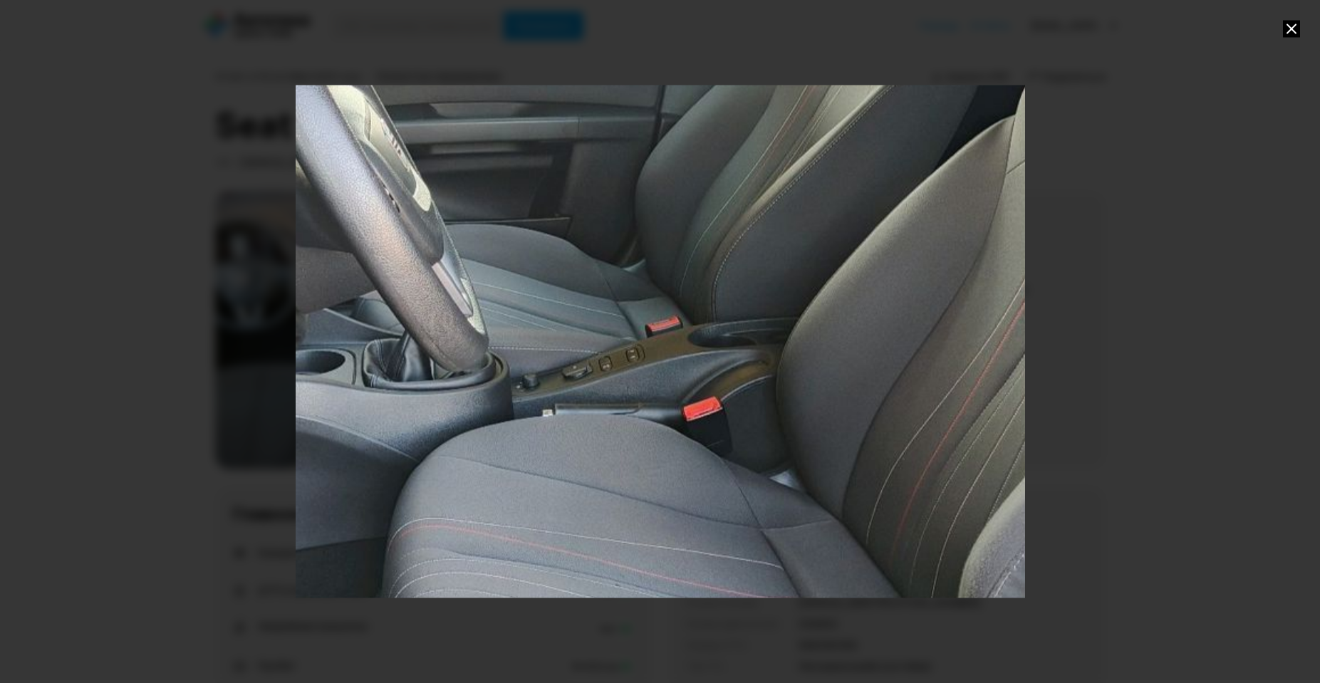
drag, startPoint x: 378, startPoint y: 289, endPoint x: 401, endPoint y: 274, distance: 27.7
click at [401, 274] on div "Go to Slide 24" at bounding box center [683, 325] width 1459 height 1025
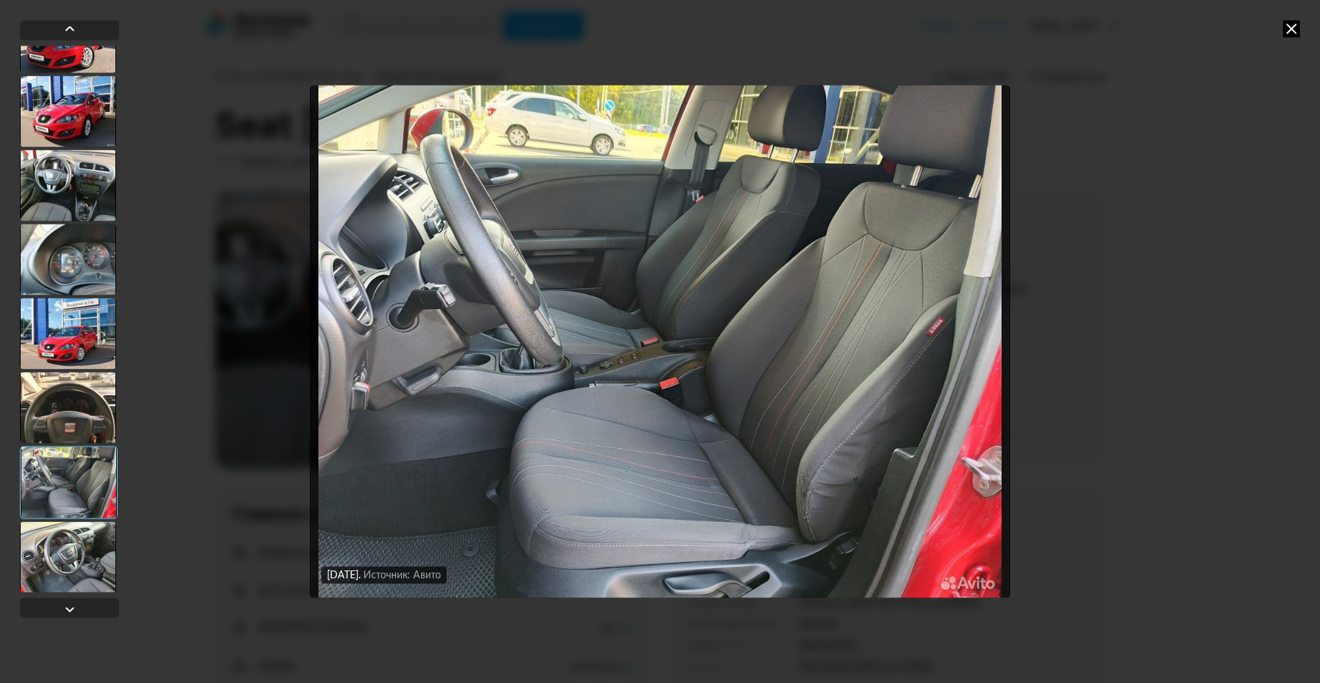
scroll to position [1307, 0]
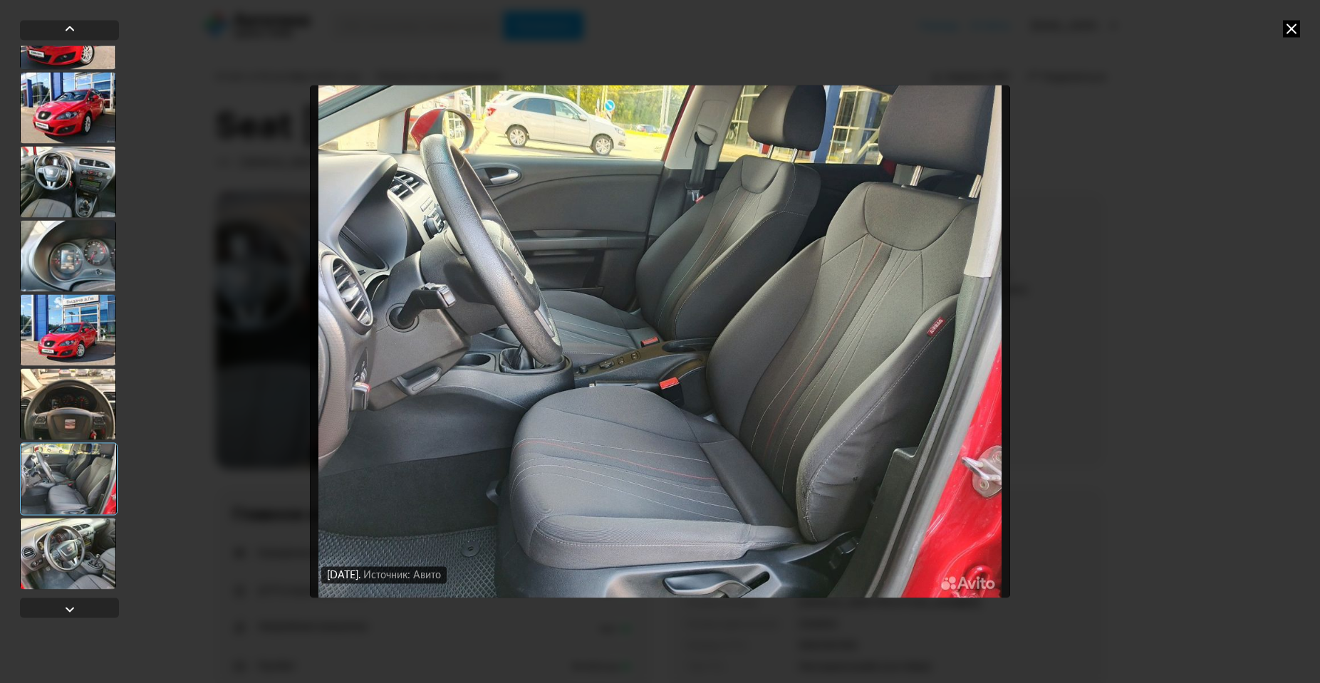
click at [88, 427] on div at bounding box center [68, 403] width 96 height 71
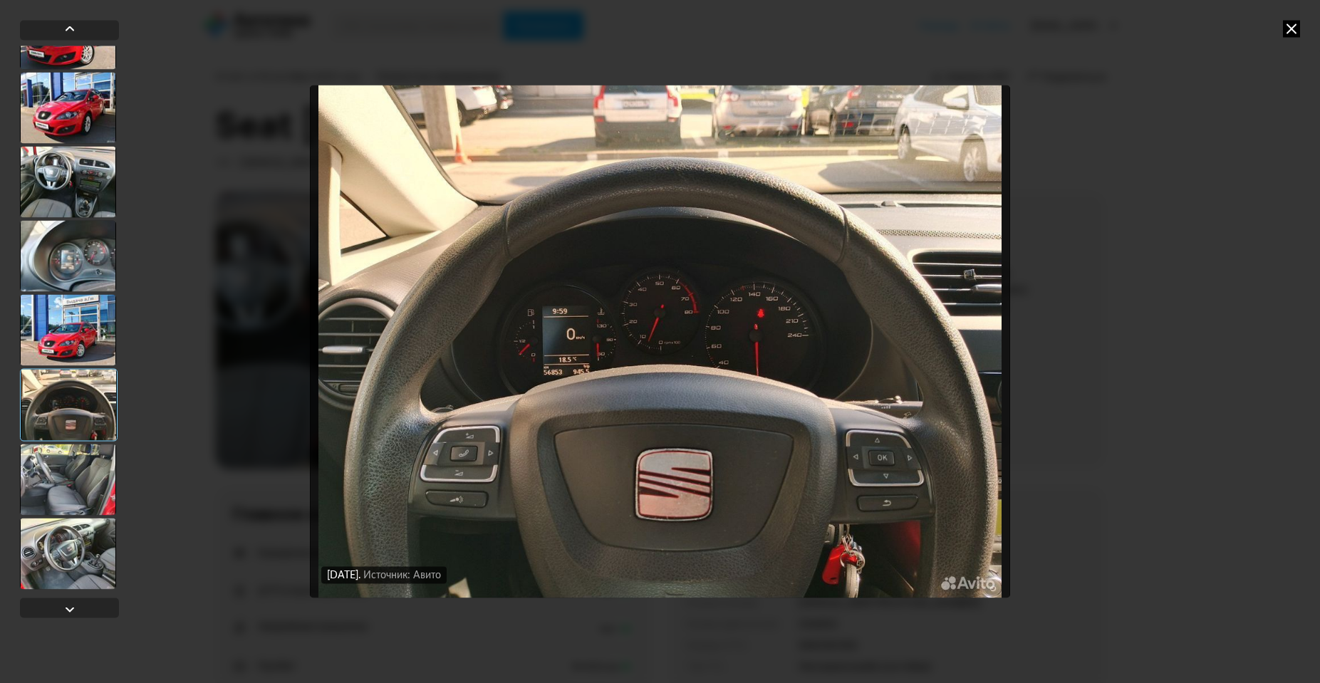
click at [623, 474] on img "Go to Slide 23" at bounding box center [660, 341] width 700 height 512
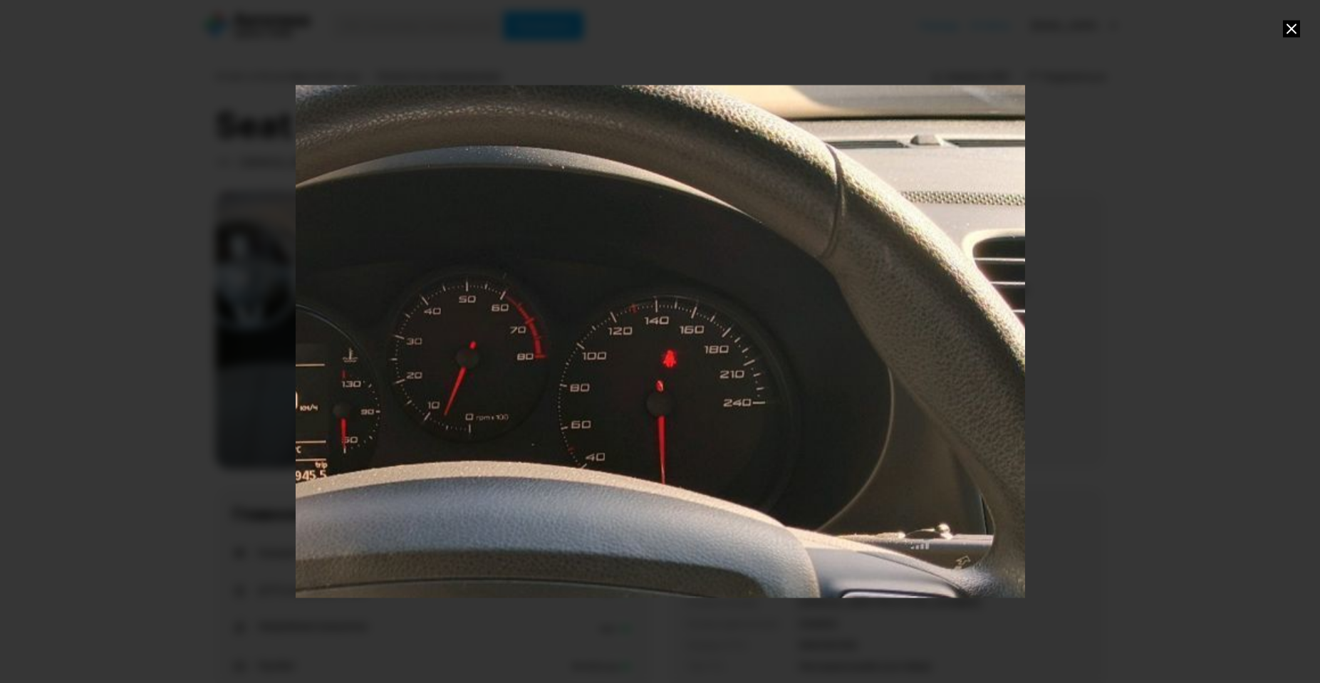
drag, startPoint x: 512, startPoint y: 245, endPoint x: 319, endPoint y: 311, distance: 203.9
click at [319, 311] on div "Go to Slide 23" at bounding box center [467, 415] width 1459 height 1025
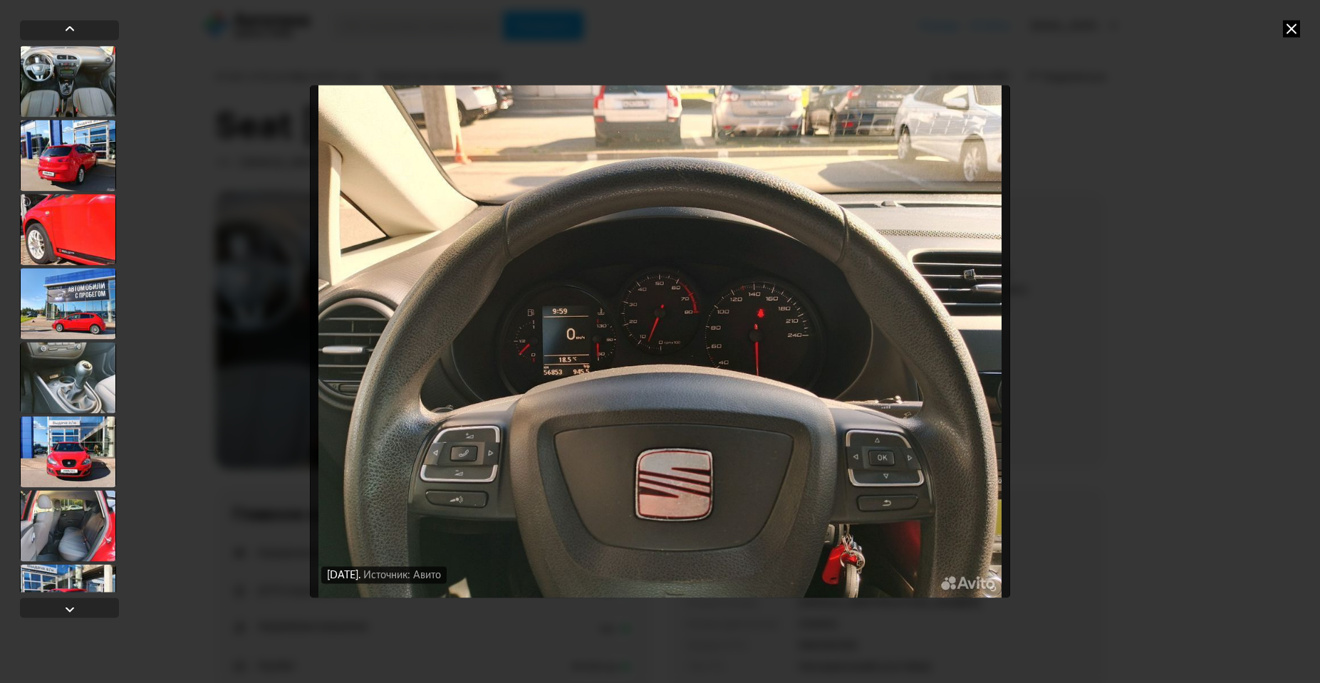
click at [477, 488] on img "Go to Slide 23" at bounding box center [660, 341] width 700 height 512
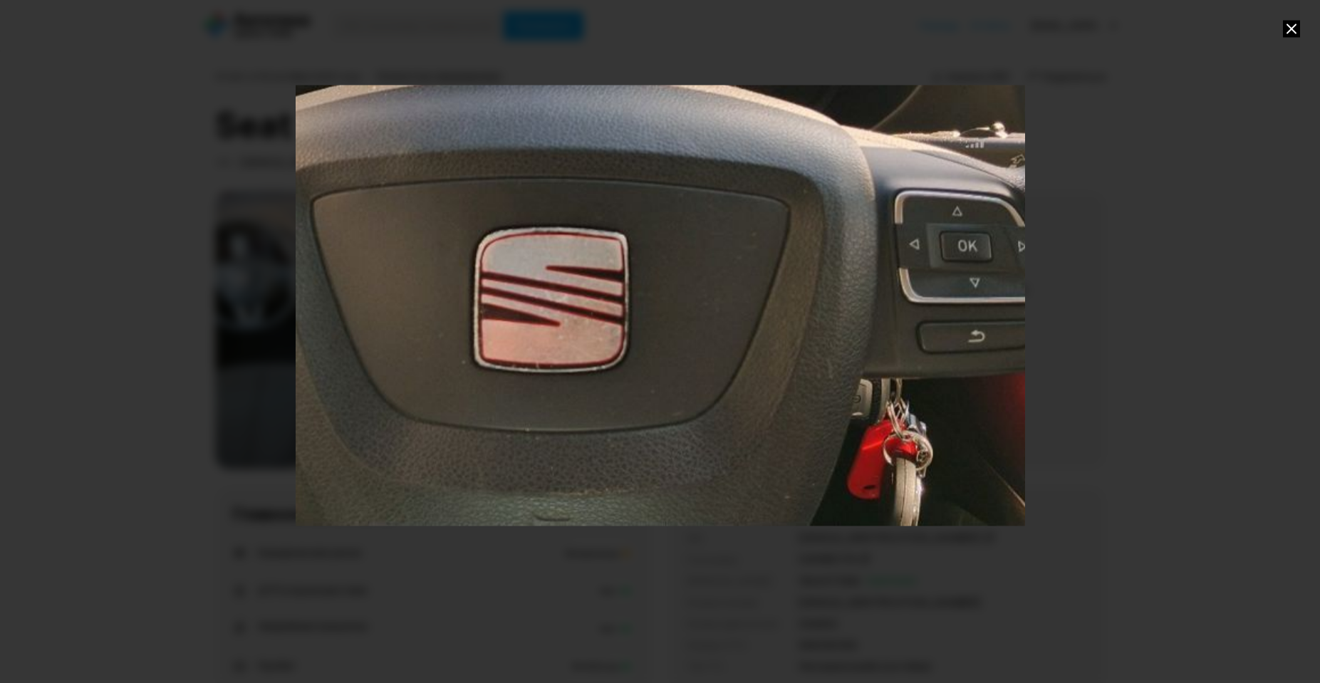
drag, startPoint x: 494, startPoint y: 544, endPoint x: 356, endPoint y: 176, distance: 392.7
click at [356, 176] on div "Go to Slide 23" at bounding box center [522, 14] width 1459 height 1025
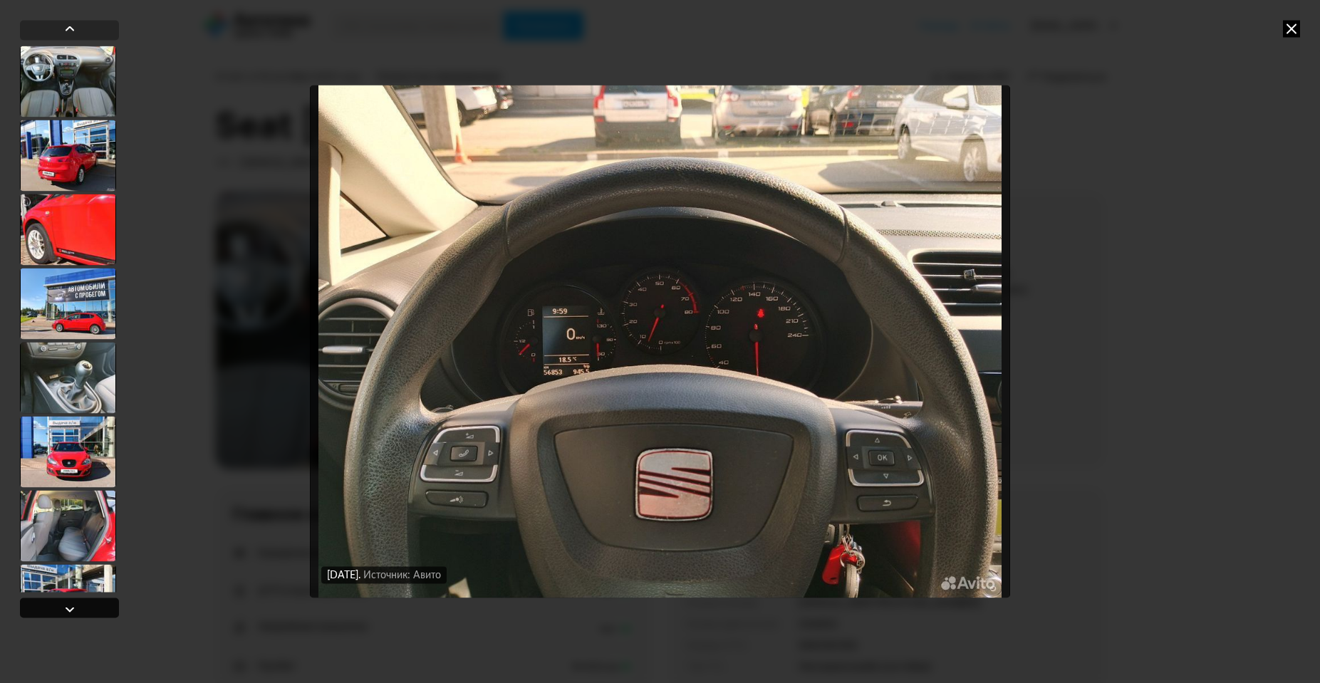
click at [71, 608] on div at bounding box center [69, 609] width 17 height 17
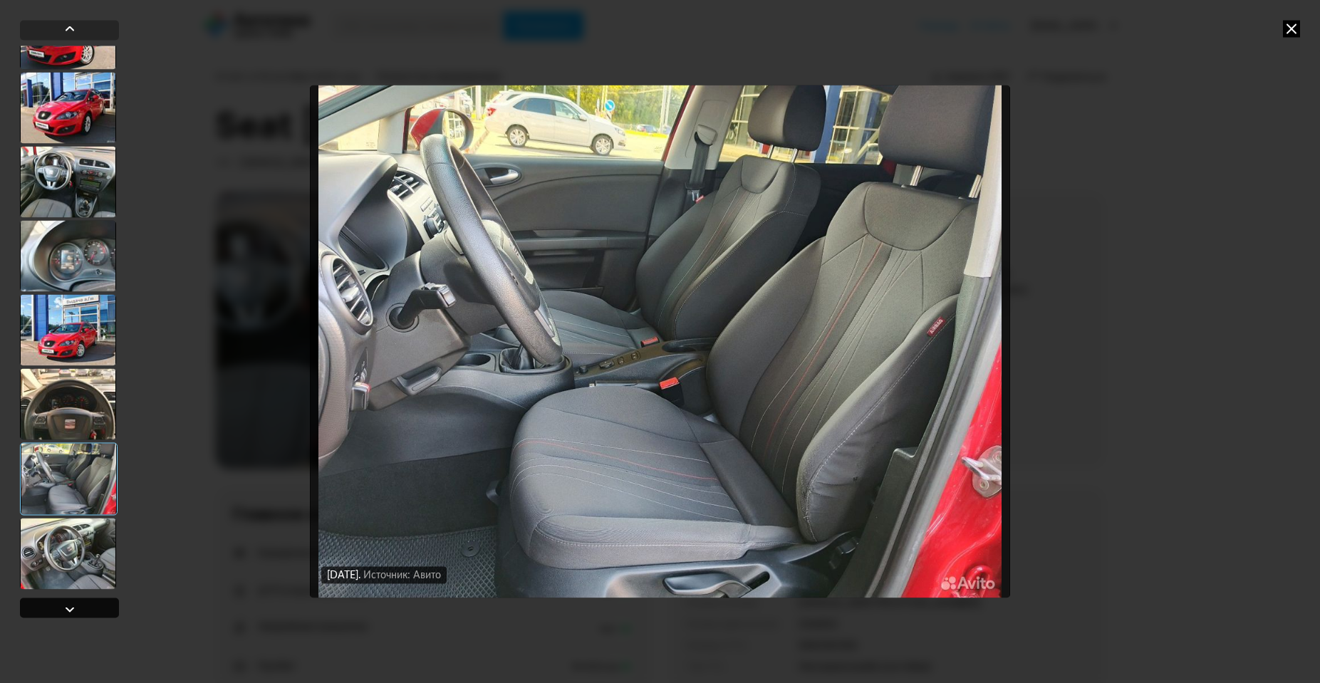
click at [71, 609] on div at bounding box center [69, 609] width 17 height 17
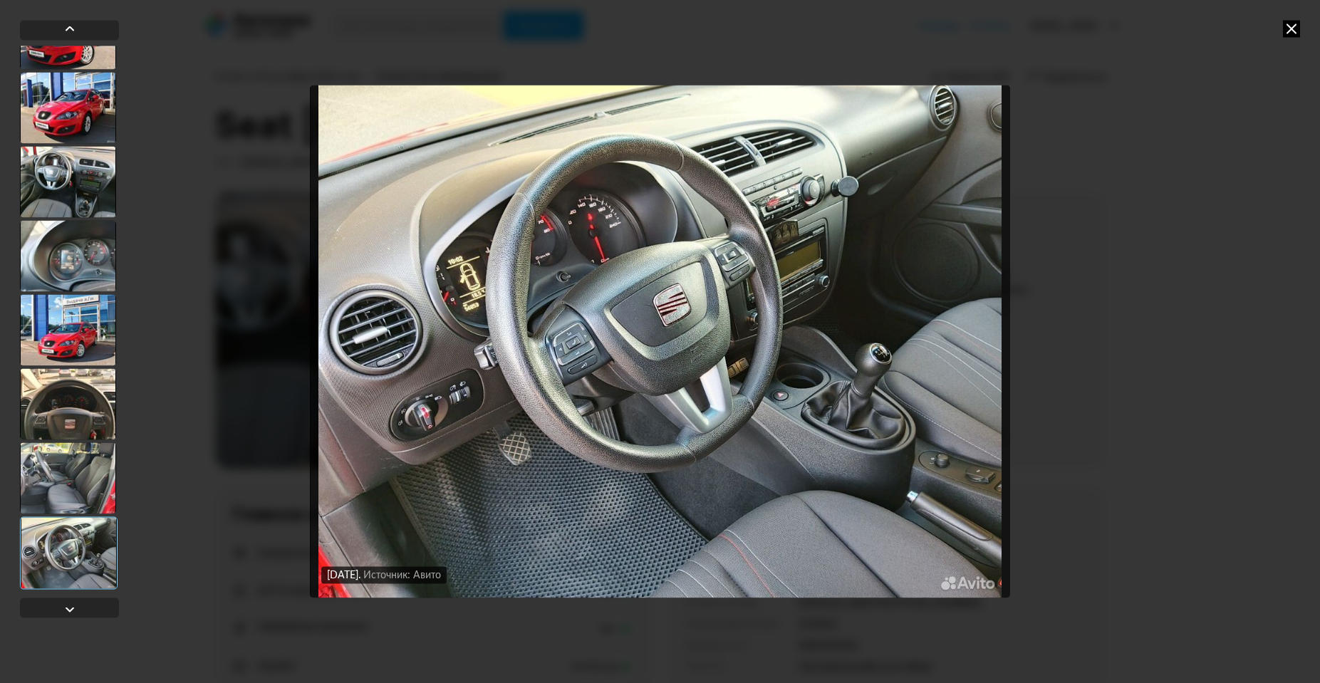
click at [595, 417] on img "Go to Slide 25" at bounding box center [660, 341] width 700 height 512
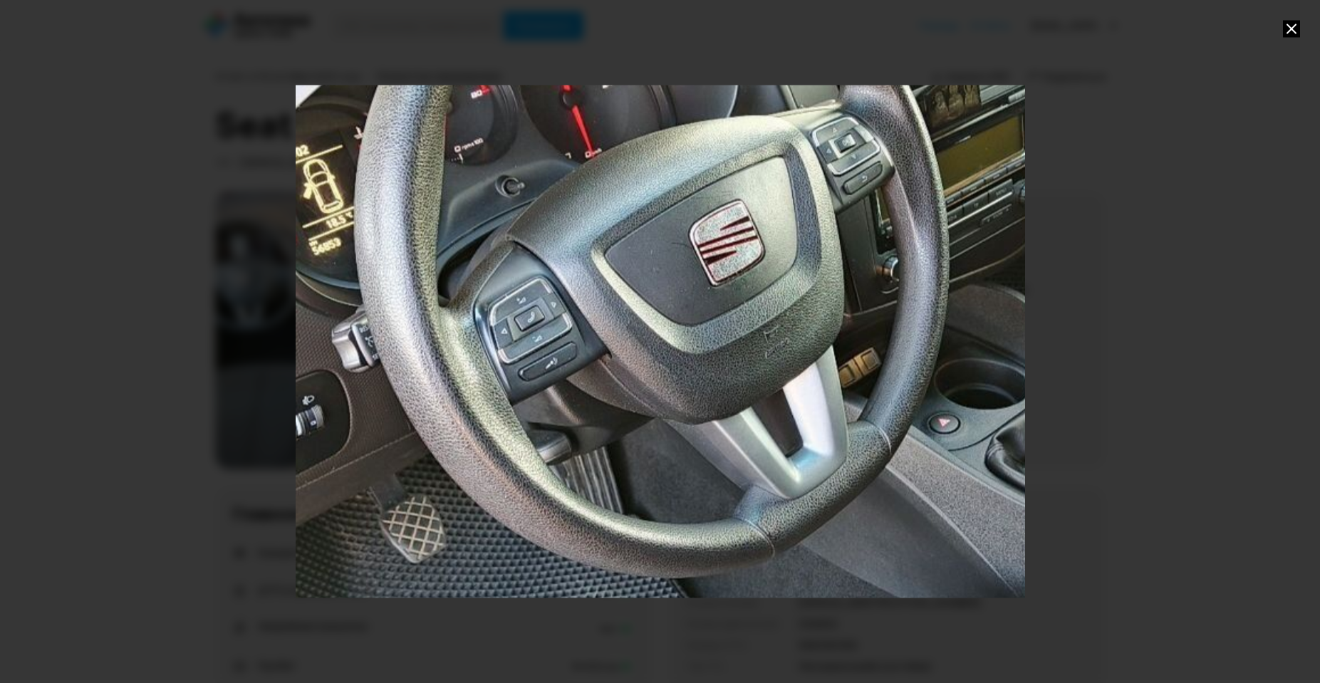
drag, startPoint x: 796, startPoint y: 261, endPoint x: 953, endPoint y: 113, distance: 215.7
click at [953, 113] on div "Go to Slide 25" at bounding box center [702, 315] width 1459 height 1025
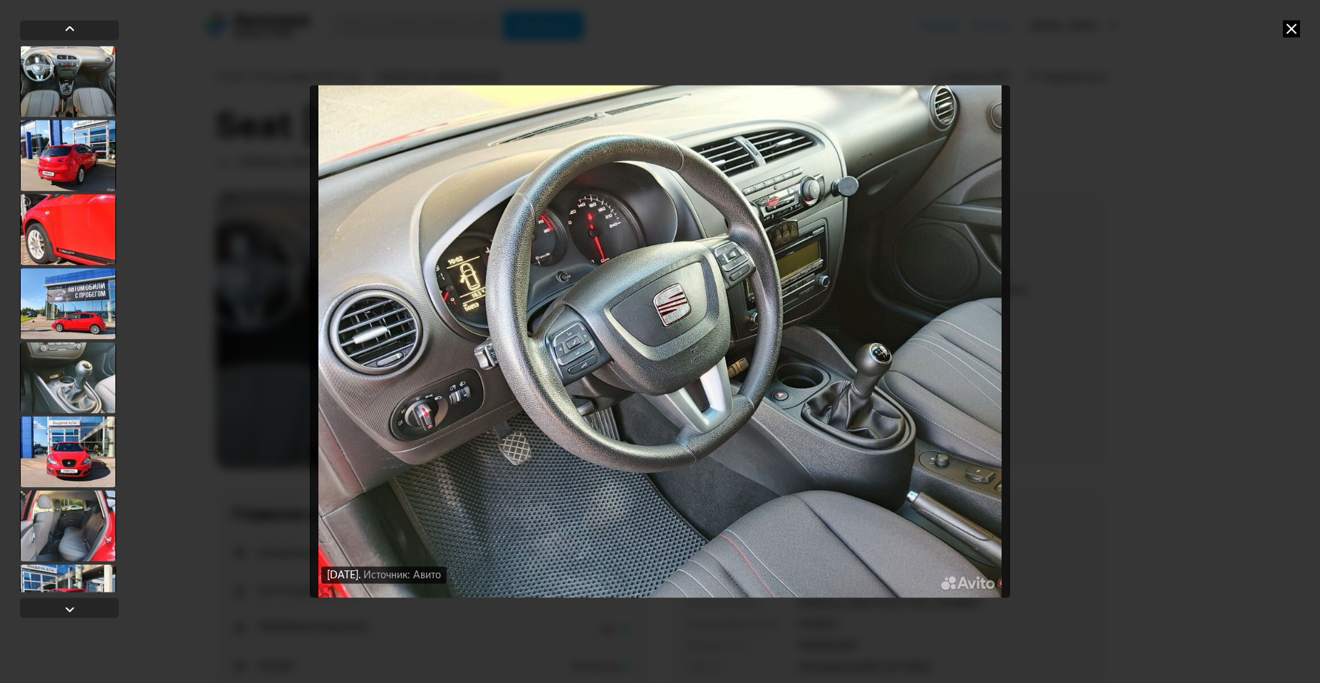
click at [1289, 31] on icon at bounding box center [1291, 28] width 17 height 17
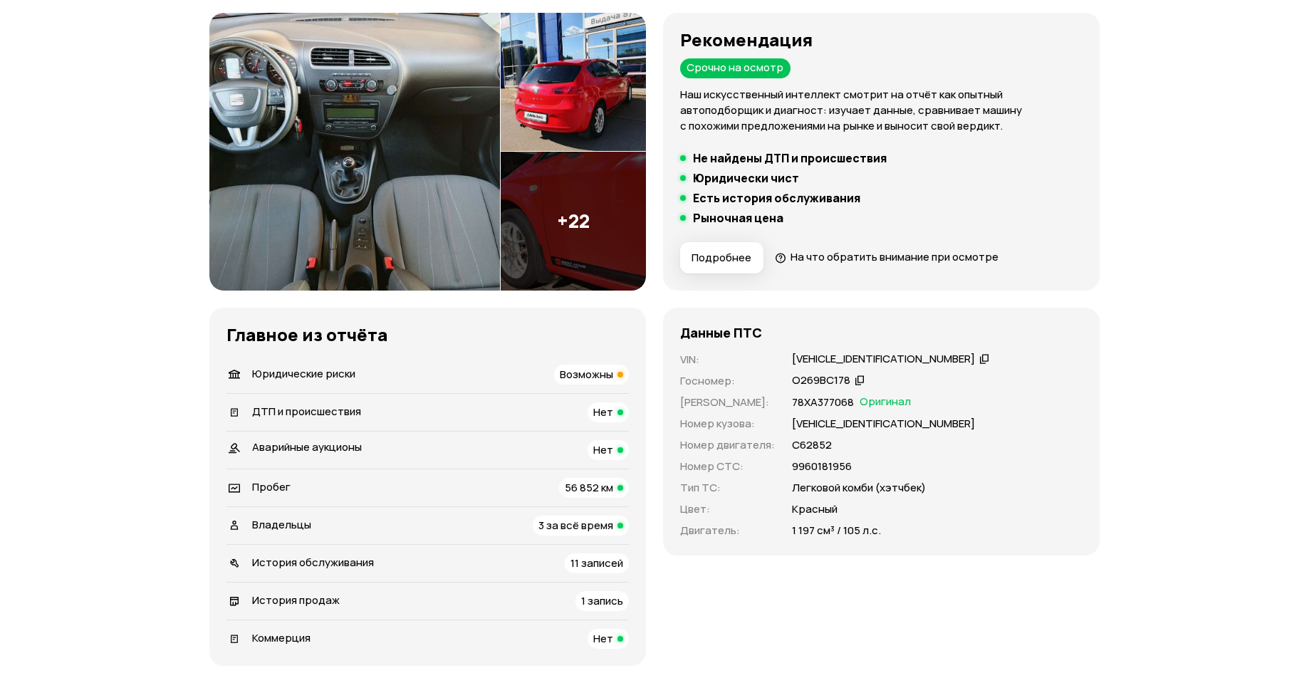
scroll to position [214, 0]
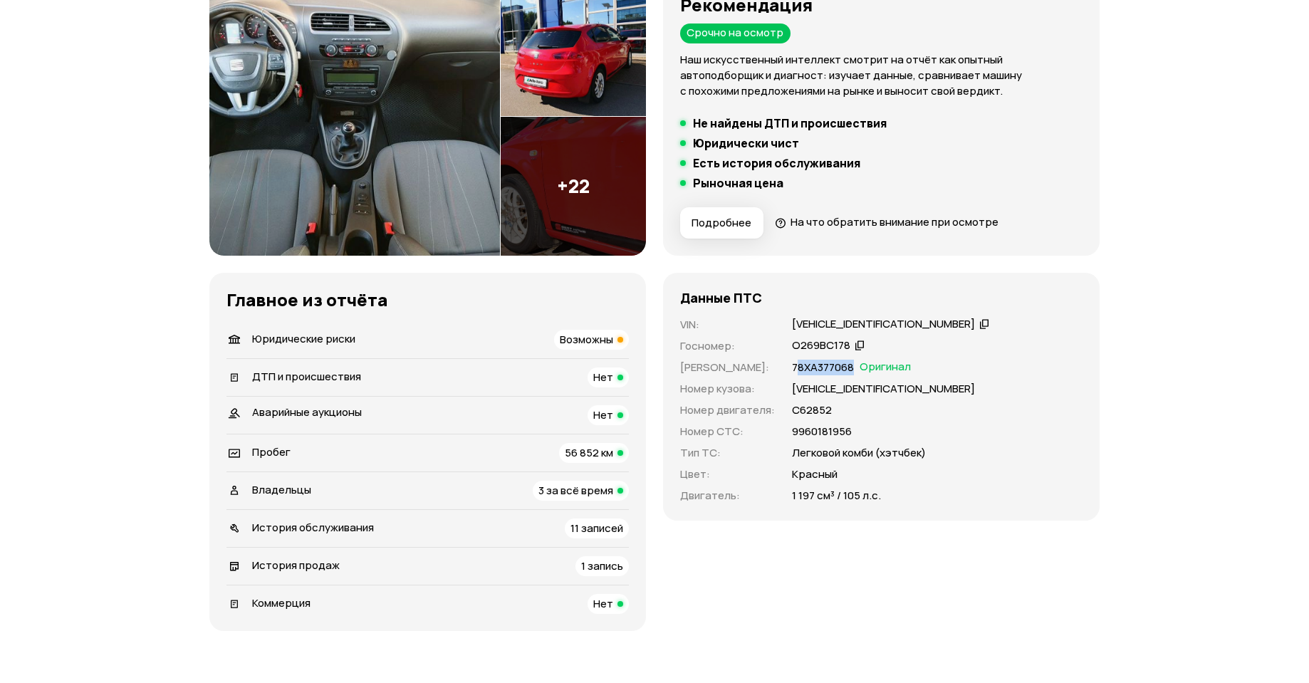
drag, startPoint x: 794, startPoint y: 370, endPoint x: 851, endPoint y: 375, distance: 57.2
click at [851, 375] on p "78ХА377068" at bounding box center [823, 368] width 62 height 16
click at [754, 355] on div "VIN : [VEHICLE_IDENTIFICATION_NUMBER]   Госномер : О269ВС178   [PERSON_NAME] : …" at bounding box center [881, 410] width 402 height 187
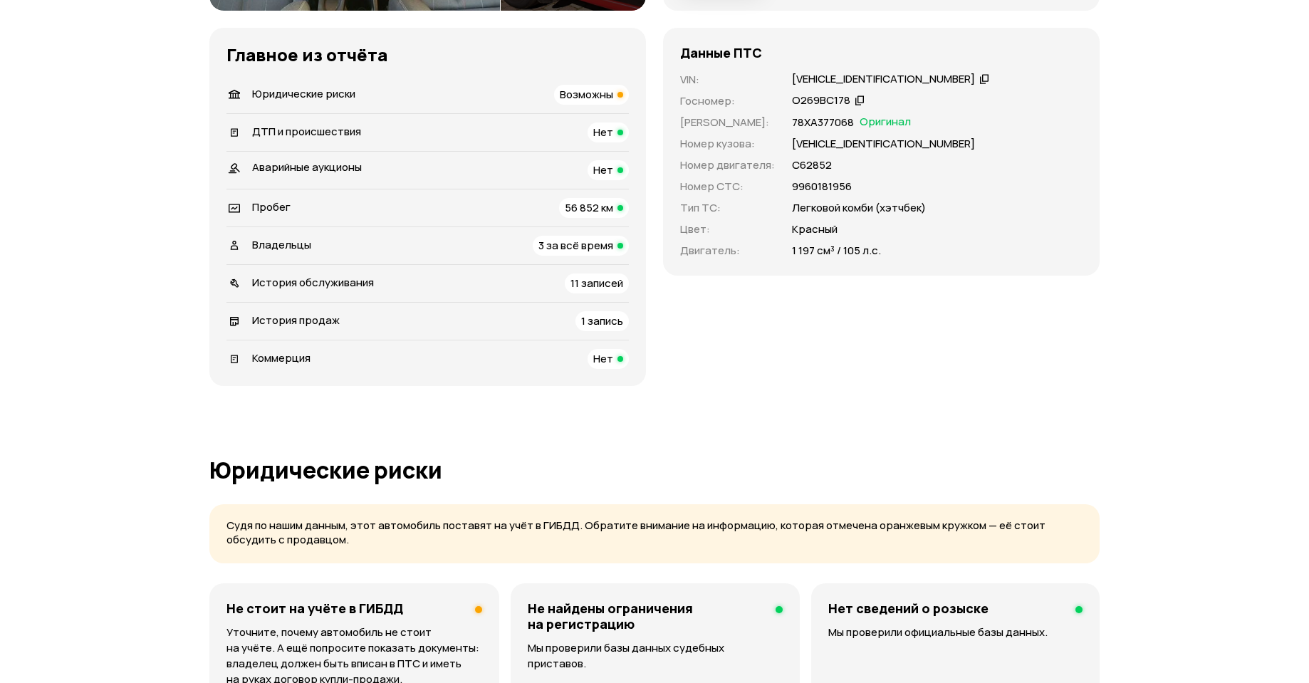
scroll to position [499, 0]
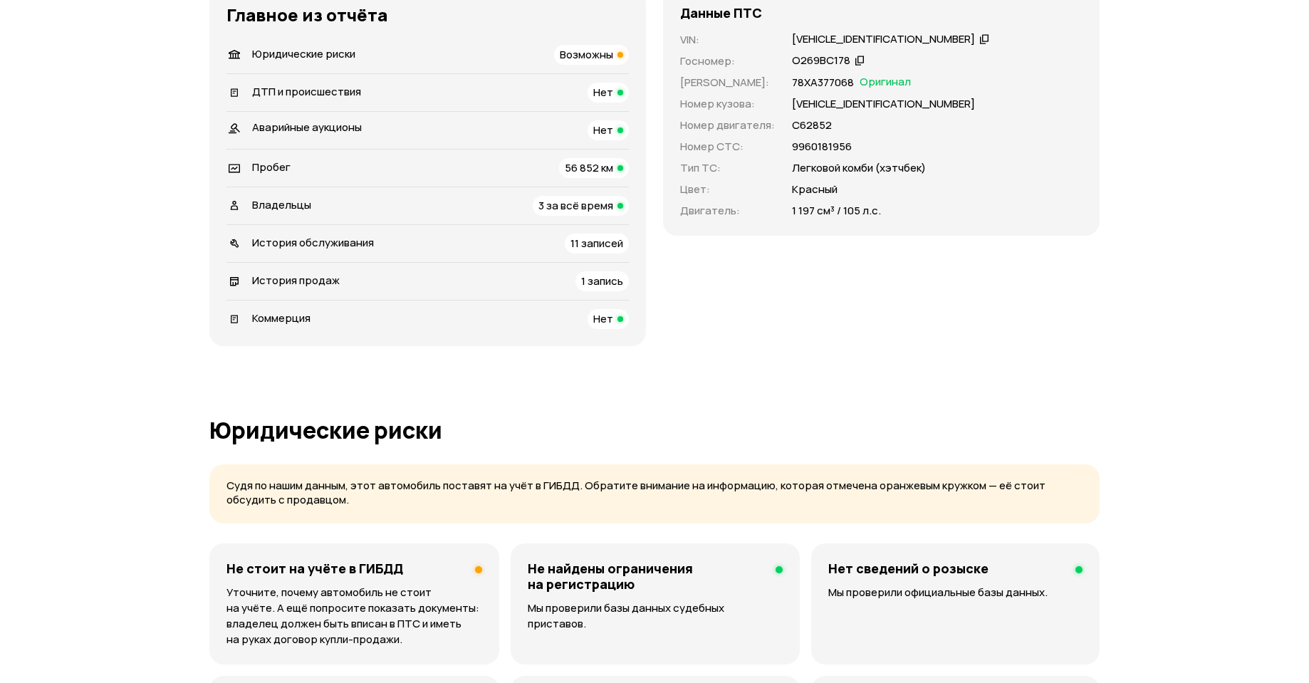
click at [453, 246] on div "История обслуживания 11 записей" at bounding box center [428, 244] width 402 height 20
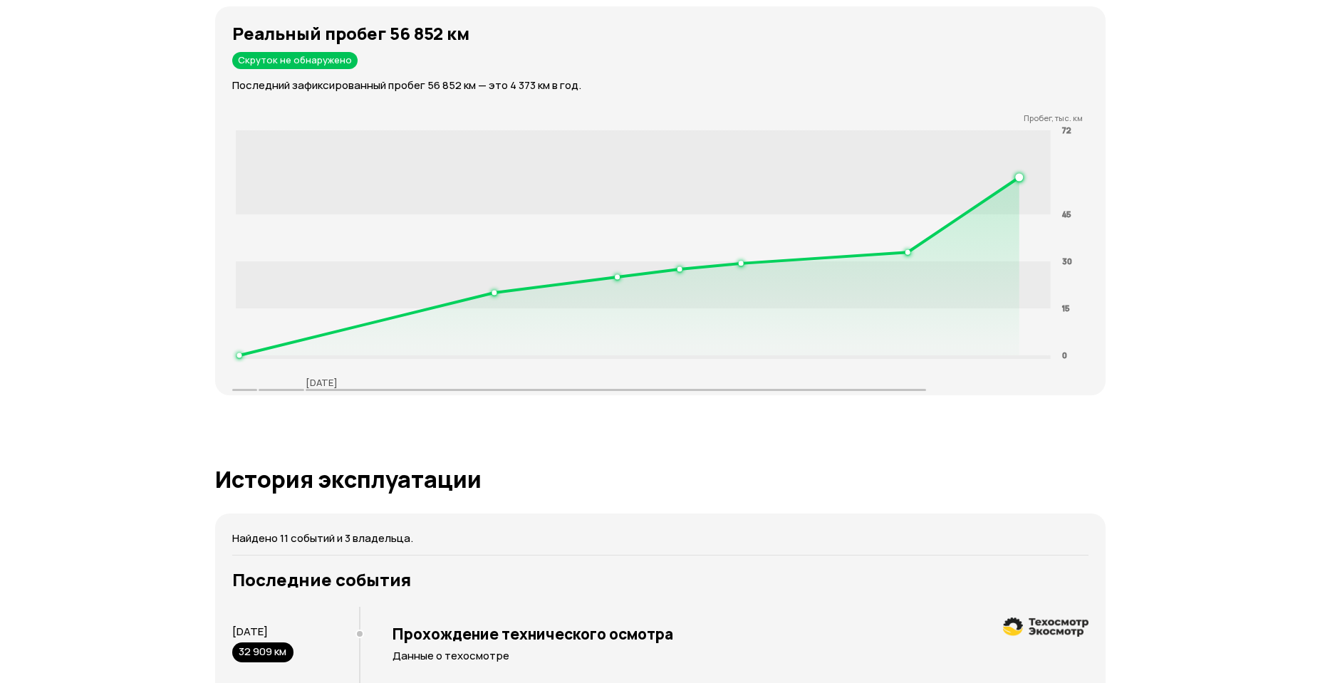
scroll to position [2600, 0]
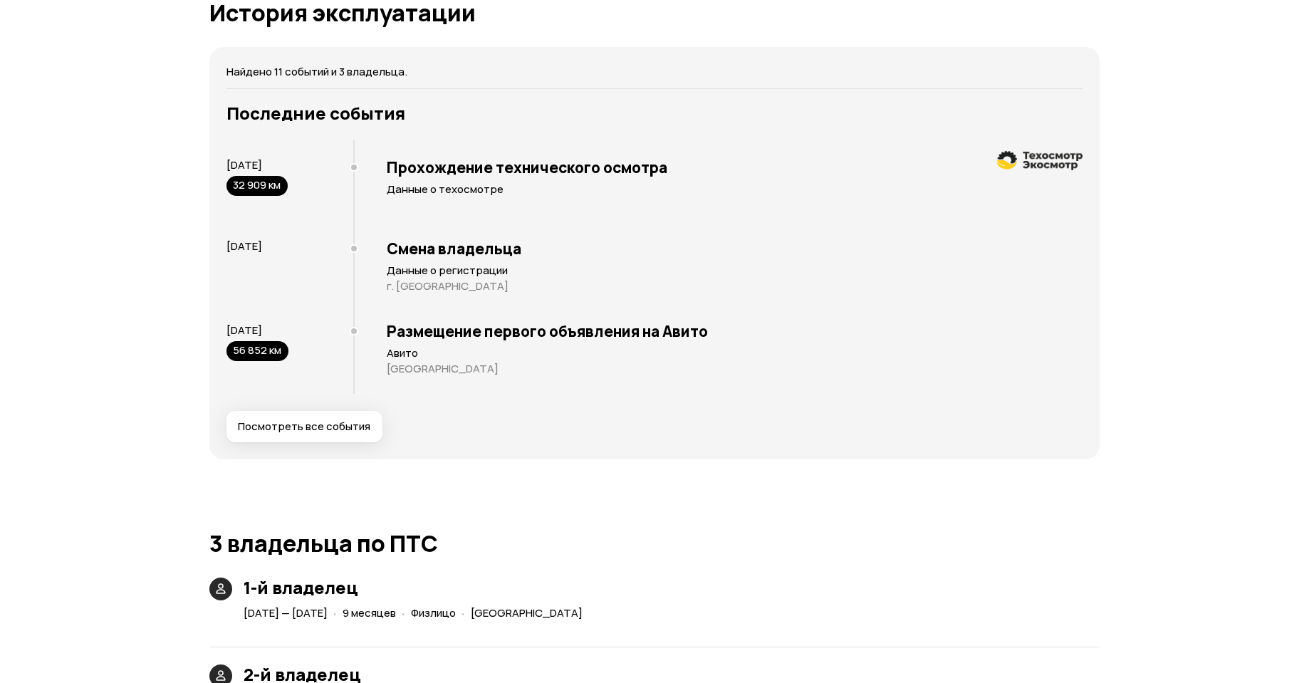
click at [350, 426] on span "Посмотреть все события" at bounding box center [304, 427] width 133 height 14
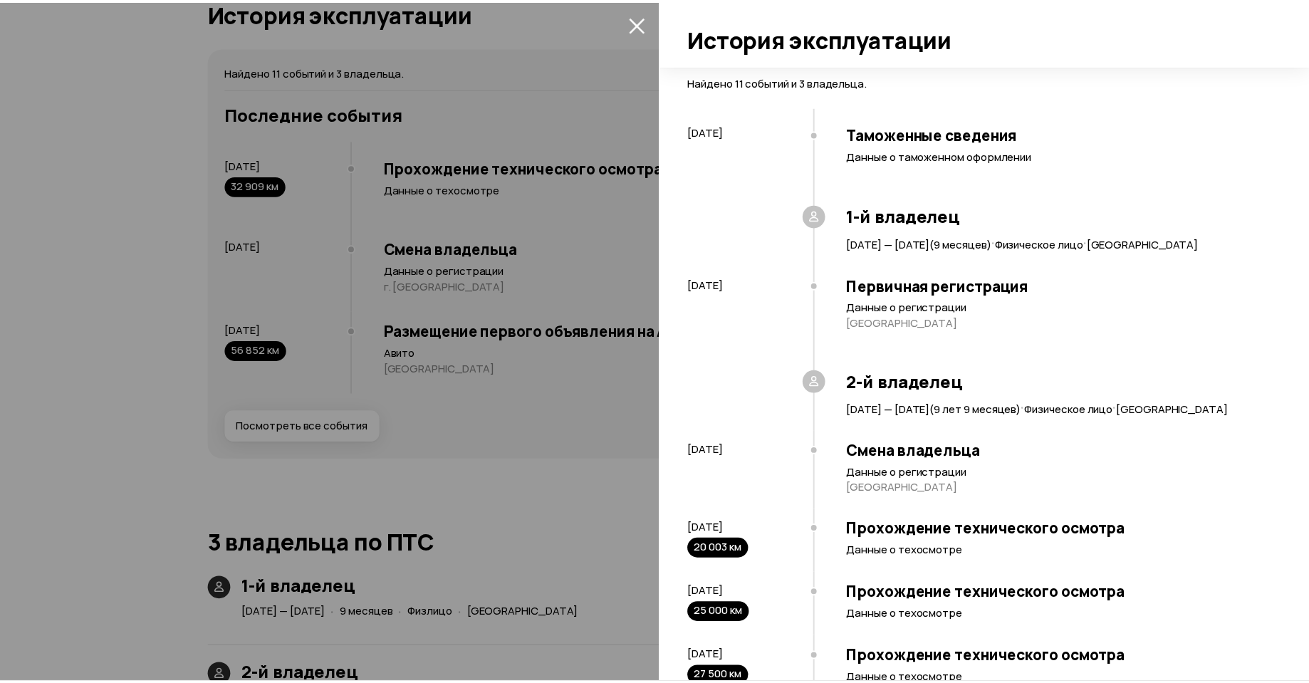
scroll to position [603, 0]
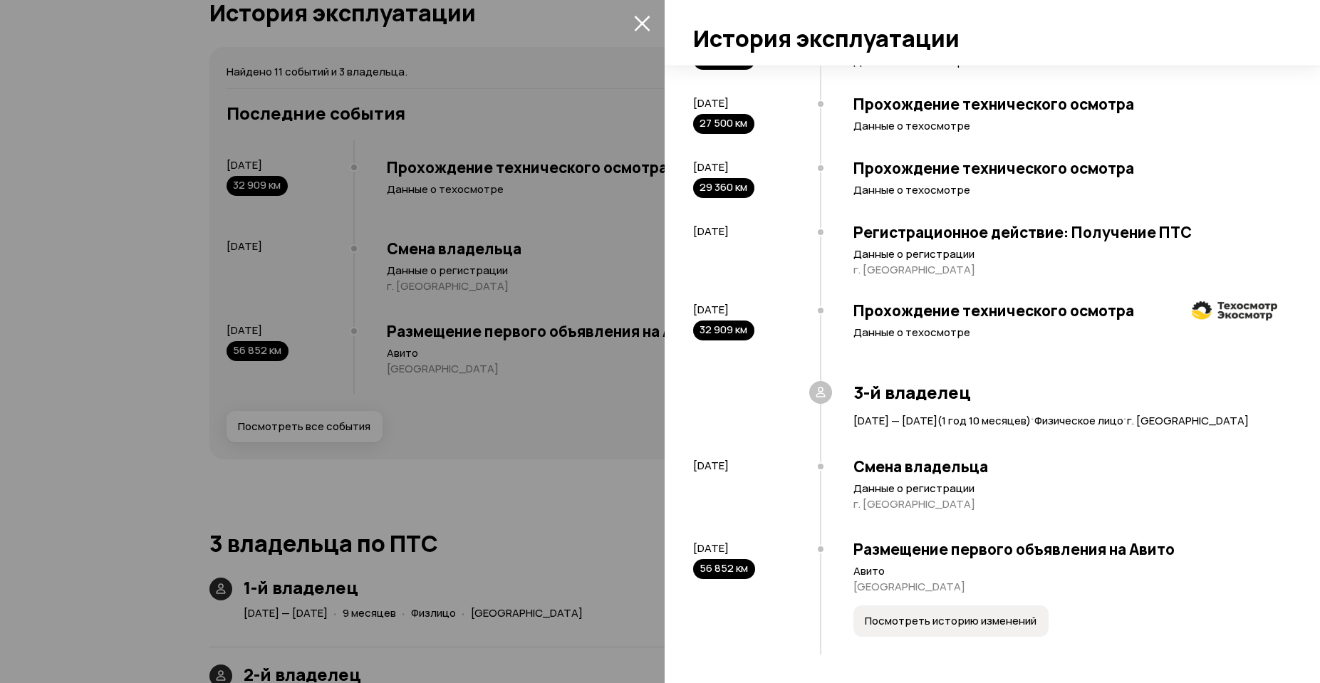
click at [883, 119] on p "Данные о техосмотре" at bounding box center [1065, 126] width 424 height 14
click at [882, 185] on div "Прохождение технического осмотра Данные о техосмотре" at bounding box center [1048, 180] width 457 height 64
click at [876, 263] on p "г. [GEOGRAPHIC_DATA]" at bounding box center [1065, 270] width 424 height 14
click at [56, 400] on div at bounding box center [660, 341] width 1320 height 683
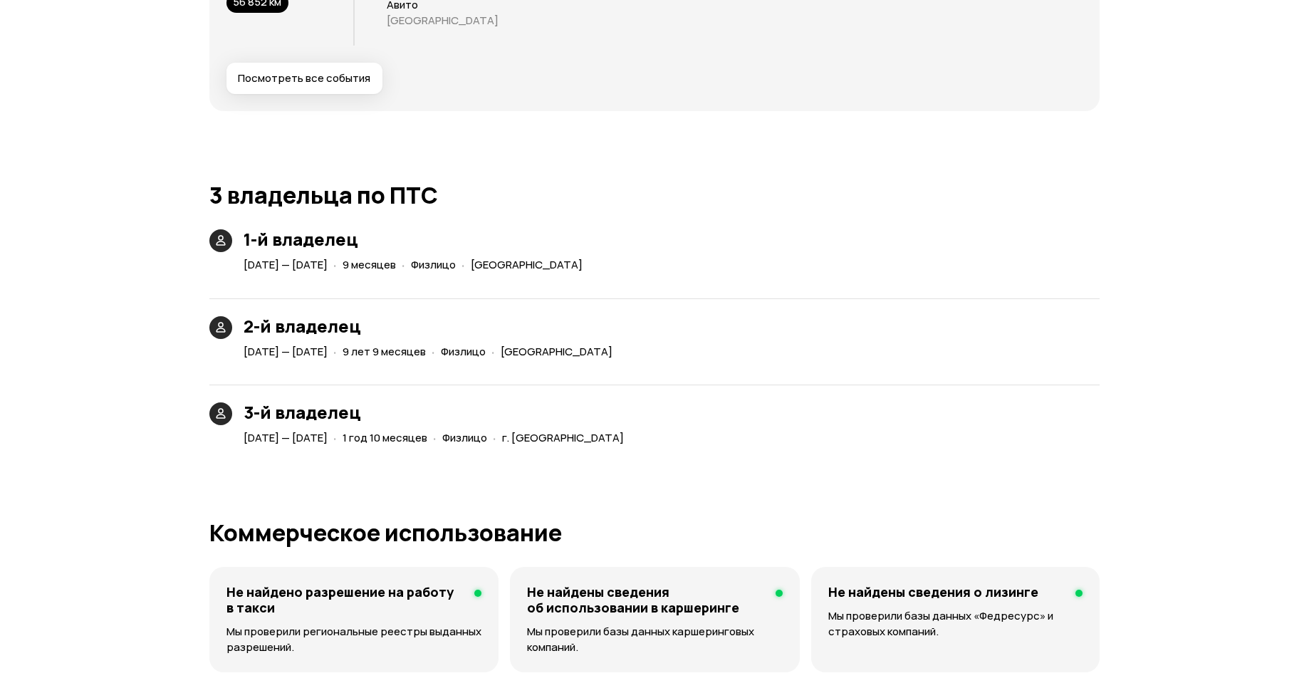
scroll to position [2956, 0]
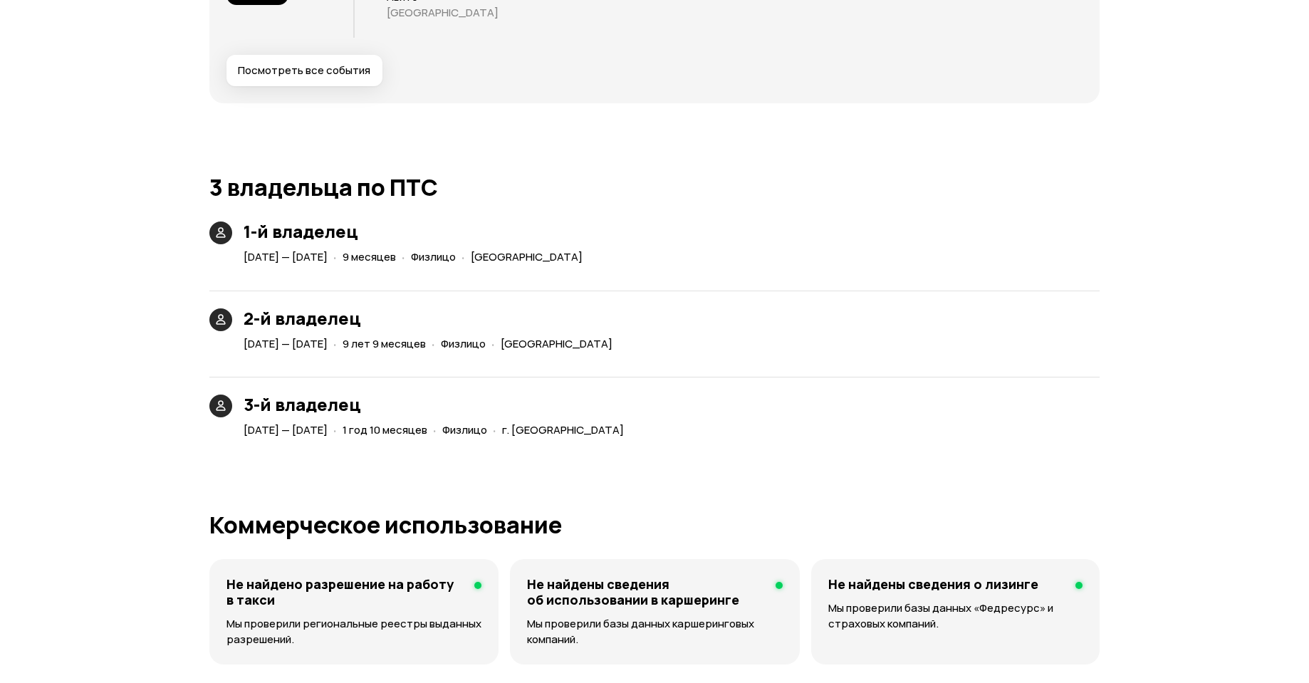
click at [277, 234] on h3 "1-й владелец" at bounding box center [416, 232] width 345 height 20
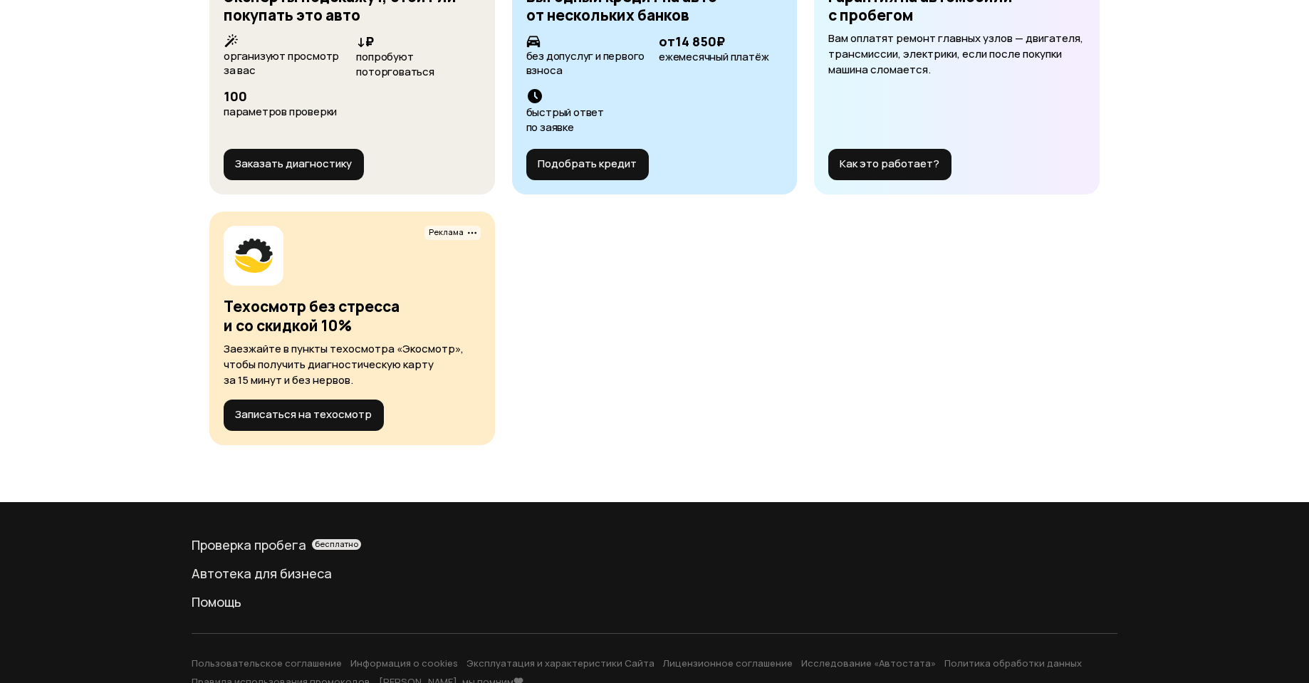
scroll to position [5521, 0]
